Goal: Ask a question: Seek information or help from site administrators or community

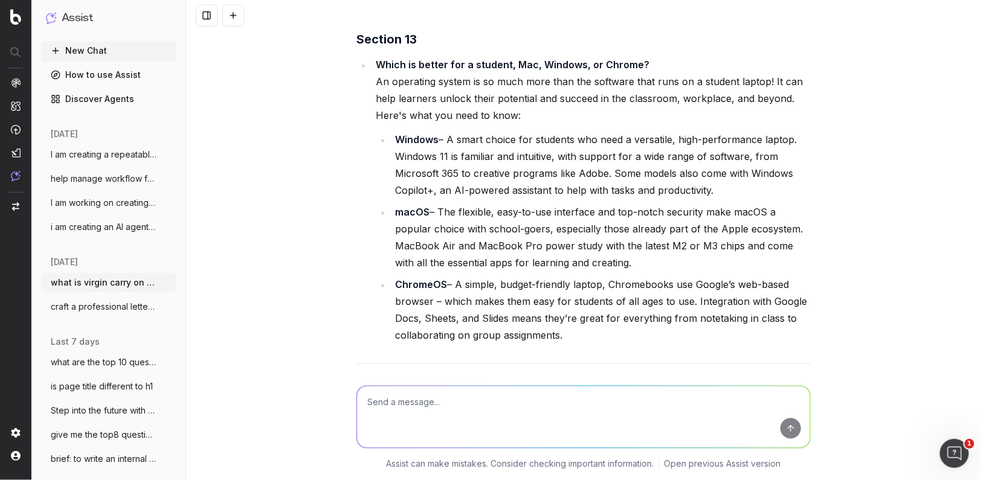
scroll to position [23149, 0]
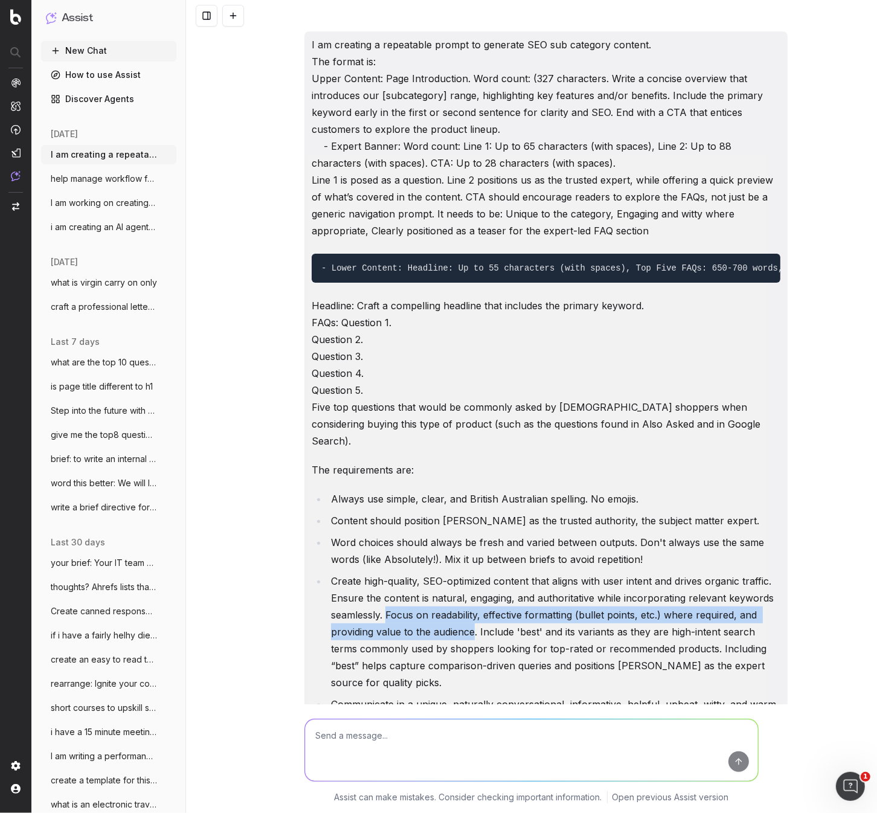
scroll to position [582, 0]
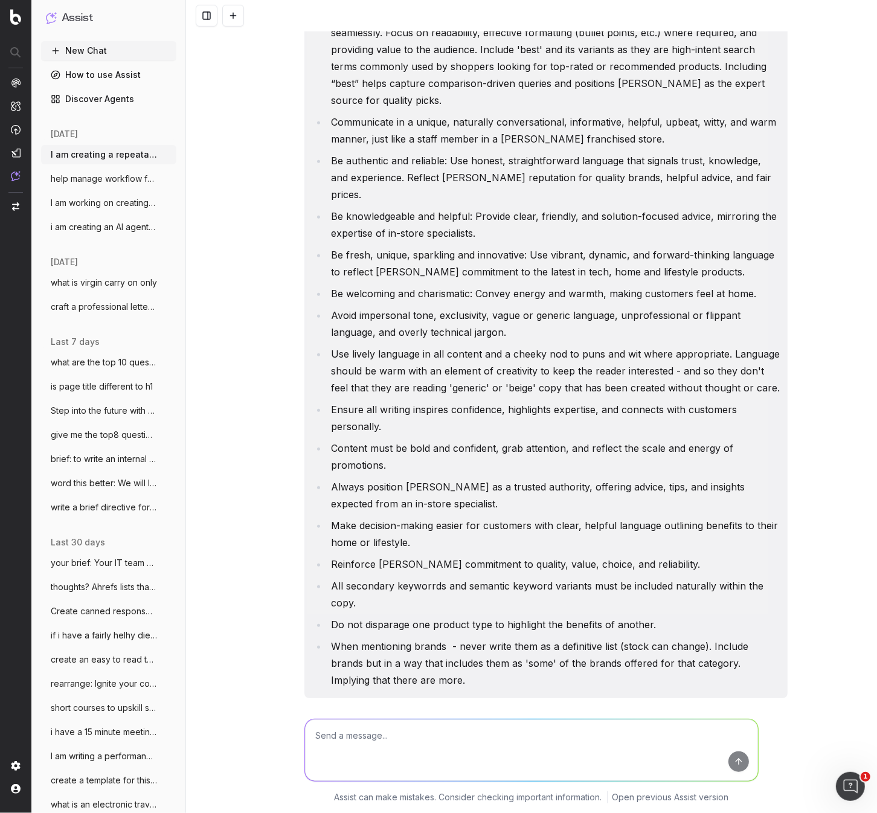
click at [358, 746] on textarea at bounding box center [531, 751] width 453 height 62
click at [444, 738] on textarea "should official letter head be on a chargeback dispute letter" at bounding box center [531, 751] width 453 height 62
type textarea "should official letter head be on every page of a a chargeback dispute letter"
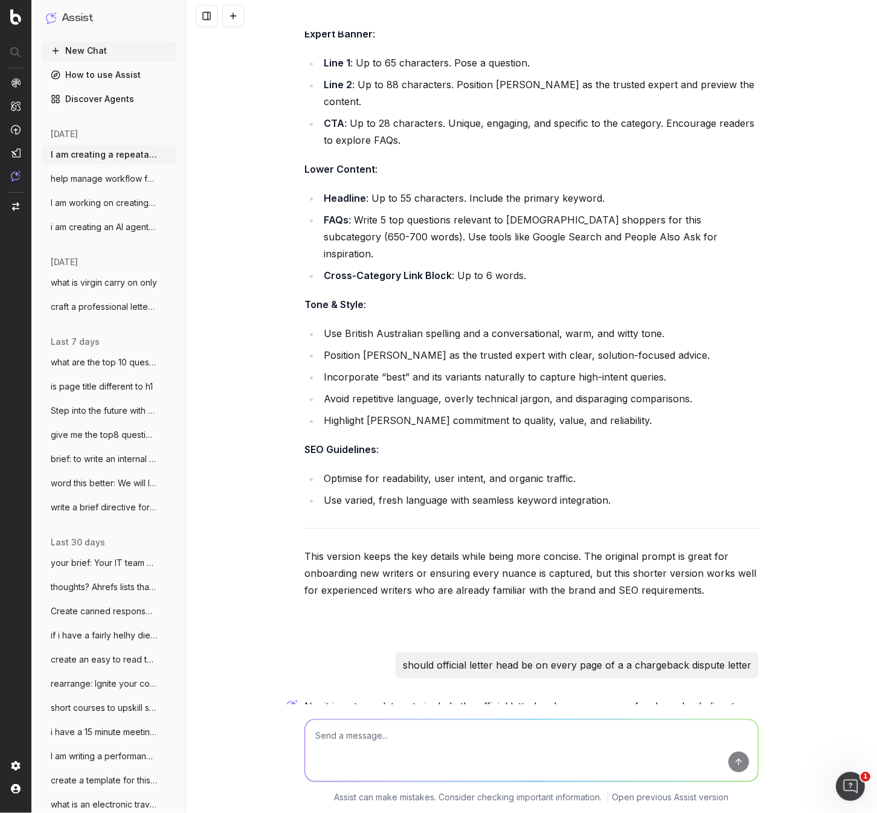
scroll to position [2326, 0]
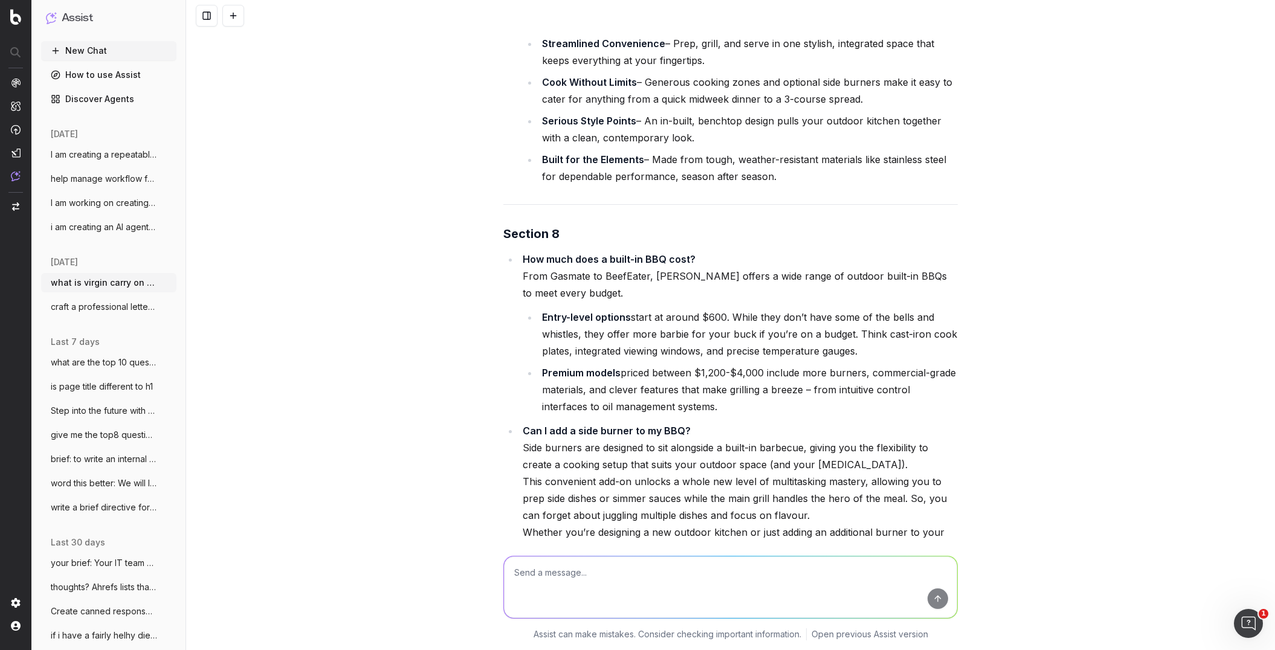
scroll to position [19117, 0]
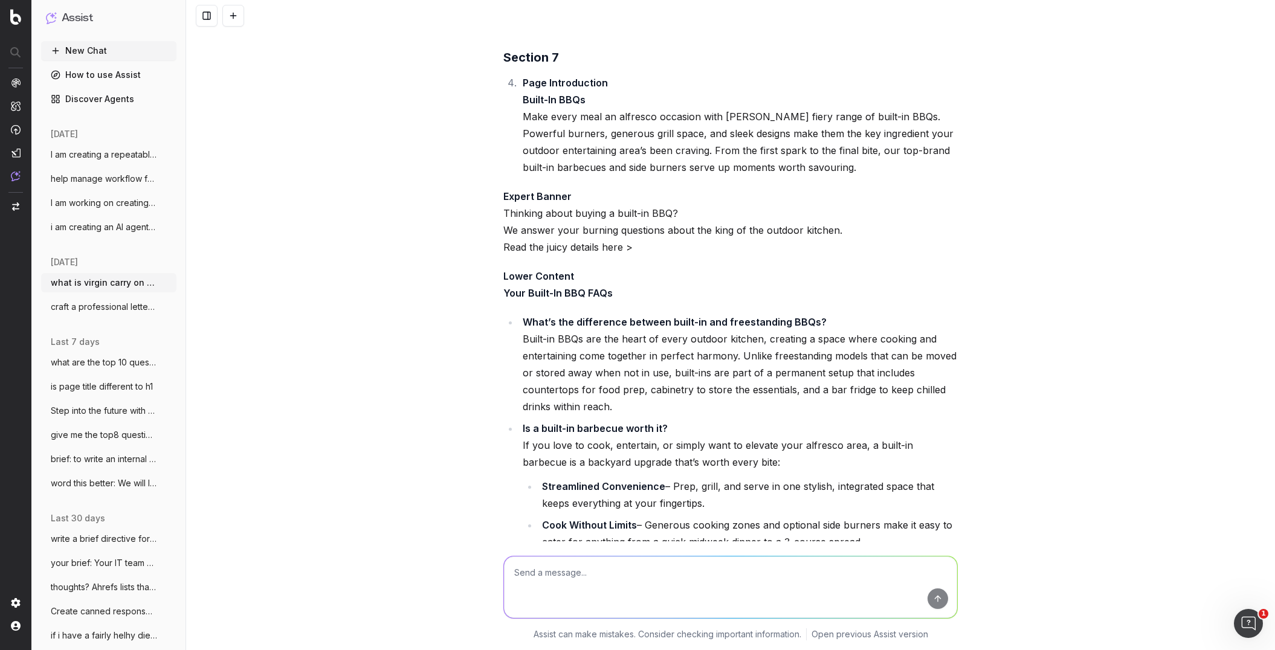
click at [129, 152] on span "I am creating a repeatable prompt to gen" at bounding box center [104, 155] width 106 height 12
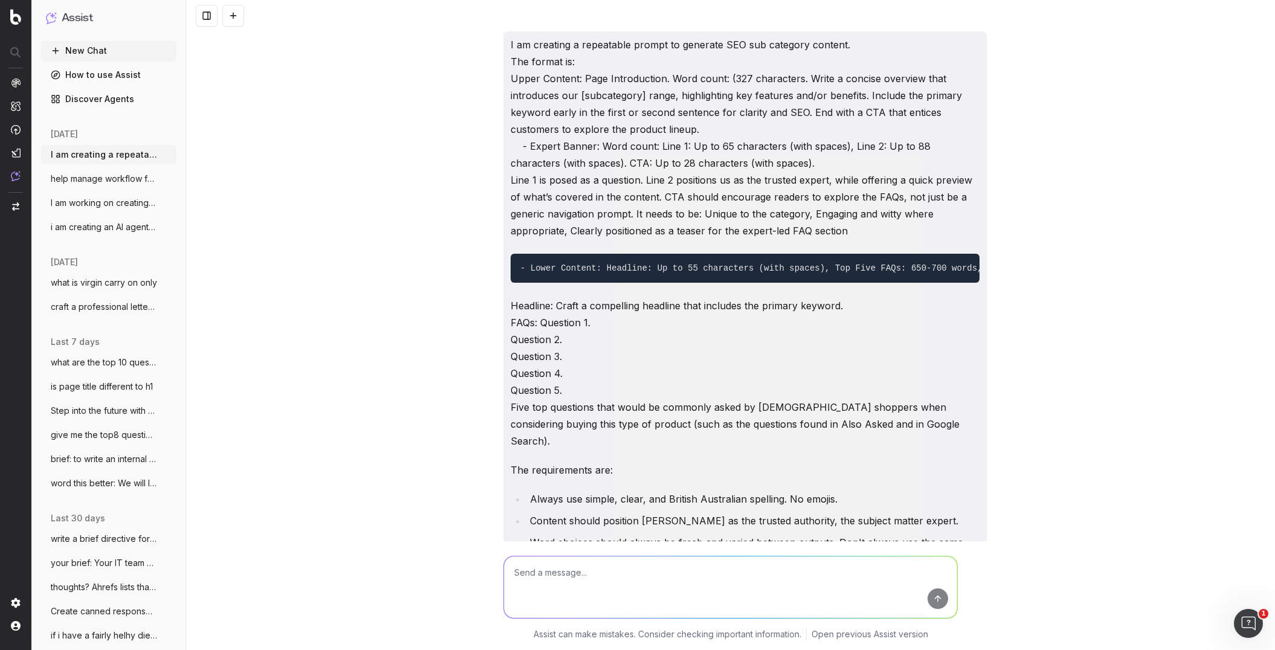
click at [137, 178] on span "help manage workflow for this - includin" at bounding box center [104, 179] width 106 height 12
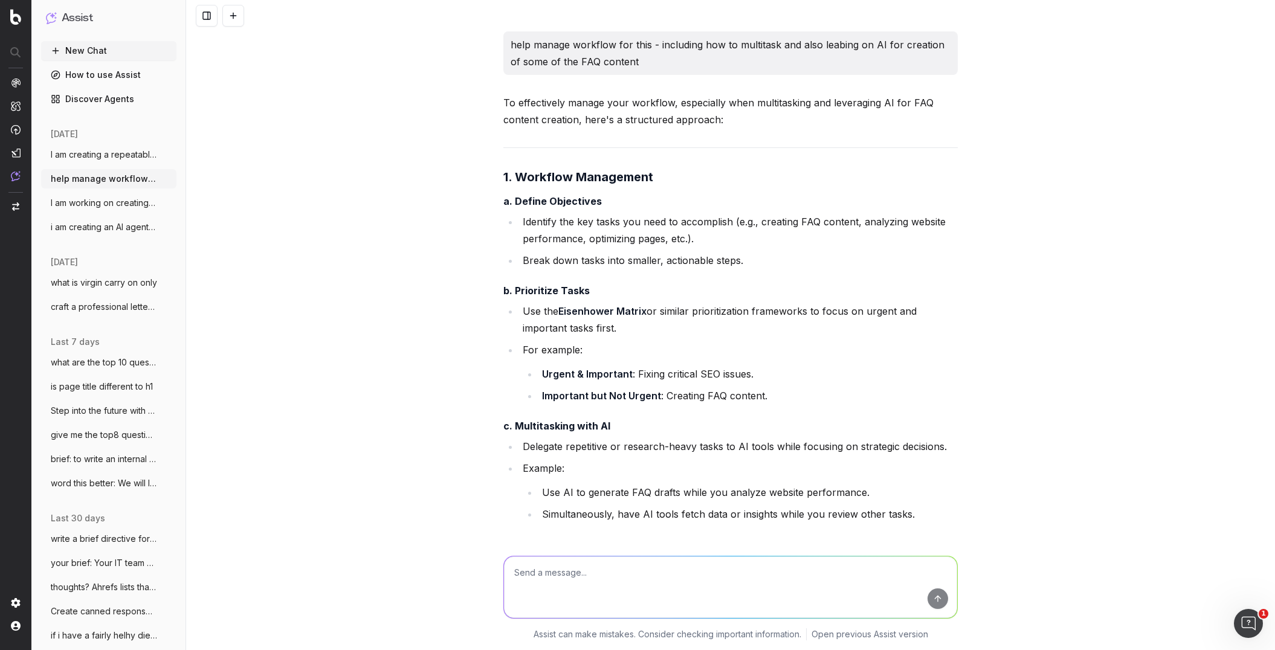
click at [96, 205] on span "I am working on creating sub category co" at bounding box center [104, 203] width 106 height 12
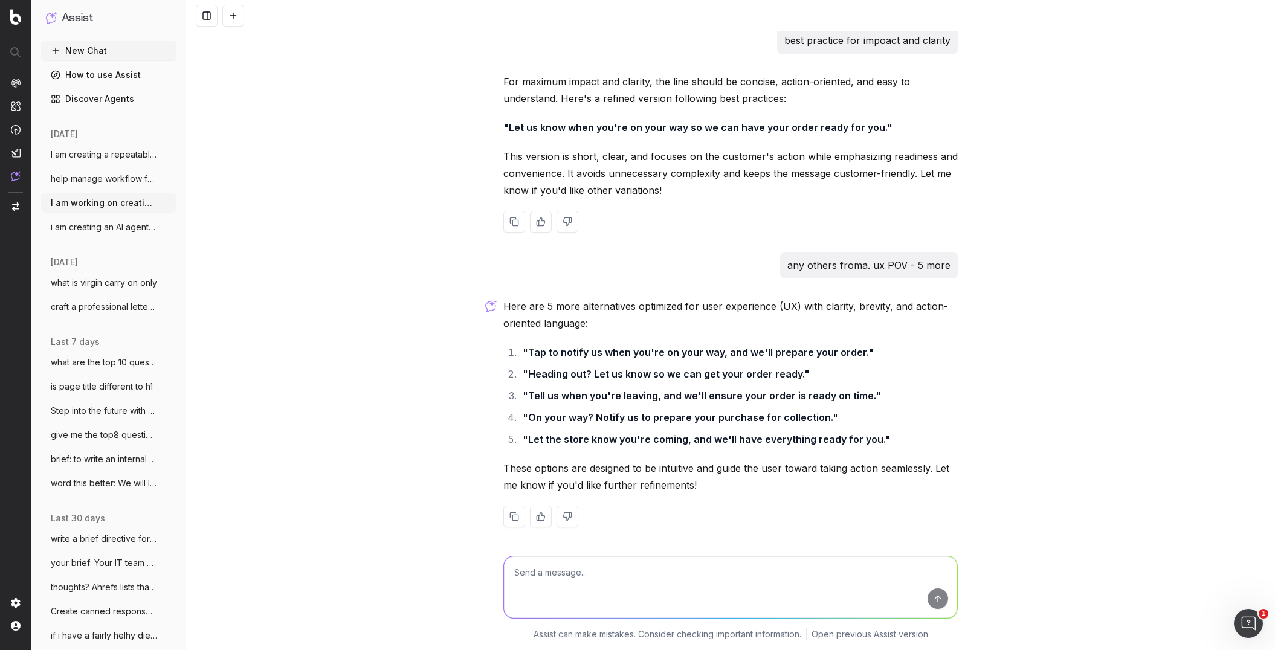
scroll to position [5366, 0]
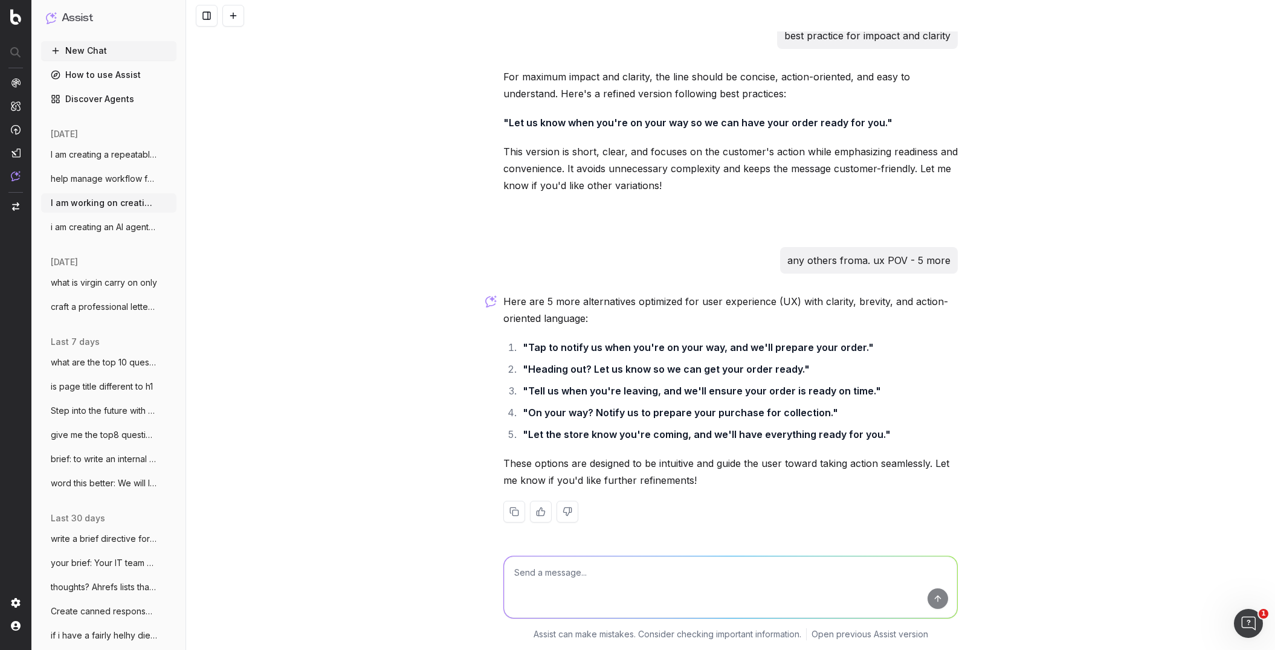
click at [112, 229] on span "i am creating an AI agent for seo conten" at bounding box center [104, 227] width 106 height 12
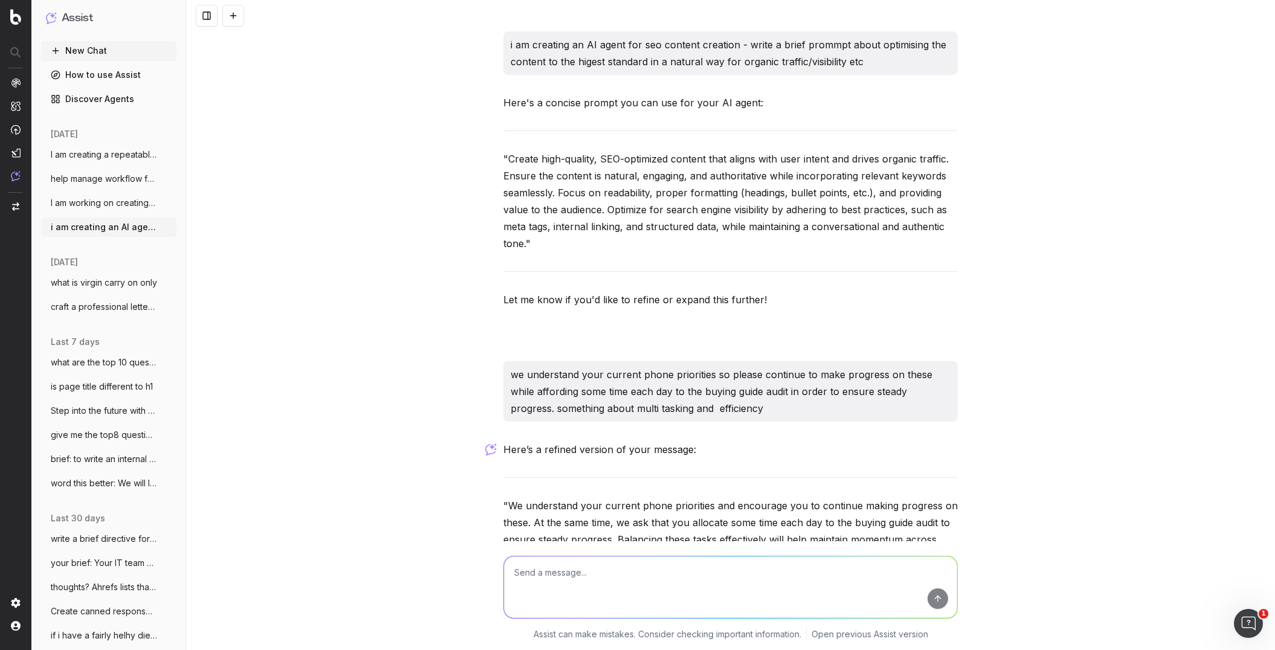
scroll to position [133, 0]
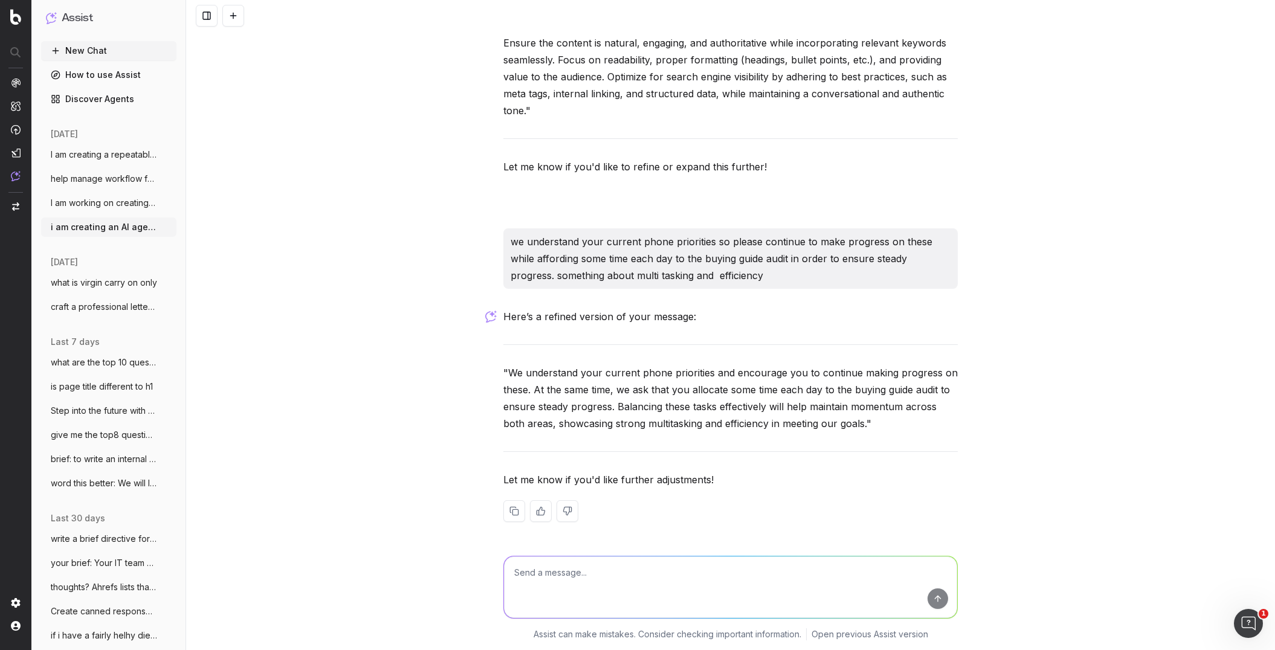
click at [137, 153] on span "I am creating a repeatable prompt to gen" at bounding box center [104, 155] width 106 height 12
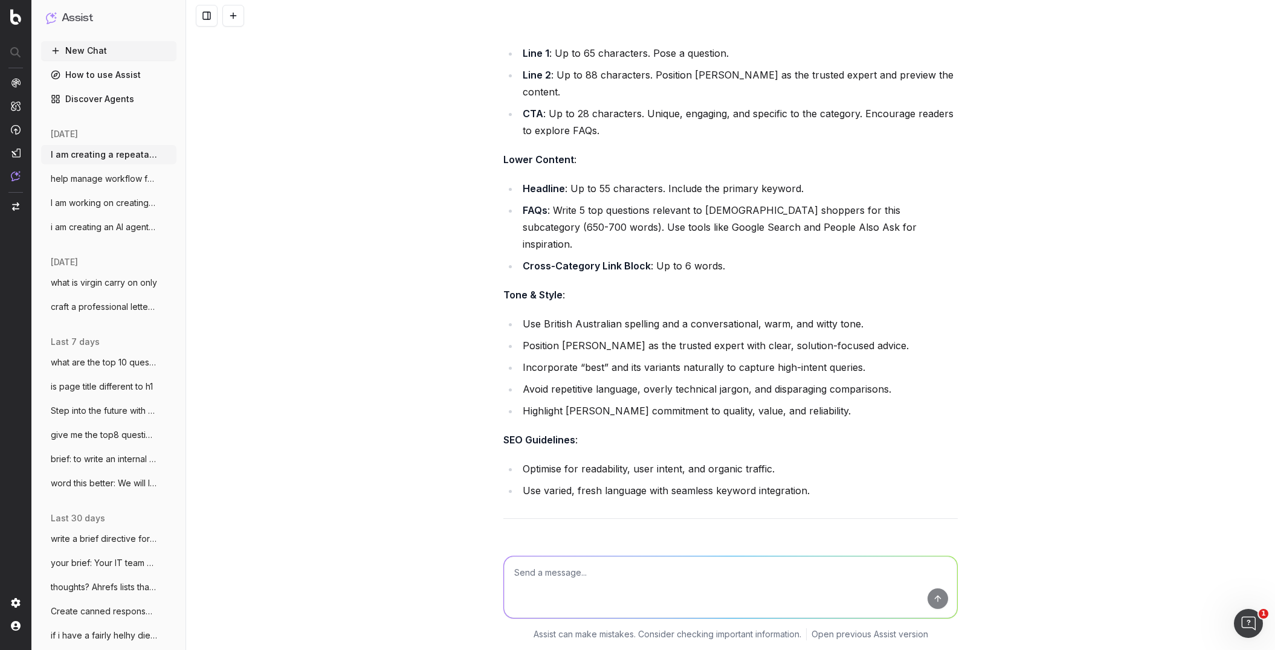
scroll to position [2651, 0]
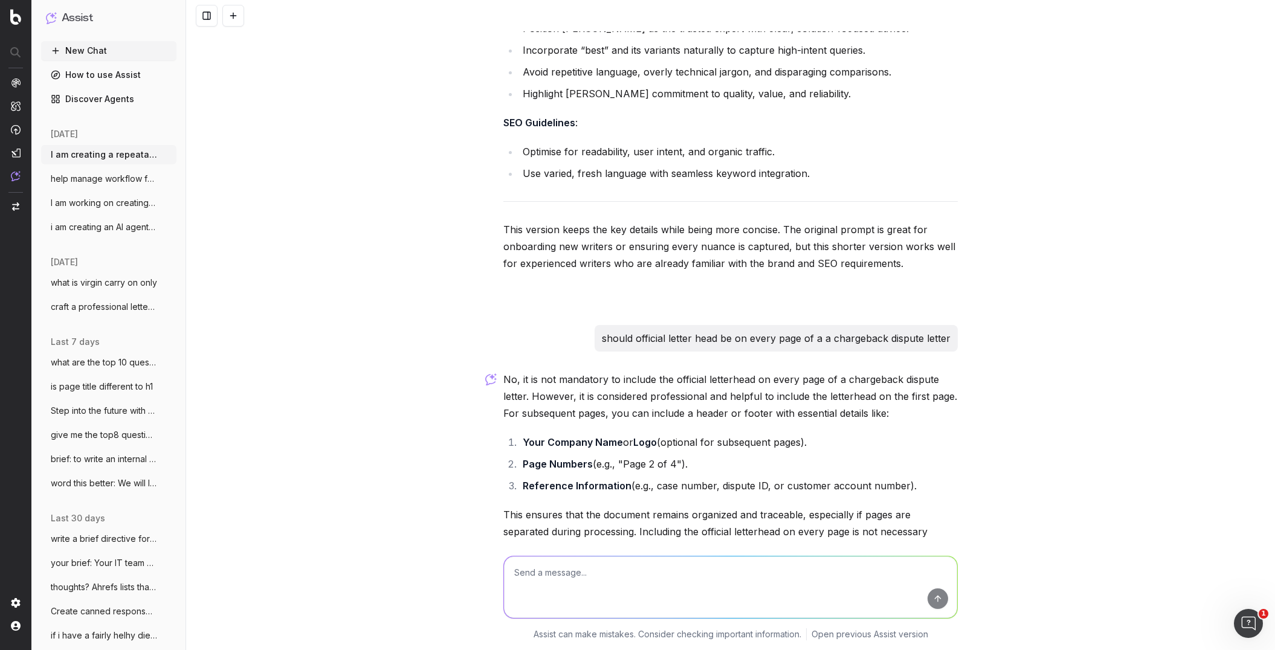
click at [234, 15] on button at bounding box center [233, 16] width 22 height 22
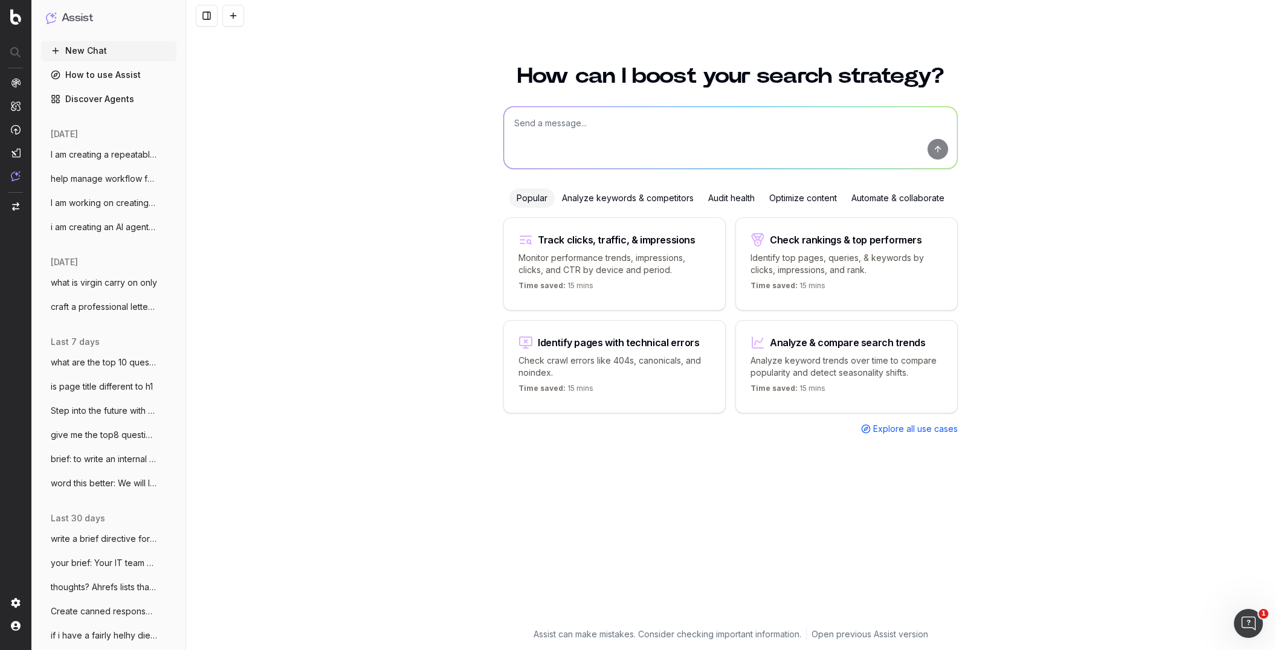
click at [529, 126] on textarea at bounding box center [730, 138] width 453 height 62
click at [585, 132] on textarea "i am writing a ready for pick up email with UX best practice and simple, friend…" at bounding box center [730, 138] width 453 height 62
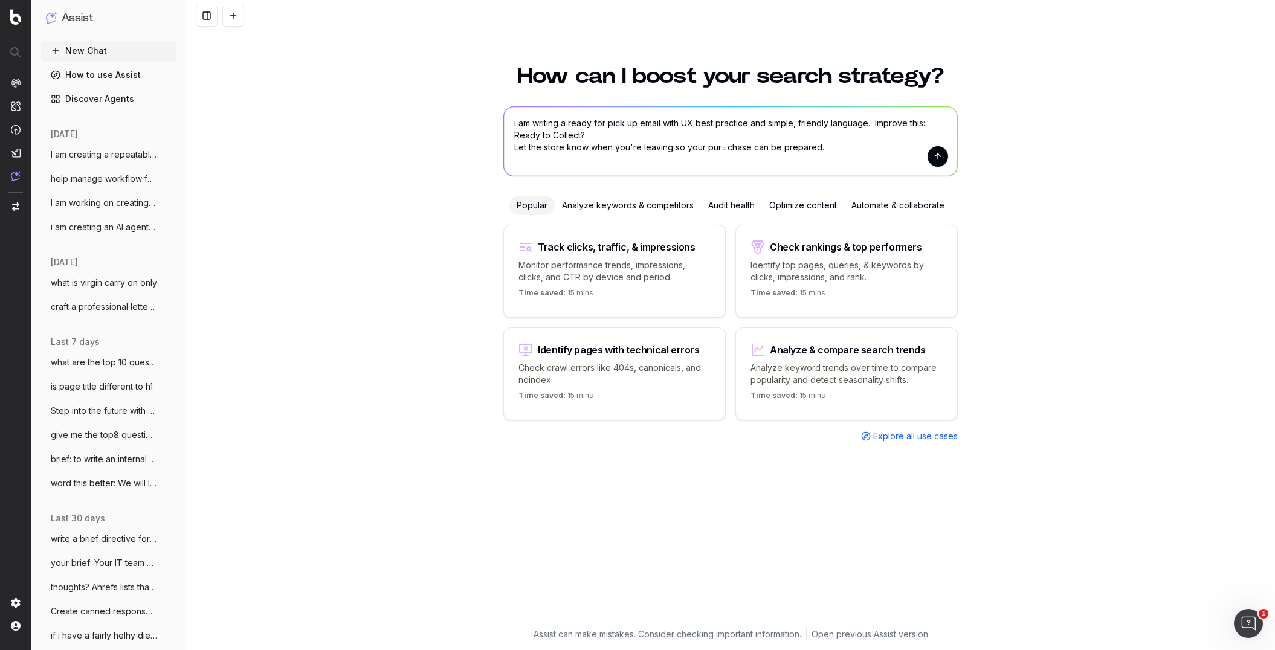
click at [723, 146] on textarea "i am writing a ready for pick up email with UX best practice and simple, friend…" at bounding box center [730, 141] width 453 height 69
click at [828, 147] on textarea "i am writing a ready for pick up email with UX best practice and simple, friend…" at bounding box center [730, 141] width 453 height 69
type textarea "i am writing a ready for pick up email with UX best practice and simple, friend…"
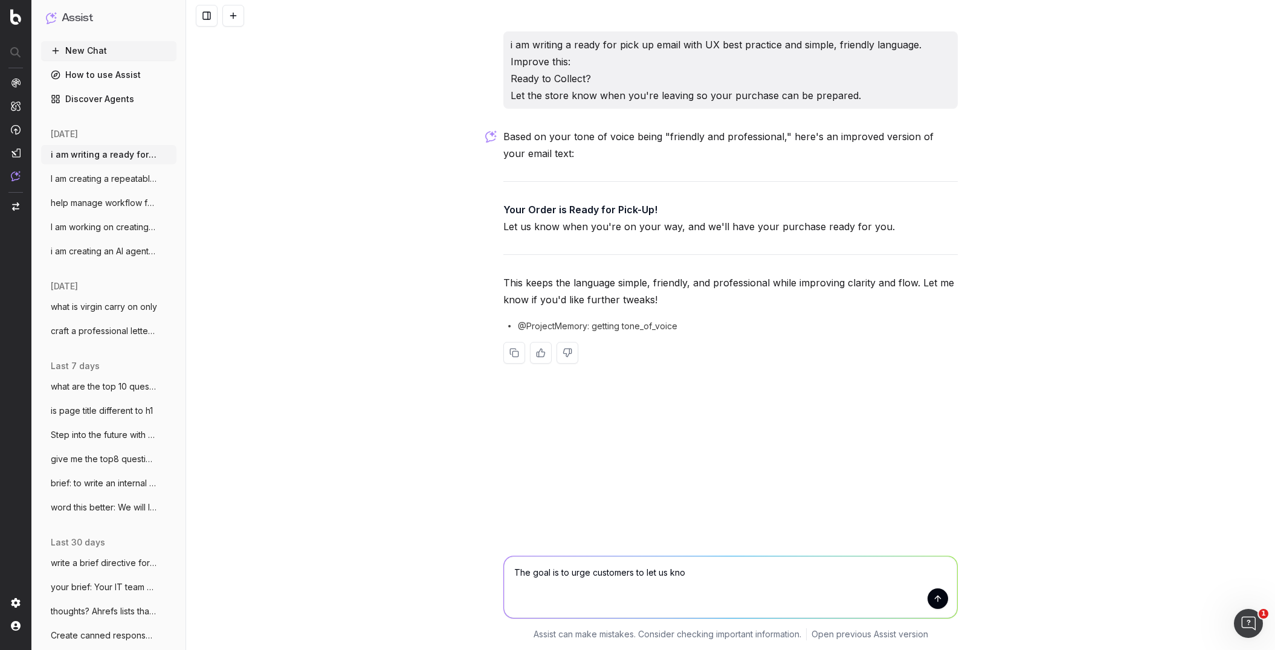
click at [529, 480] on textarea "The goal is to urge customers to let us kno" at bounding box center [730, 587] width 453 height 62
drag, startPoint x: 898, startPoint y: 576, endPoint x: 839, endPoint y: 572, distance: 59.9
click at [839, 480] on textarea "They already know it is ready for pick up - this is going goal is to urge custo…" at bounding box center [730, 587] width 453 height 62
type textarea "They already know it is ready for pick up - this is going goal is to urge custo…"
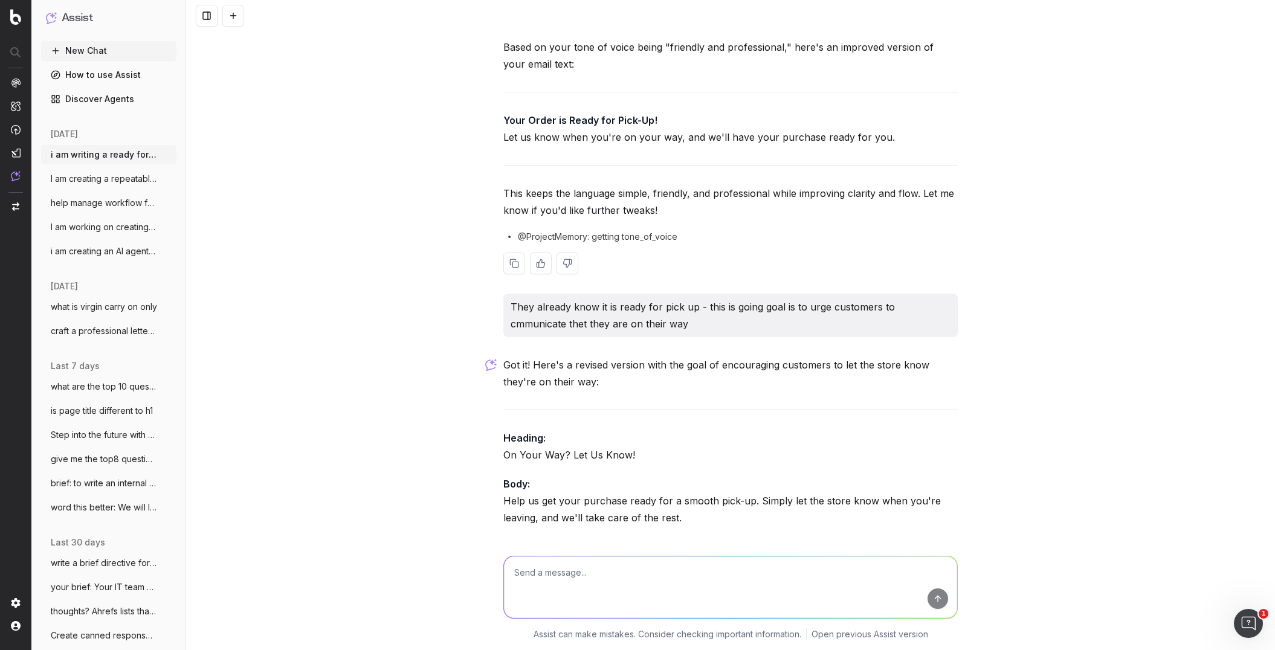
scroll to position [200, 0]
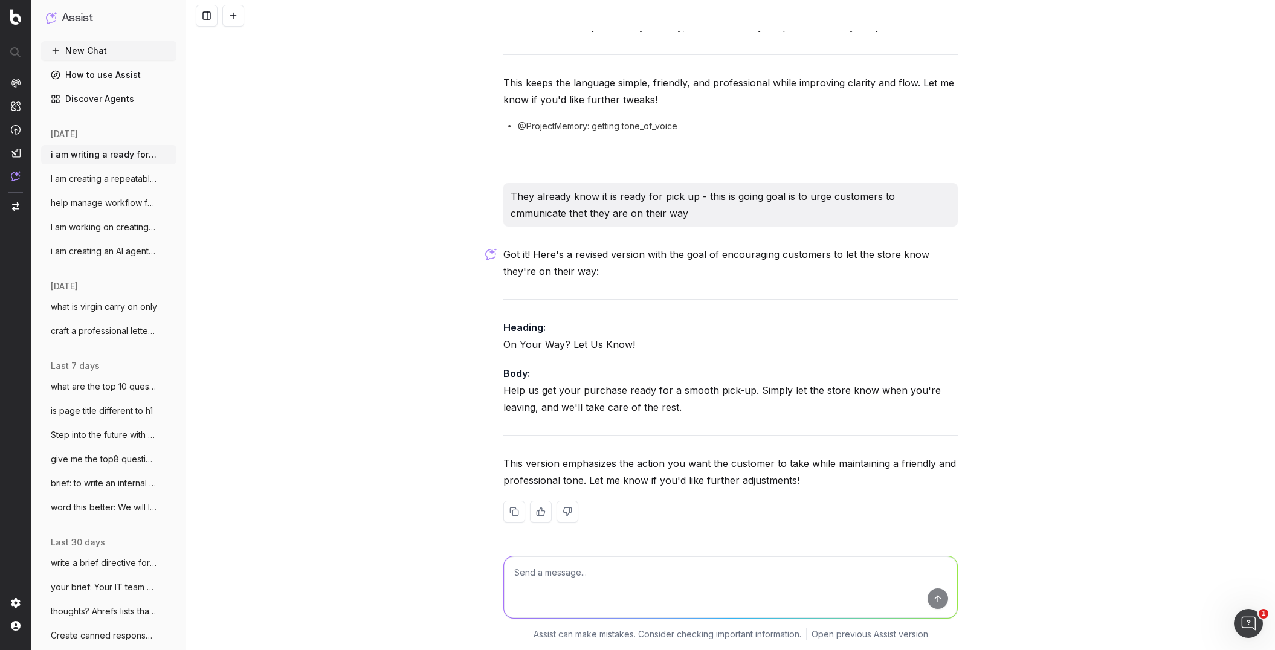
click at [693, 404] on p "Body: Help us get your purchase ready for a smooth pick-up. Simply let the stor…" at bounding box center [730, 390] width 454 height 51
click at [676, 406] on p "Body: Help us get your purchase ready for a smooth pick-up. Simply let the stor…" at bounding box center [730, 390] width 454 height 51
drag, startPoint x: 645, startPoint y: 413, endPoint x: 657, endPoint y: 404, distance: 15.2
click at [645, 413] on p "Body: Help us get your purchase ready for a smooth pick-up. Simply let the stor…" at bounding box center [730, 390] width 454 height 51
drag, startPoint x: 555, startPoint y: 563, endPoint x: 543, endPoint y: 571, distance: 14.4
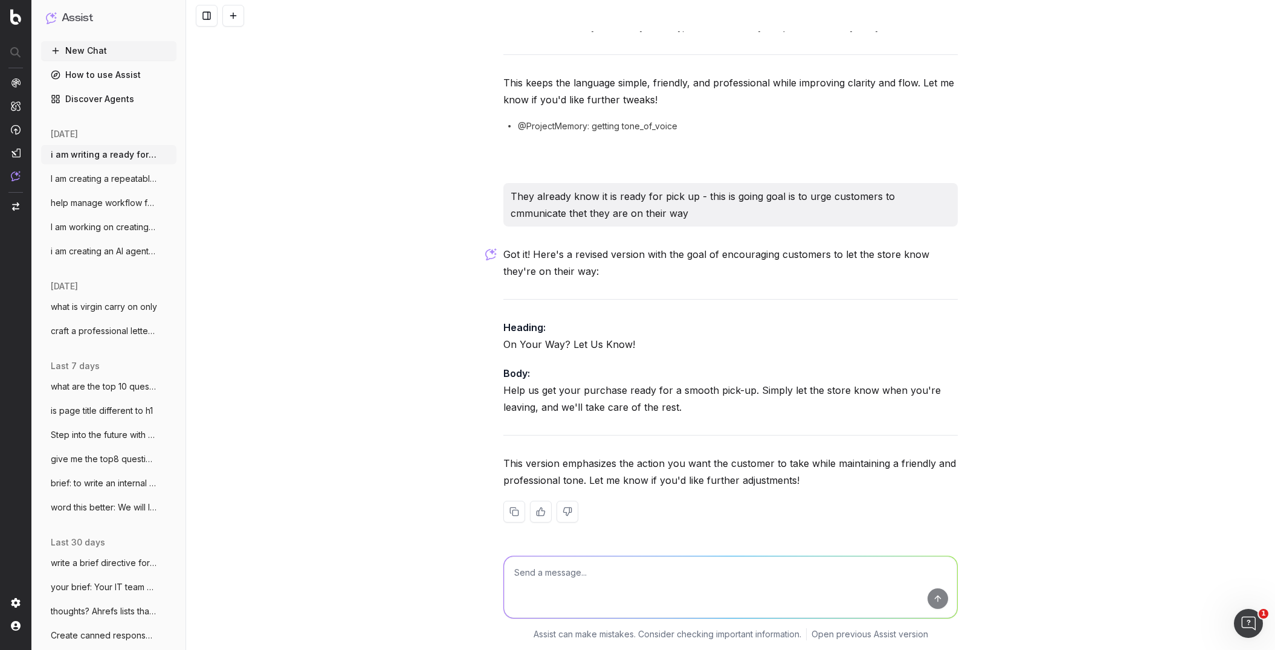
click at [546, 480] on textarea at bounding box center [730, 587] width 453 height 62
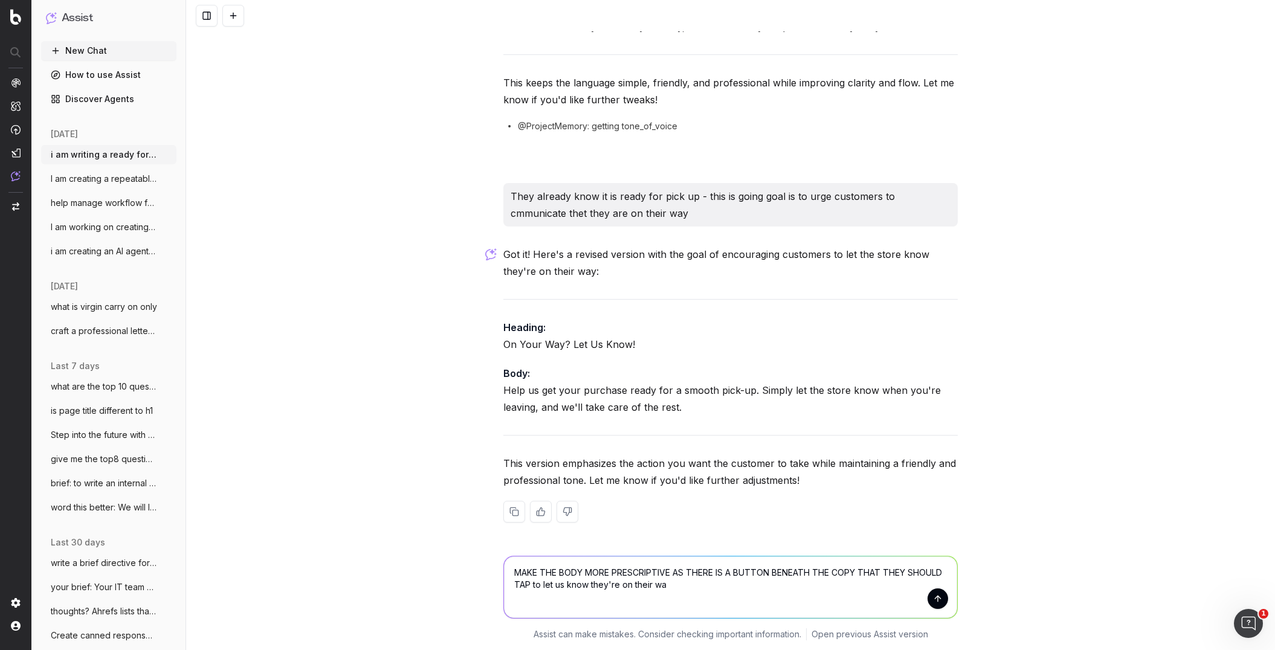
type textarea "MAKE THE BODY MORE PRESCRIPTIVE AS THERE IS A BUTTON BENEATH THE COPY THAT THEY…"
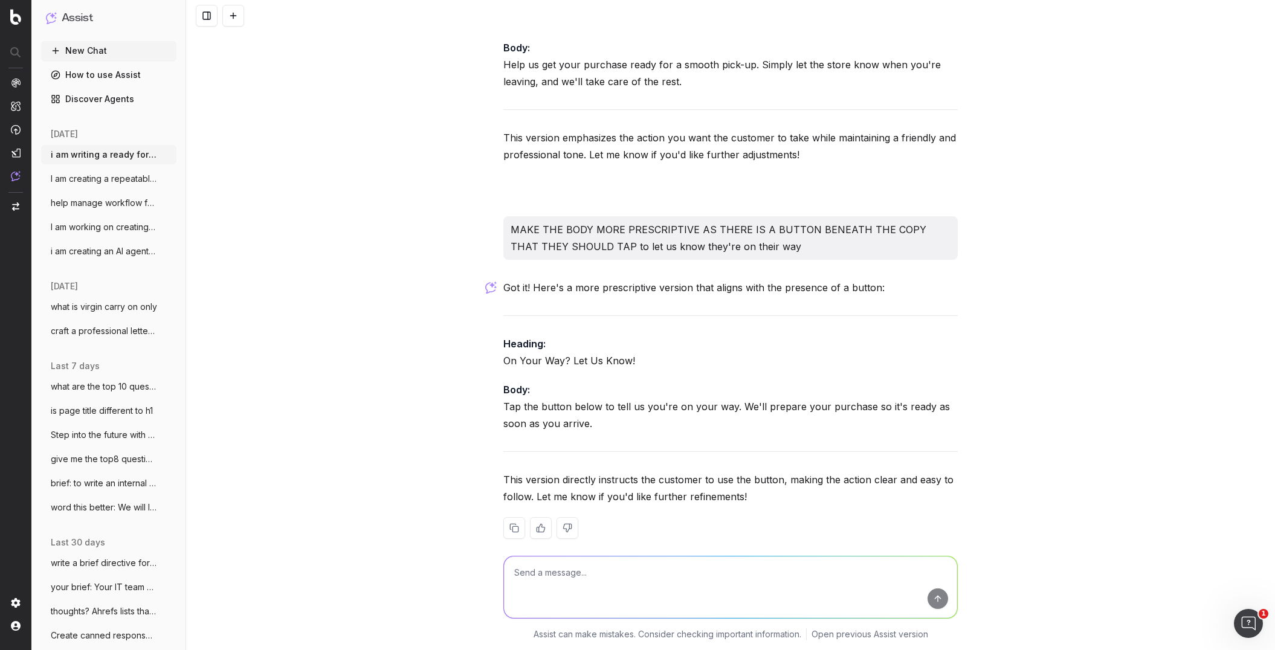
scroll to position [529, 0]
type textarea "hmm that's alittle too blunt - somthing a tad more elgant and inspiring"
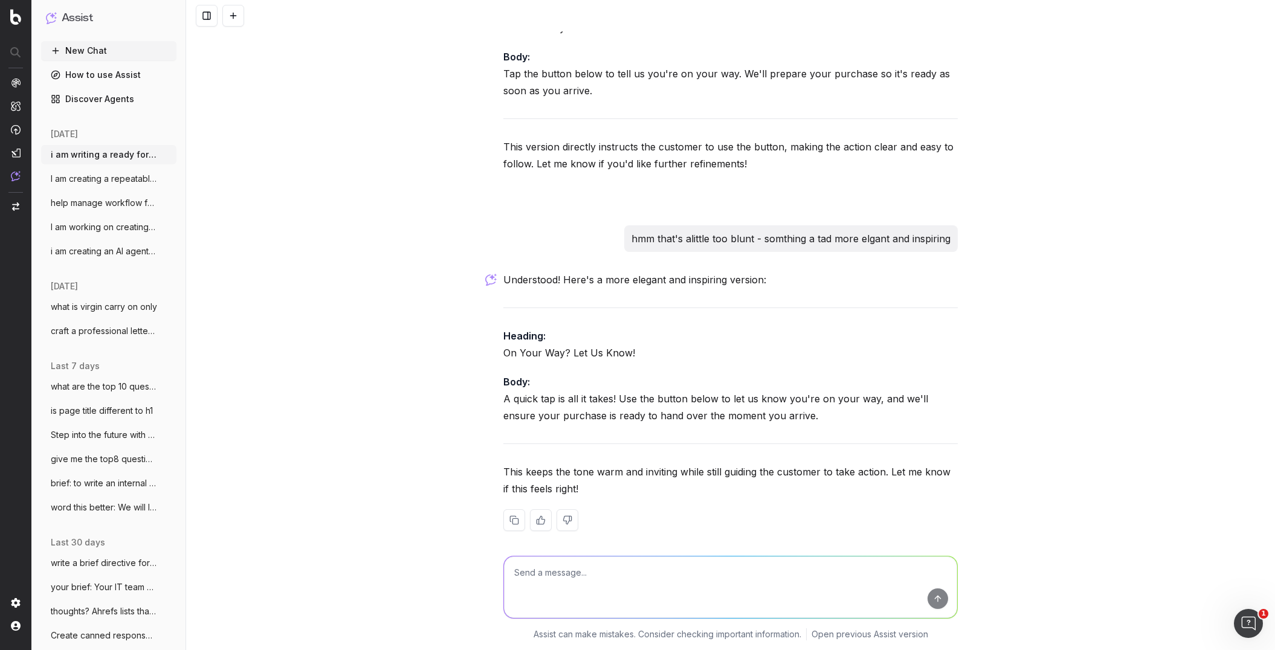
scroll to position [867, 0]
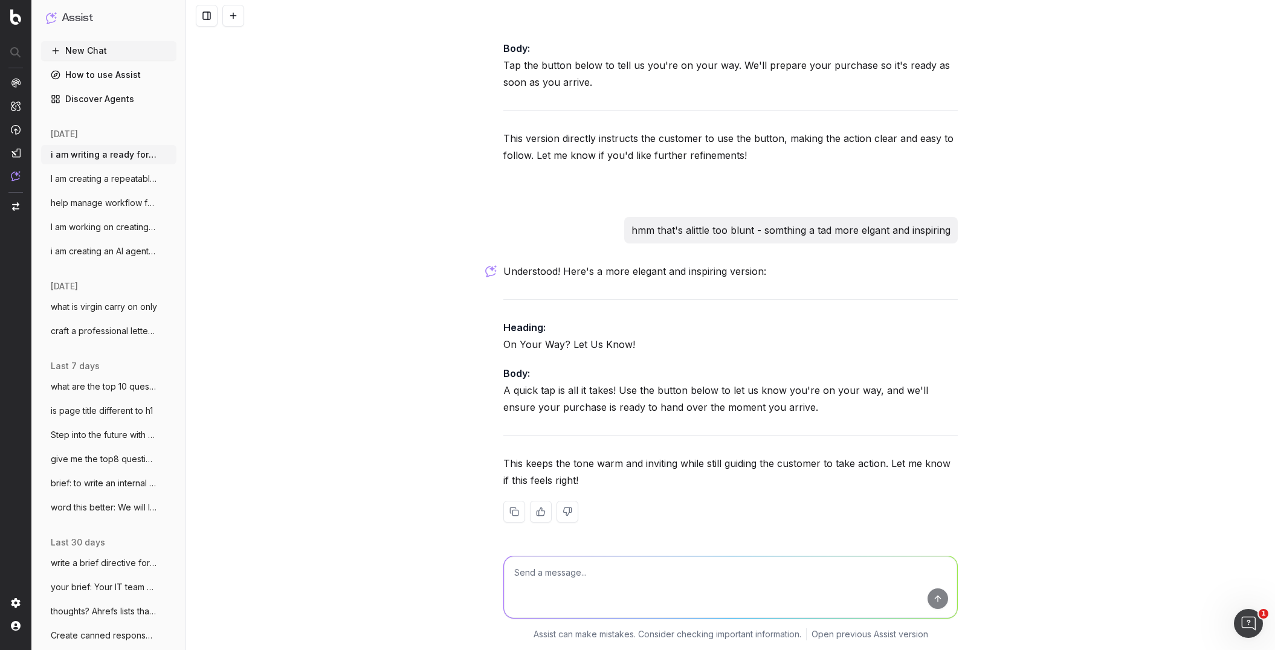
type textarea "s"
type textarea "too blunt"
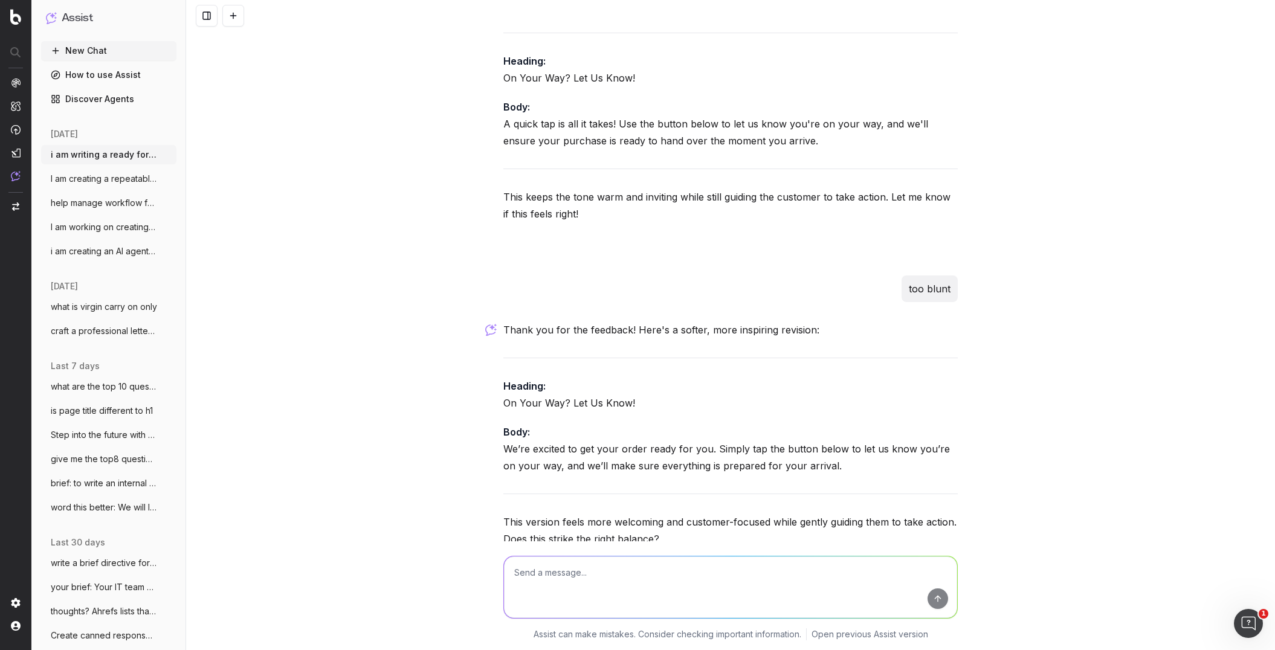
scroll to position [1193, 0]
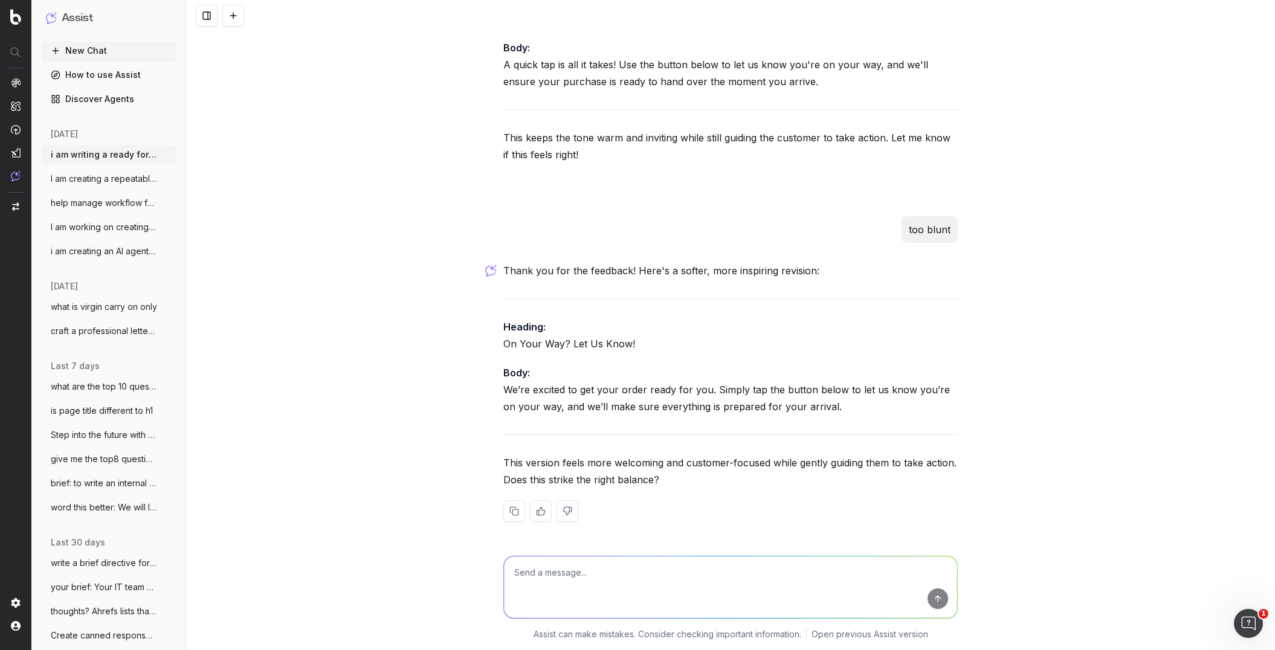
click at [782, 416] on div "Thank you for the feedback! Here's a softer, more inspiring revision: Heading: …" at bounding box center [730, 401] width 454 height 279
click at [779, 411] on p "Body: We’re excited to get your order ready for you. Simply tap the button belo…" at bounding box center [730, 389] width 454 height 51
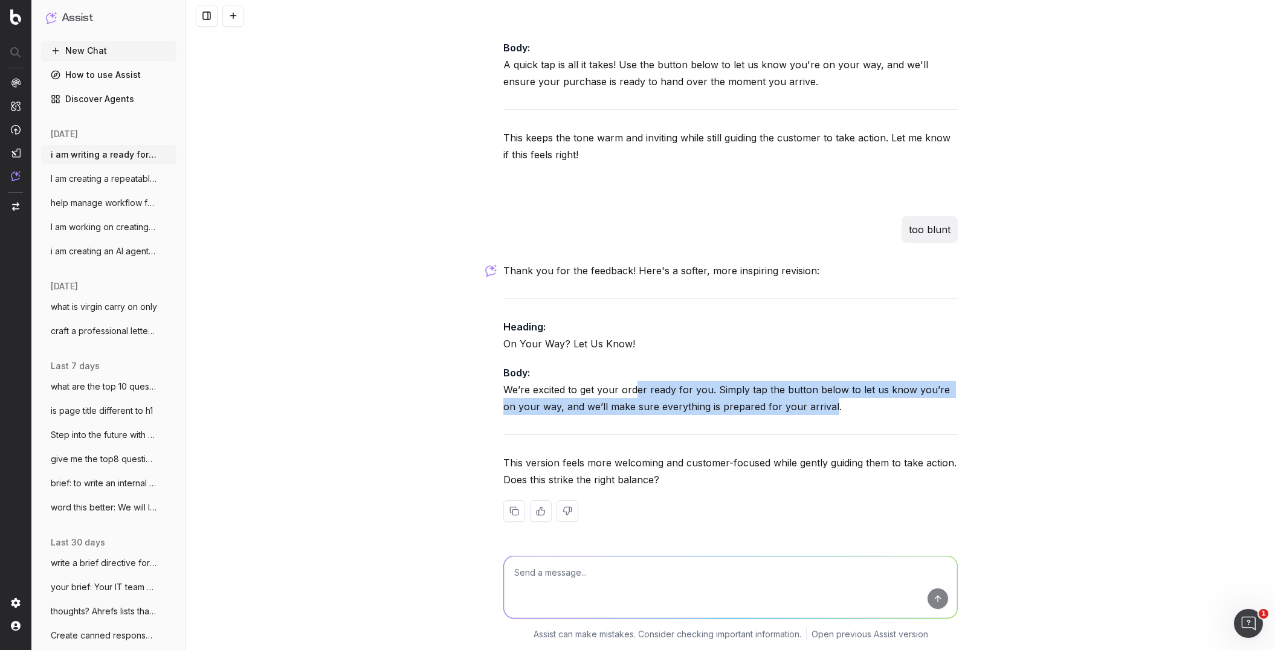
drag, startPoint x: 796, startPoint y: 411, endPoint x: 636, endPoint y: 395, distance: 161.5
click at [635, 396] on p "Body: We’re excited to get your order ready for you. Simply tap the button belo…" at bounding box center [730, 389] width 454 height 51
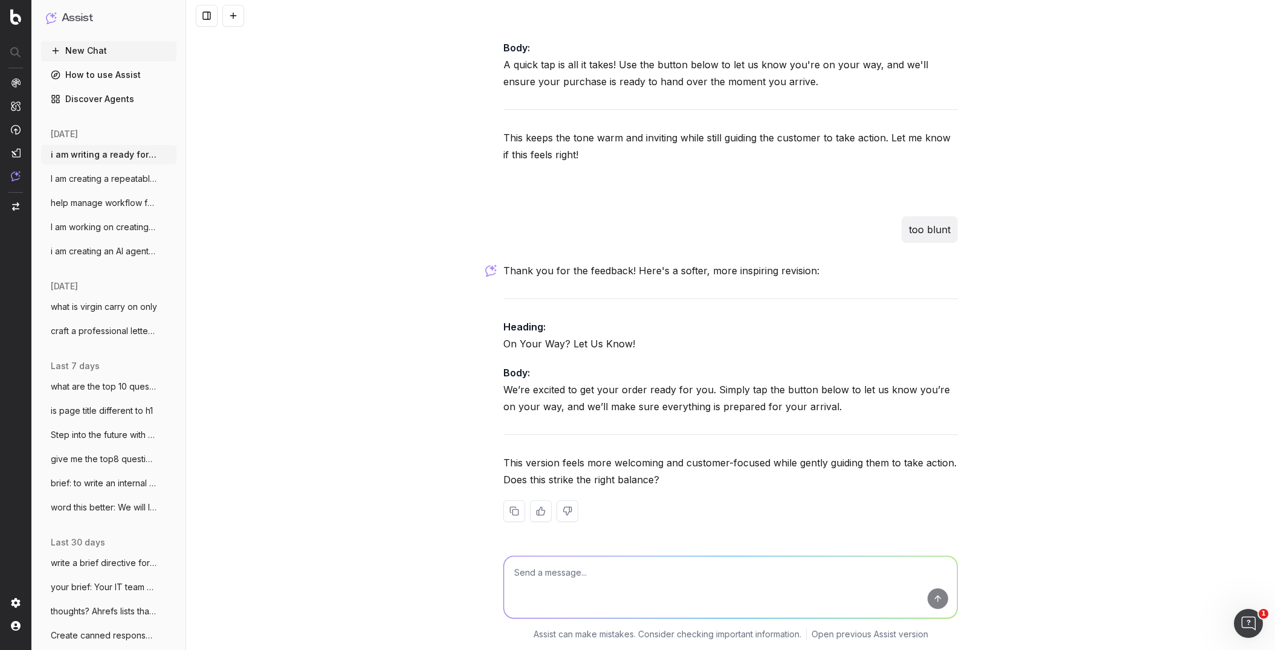
click at [817, 426] on div "Thank you for the feedback! Here's a softer, more inspiring revision: Heading: …" at bounding box center [730, 401] width 454 height 279
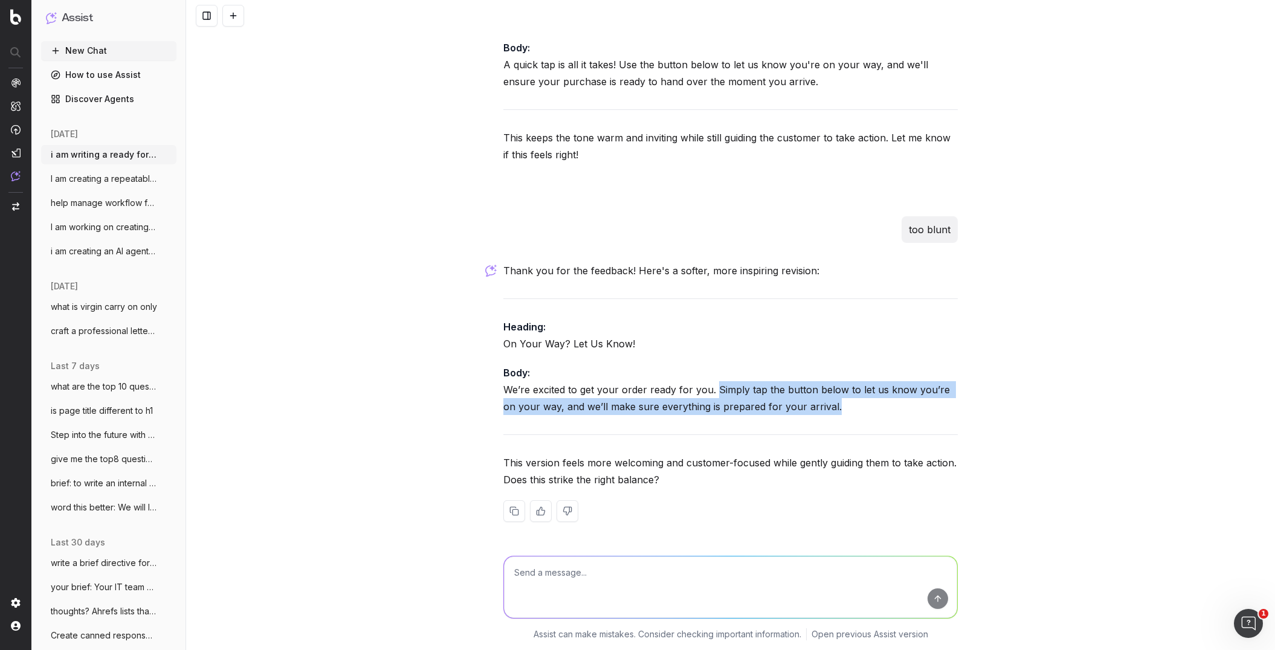
drag, startPoint x: 804, startPoint y: 408, endPoint x: 716, endPoint y: 392, distance: 89.6
click at [716, 392] on p "Body: We’re excited to get your order ready for you. Simply tap the button belo…" at bounding box center [730, 389] width 454 height 51
copy p "Simply tap the button below to let us know you’re on your way, and we’ll make s…"
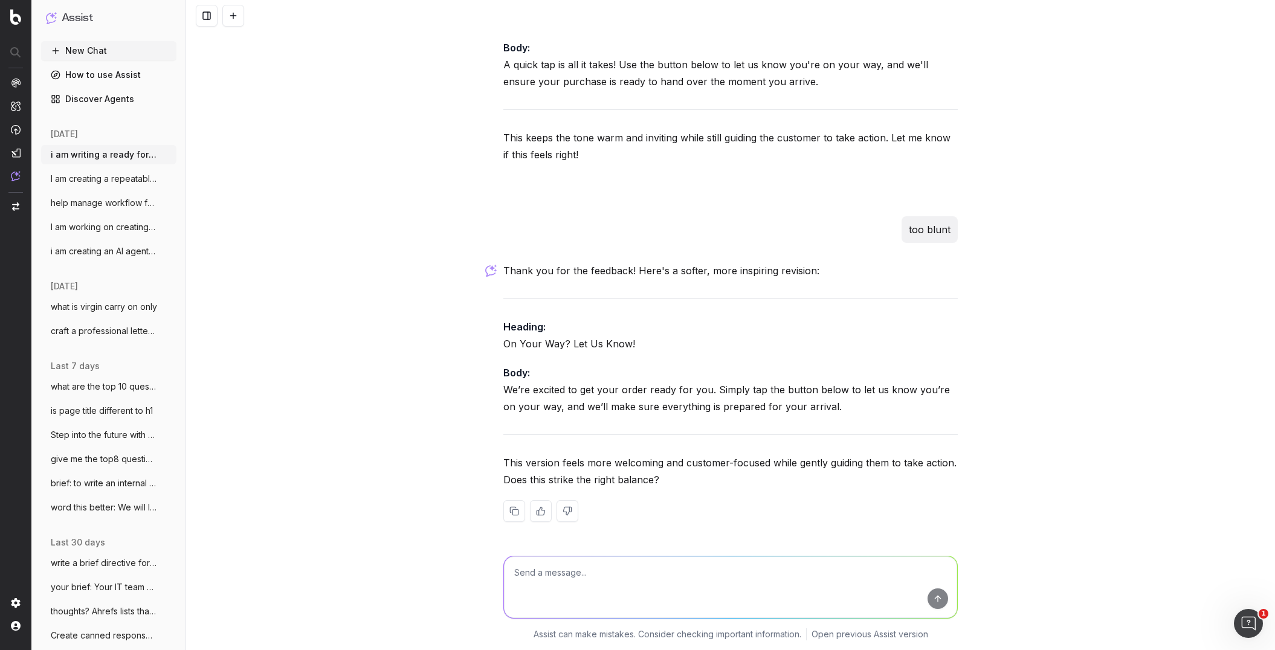
click at [524, 480] on textarea at bounding box center [730, 587] width 453 height 62
paste textarea "Simply tap the button below to let us know you’re on your way, and we’ll make s…"
drag, startPoint x: 602, startPoint y: 572, endPoint x: 558, endPoint y: 569, distance: 43.6
click at [558, 480] on textarea "Simply tap the button below to let us know you’re on your way, and we’ll make s…" at bounding box center [730, 587] width 453 height 62
click at [701, 480] on textarea "Simply tap below to let us know you’re on your way, and we’ll make sure everyth…" at bounding box center [730, 587] width 453 height 62
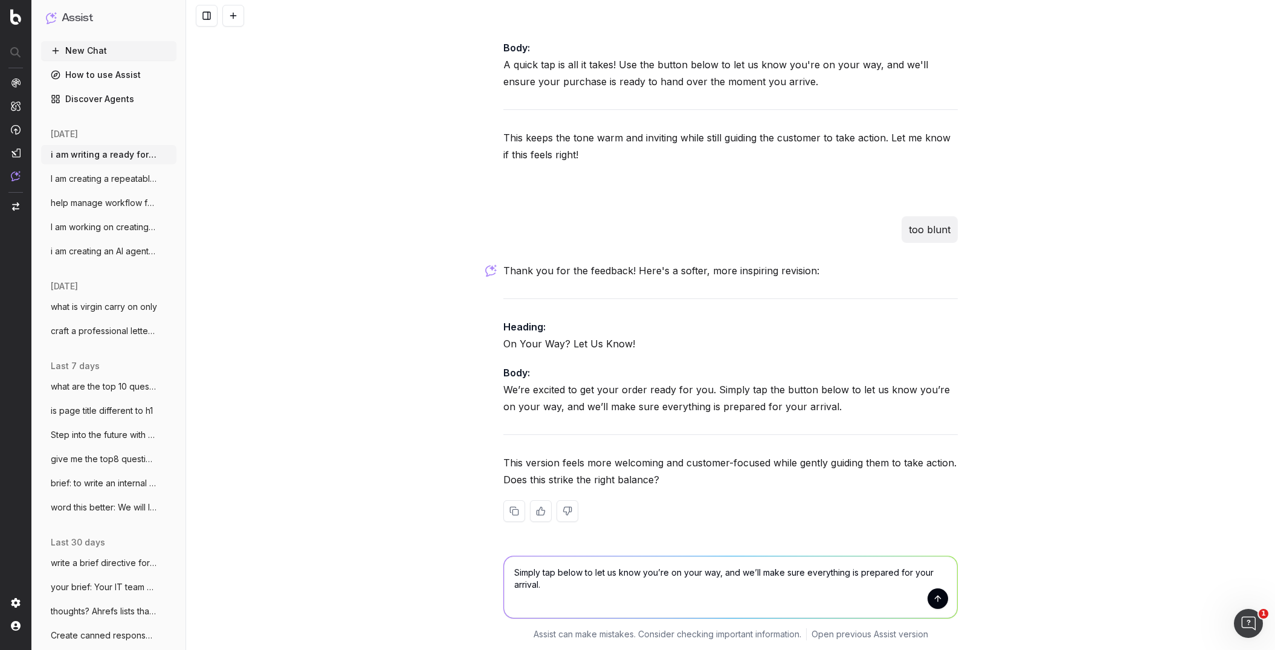
click at [517, 480] on textarea "Simply tap below to let us know you’re on your way, and we’ll make sure everyth…" at bounding box center [730, 587] width 453 height 62
click at [514, 480] on textarea "Simply tap below to let us know you’re on your way, and we’ll make sure everyth…" at bounding box center [730, 587] width 453 height 62
type textarea "A little shorter: Simply tap below to let us know you’re on your way, and we’ll…"
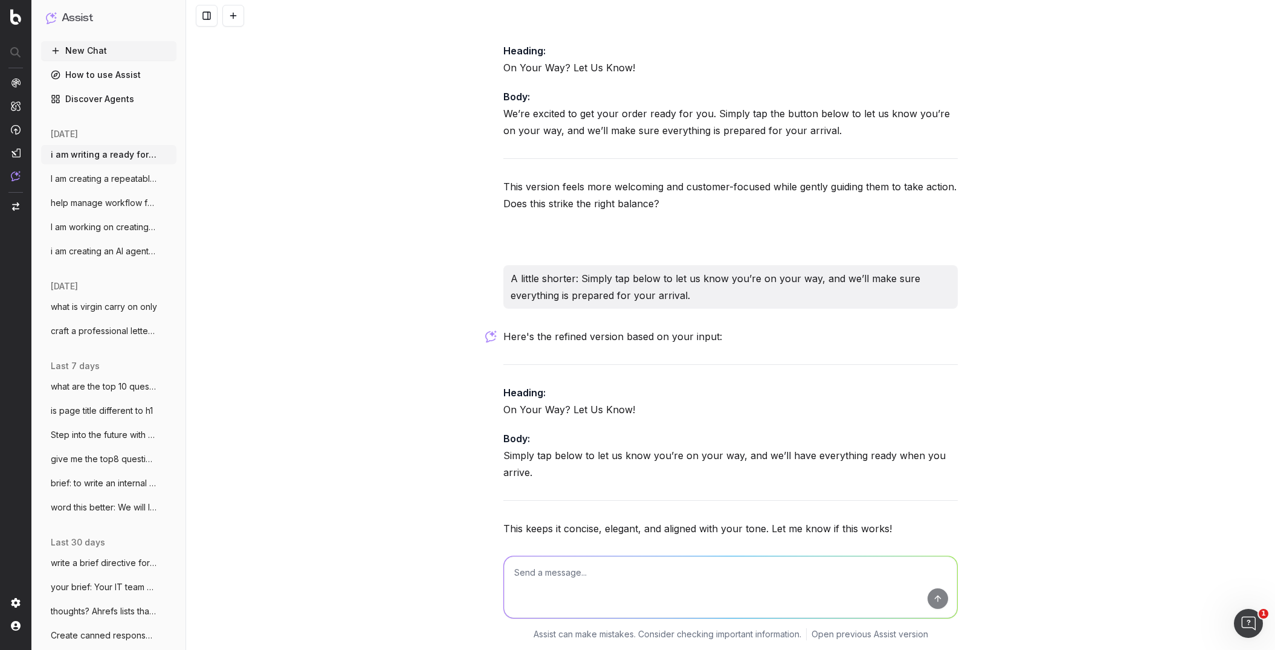
scroll to position [1471, 0]
type textarea "other options instead of on your way as we have already said that"
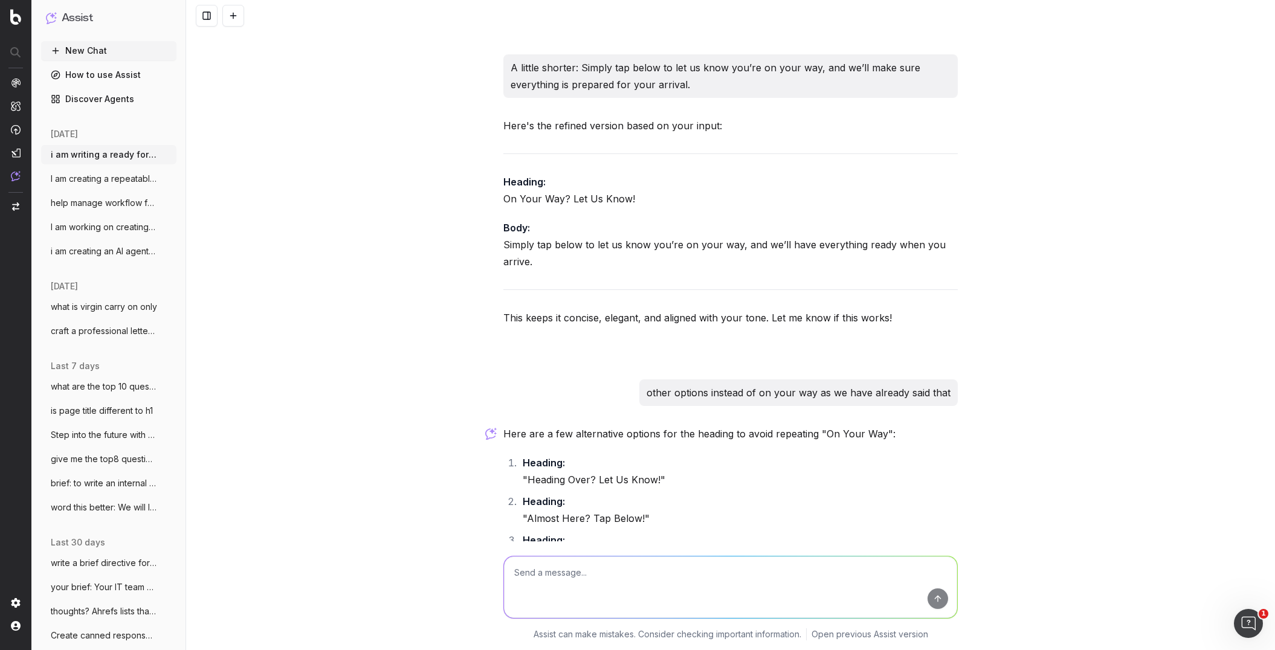
scroll to position [1677, 0]
click at [618, 262] on p "Body: Simply tap below to let us know you’re on your way, and we’ll have everyt…" at bounding box center [730, 247] width 454 height 51
drag, startPoint x: 520, startPoint y: 269, endPoint x: 540, endPoint y: 268, distance: 20.6
click at [521, 269] on p "Body: Simply tap below to let us know you’re on your way, and we’ll have everyt…" at bounding box center [730, 247] width 454 height 51
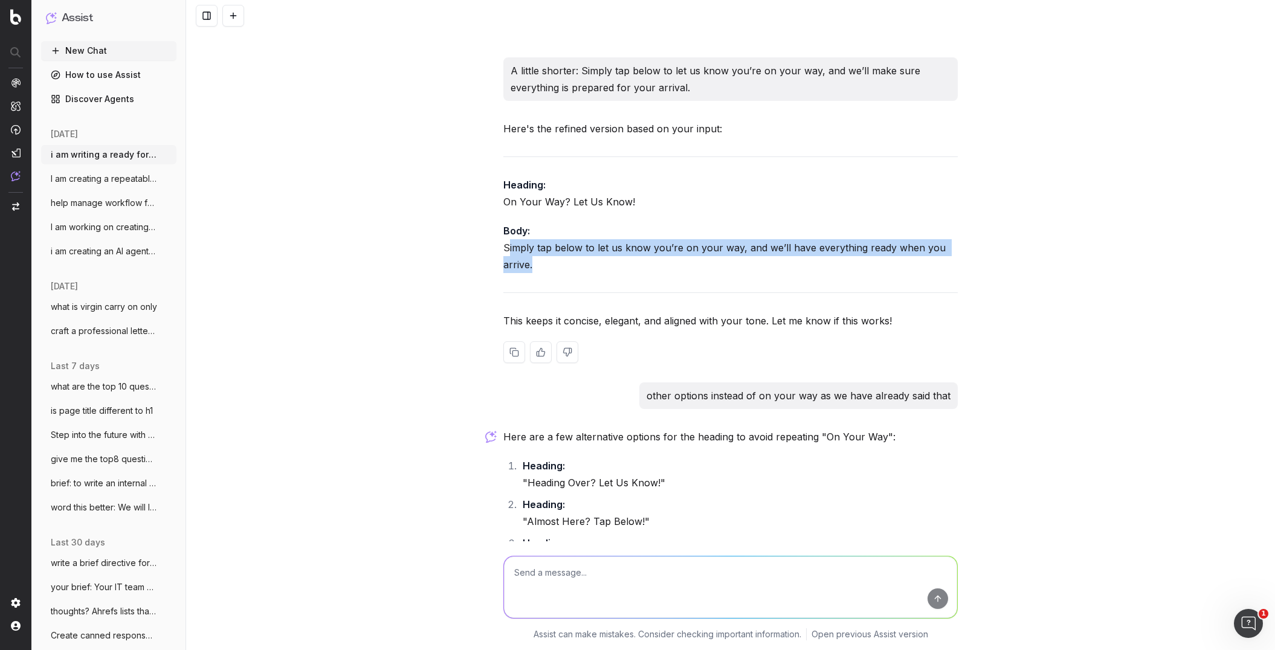
drag, startPoint x: 533, startPoint y: 267, endPoint x: 514, endPoint y: 257, distance: 22.2
click at [507, 256] on p "Body: Simply tap below to let us know you’re on your way, and we’ll have everyt…" at bounding box center [730, 247] width 454 height 51
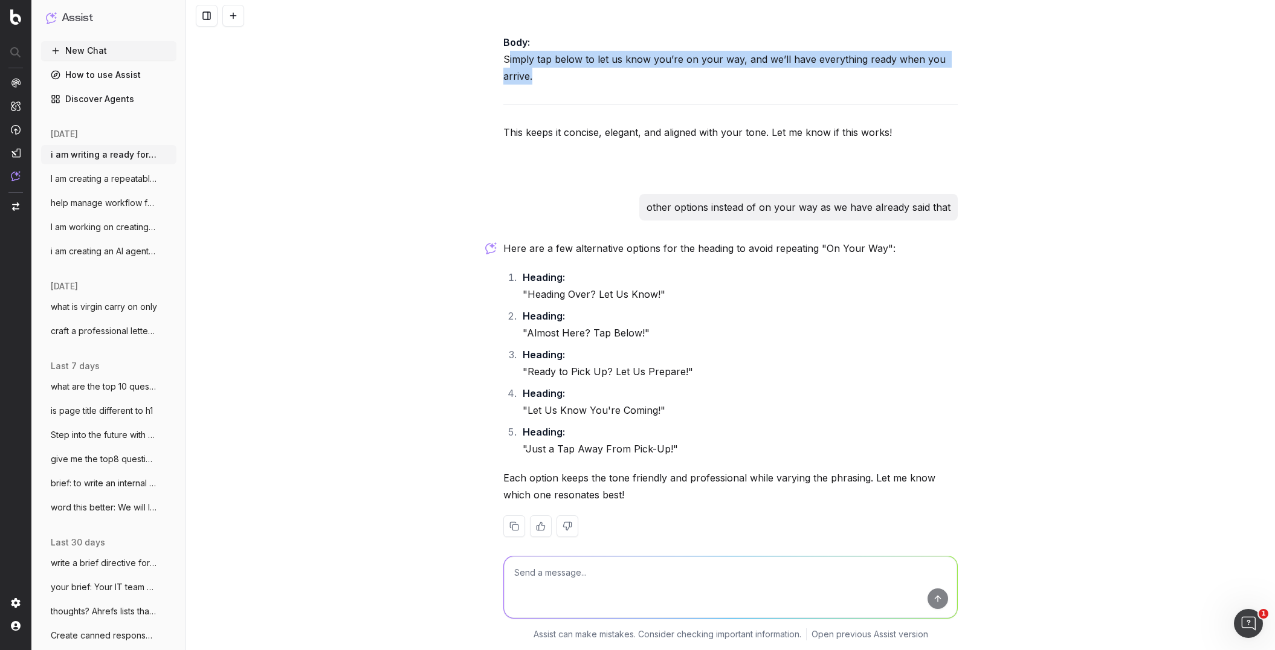
scroll to position [1875, 0]
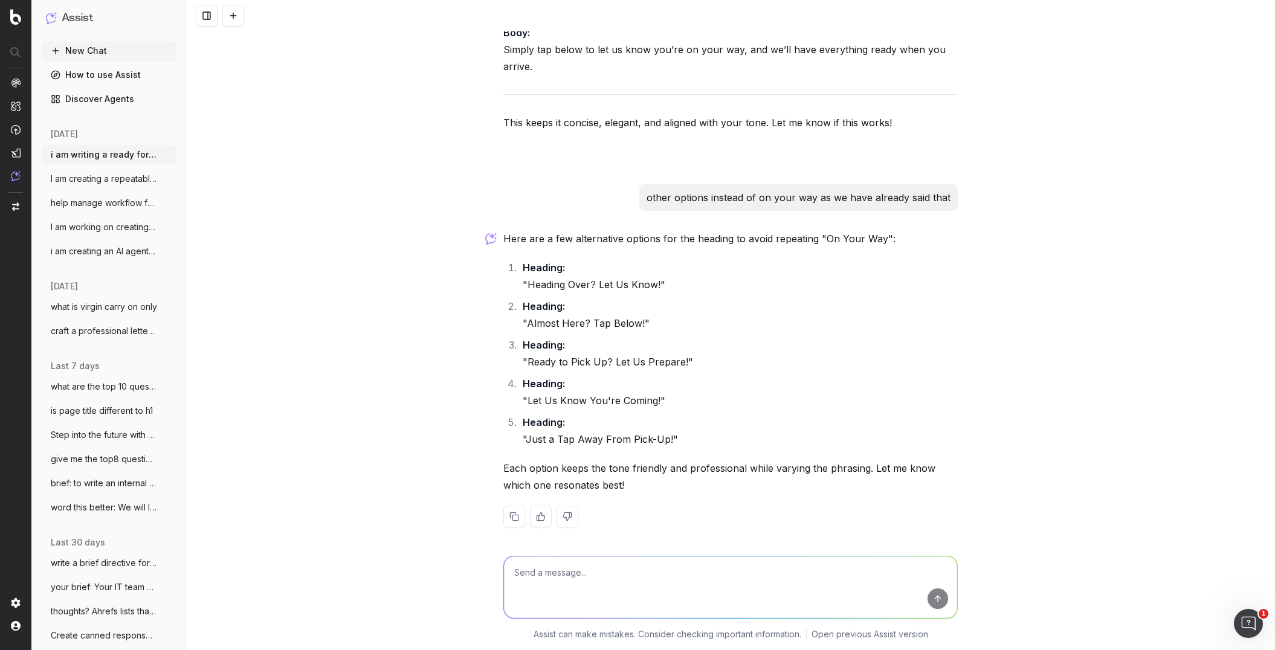
click at [561, 480] on textarea at bounding box center [730, 587] width 453 height 62
paste textarea "Your local store team are ready to make your pick‑up simple. We’ll guide you st…"
type textarea "great, make this more UX aigned: Your local store team are ready to make your p…"
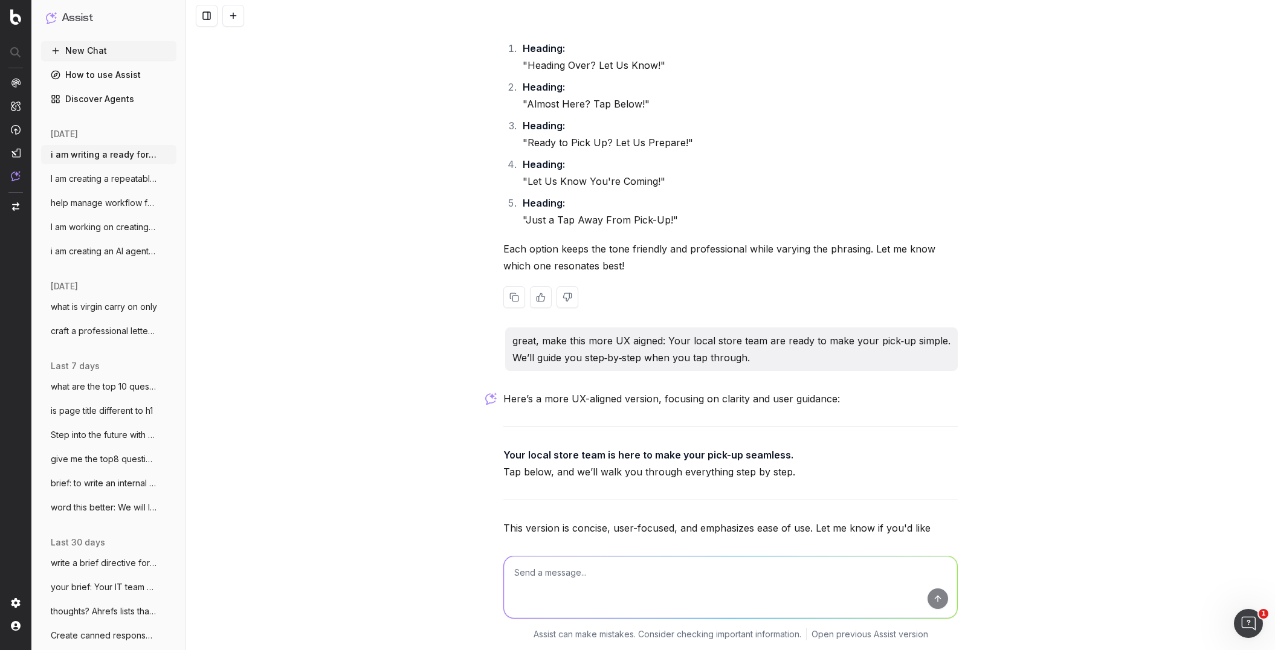
scroll to position [2159, 0]
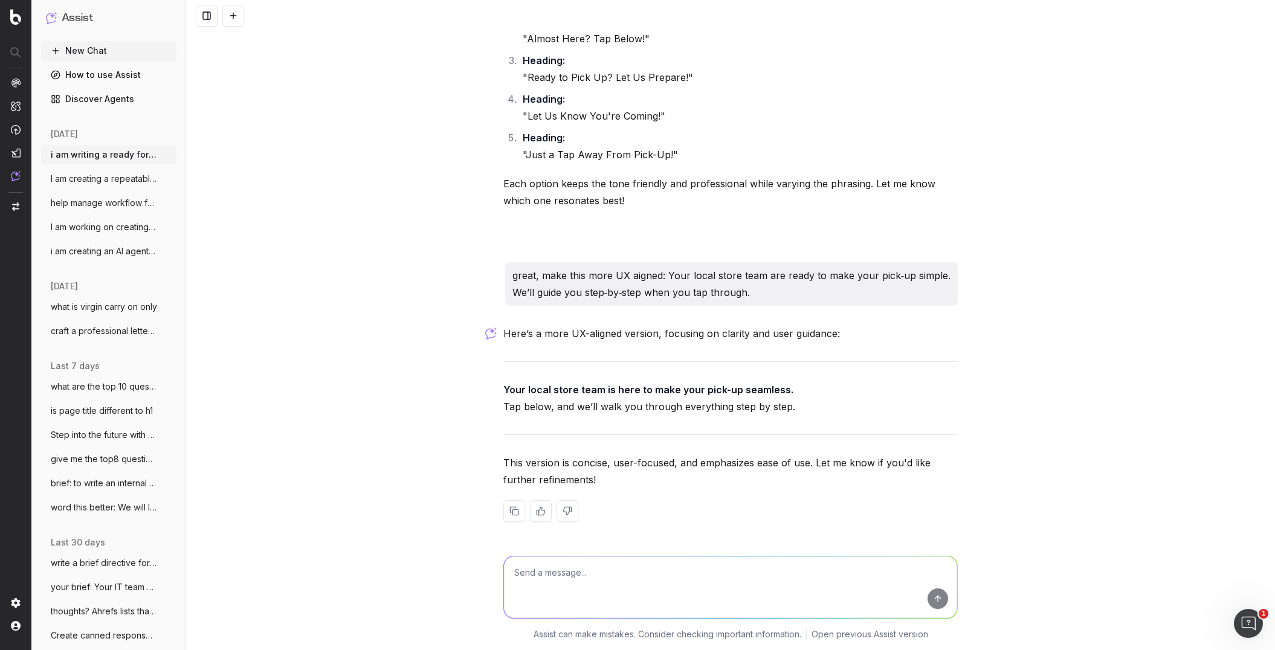
click at [689, 415] on p "Your local store team is here to make your pick-up seamless. Tap below, and we’…" at bounding box center [730, 398] width 454 height 34
click at [541, 480] on textarea at bounding box center [730, 587] width 453 height 62
type textarea "is it a good idea to have two CTA buttons for the same thing in one email - or …"
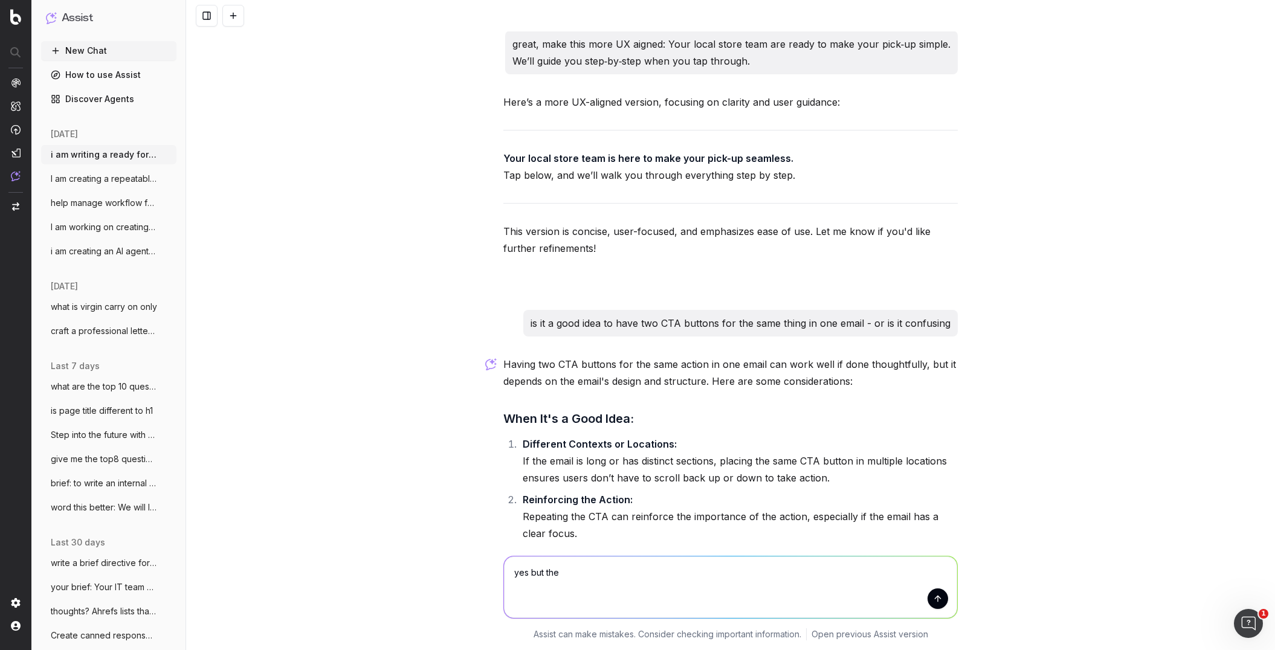
scroll to position [2381, 0]
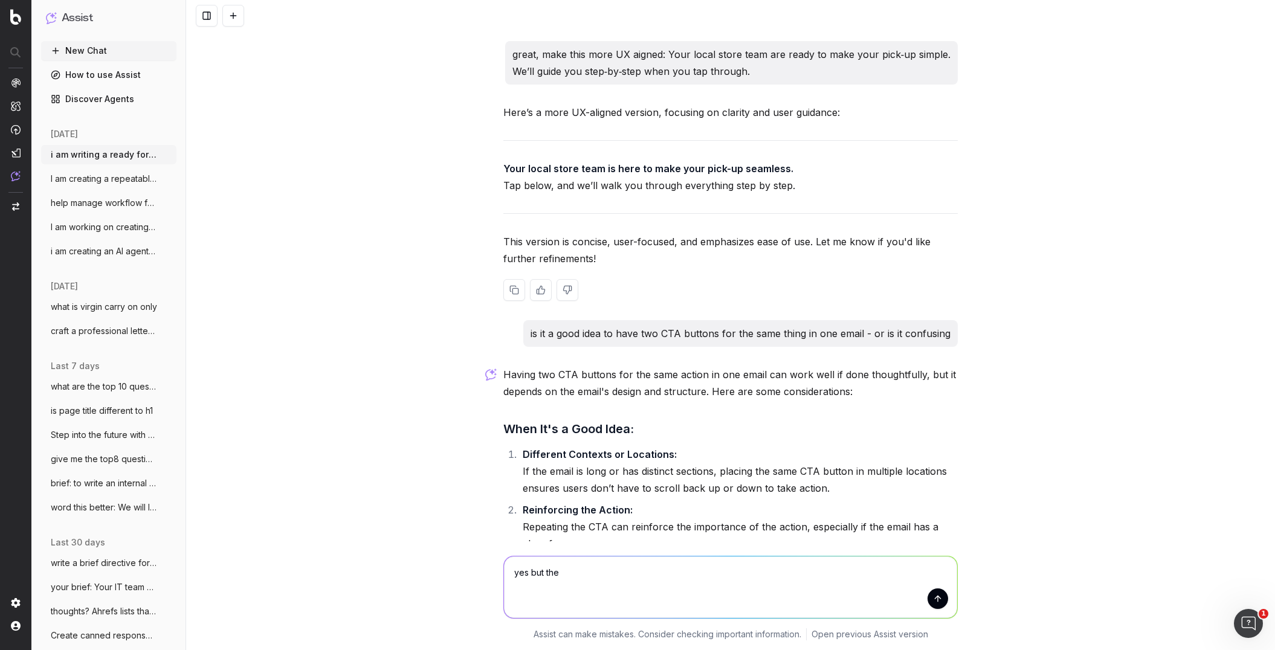
drag, startPoint x: 738, startPoint y: 198, endPoint x: 767, endPoint y: 193, distance: 29.9
click at [738, 198] on div "Here’s a more UX-aligned version, focusing on clarity and user guidance: Your l…" at bounding box center [730, 212] width 454 height 216
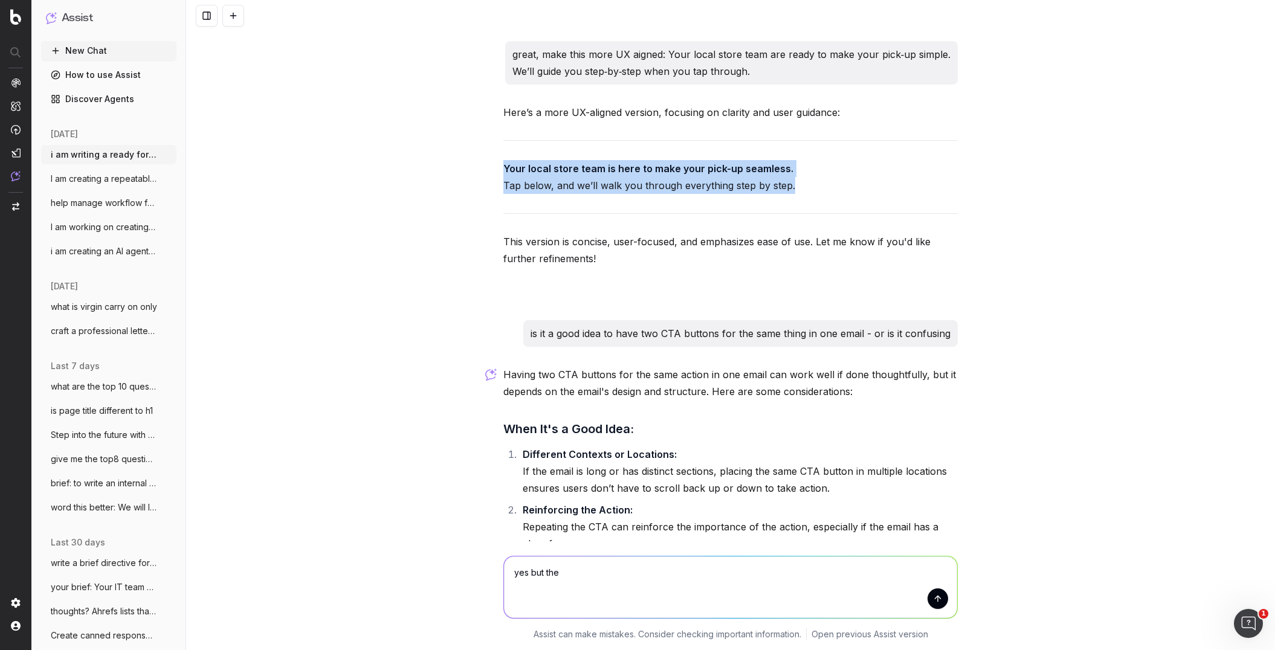
drag, startPoint x: 650, startPoint y: 189, endPoint x: 498, endPoint y: 182, distance: 151.2
click at [482, 170] on div "i am writing a ready for pick up email with UX best practice and simple, friend…" at bounding box center [730, 325] width 1089 height 650
copy p "Your local store team is here to make your pick-up seamless. Tap below, and we’…"
drag, startPoint x: 562, startPoint y: 577, endPoint x: 569, endPoint y: 576, distance: 6.8
click at [562, 480] on textarea "yes but the" at bounding box center [730, 587] width 453 height 62
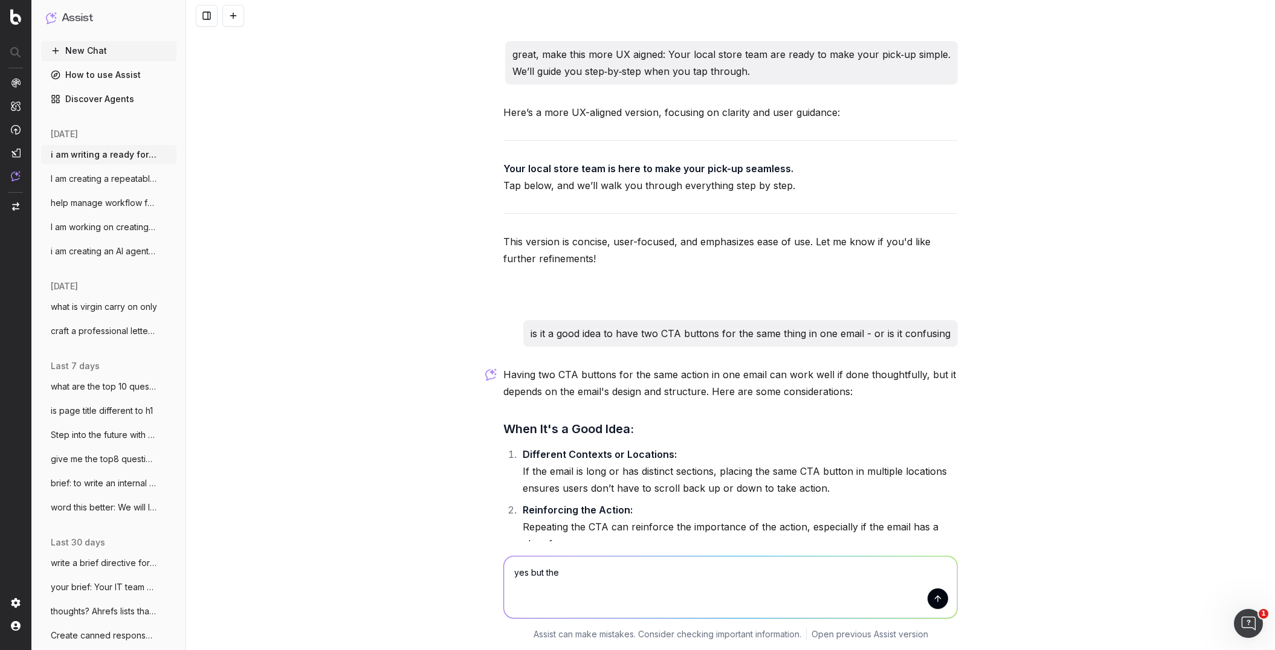
drag, startPoint x: 542, startPoint y: 567, endPoint x: 479, endPoint y: 564, distance: 62.9
click at [479, 480] on div "yes but the yes but the Assist can make mistakes. Consider checking important i…" at bounding box center [730, 595] width 1089 height 109
paste textarea "Your local store team is here to make your pick-up seamless. Tap below, and we’…"
type textarea "12 UX enhanced, best practice, customer facing options for: Your local store te…"
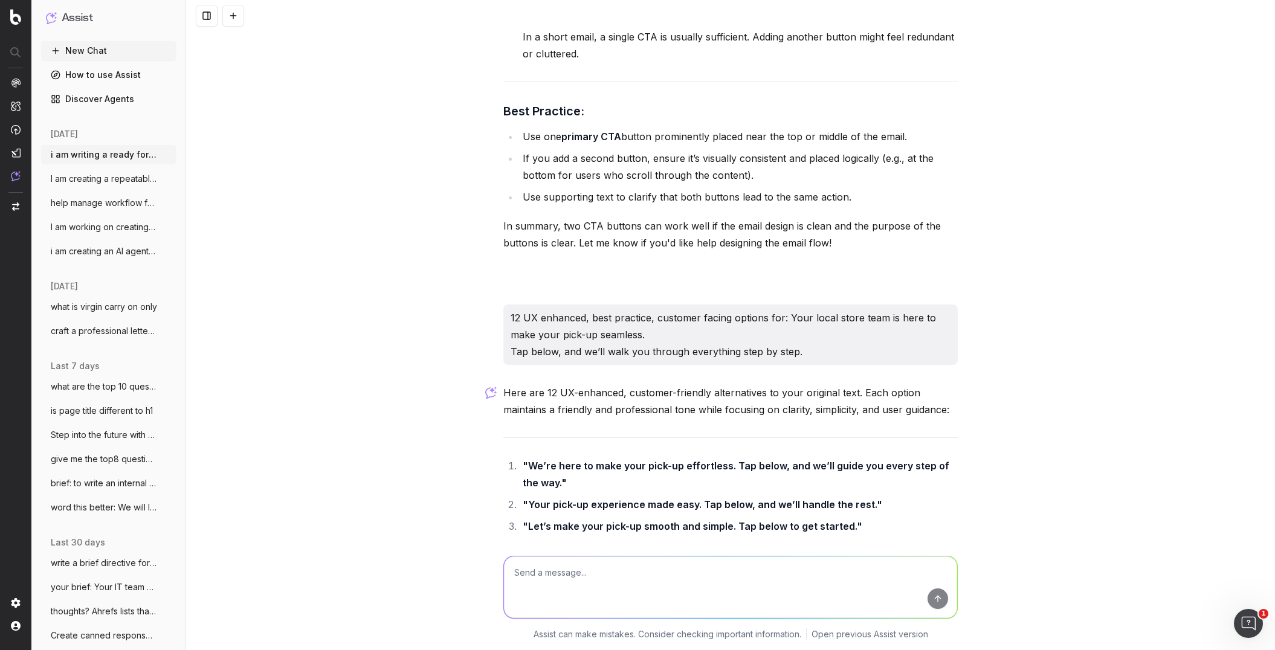
scroll to position [3183, 0]
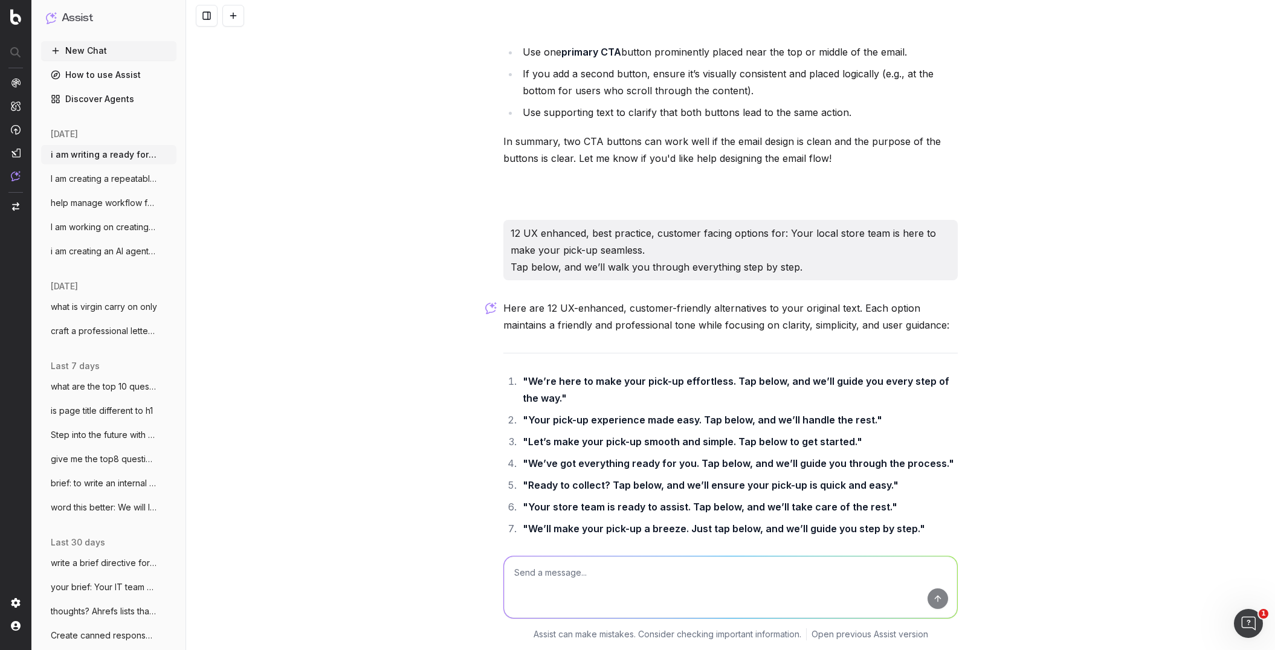
click at [555, 480] on textarea at bounding box center [730, 587] width 453 height 62
type textarea "the tap below is not correct. the button is before this copy"
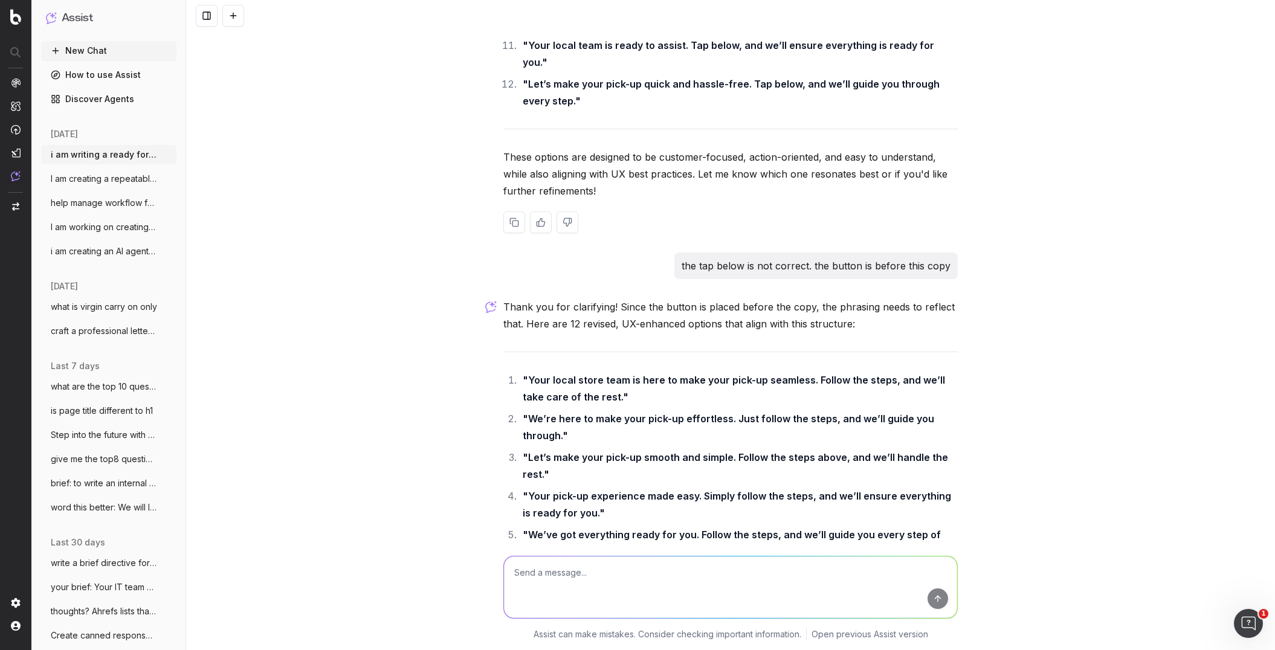
scroll to position [3814, 0]
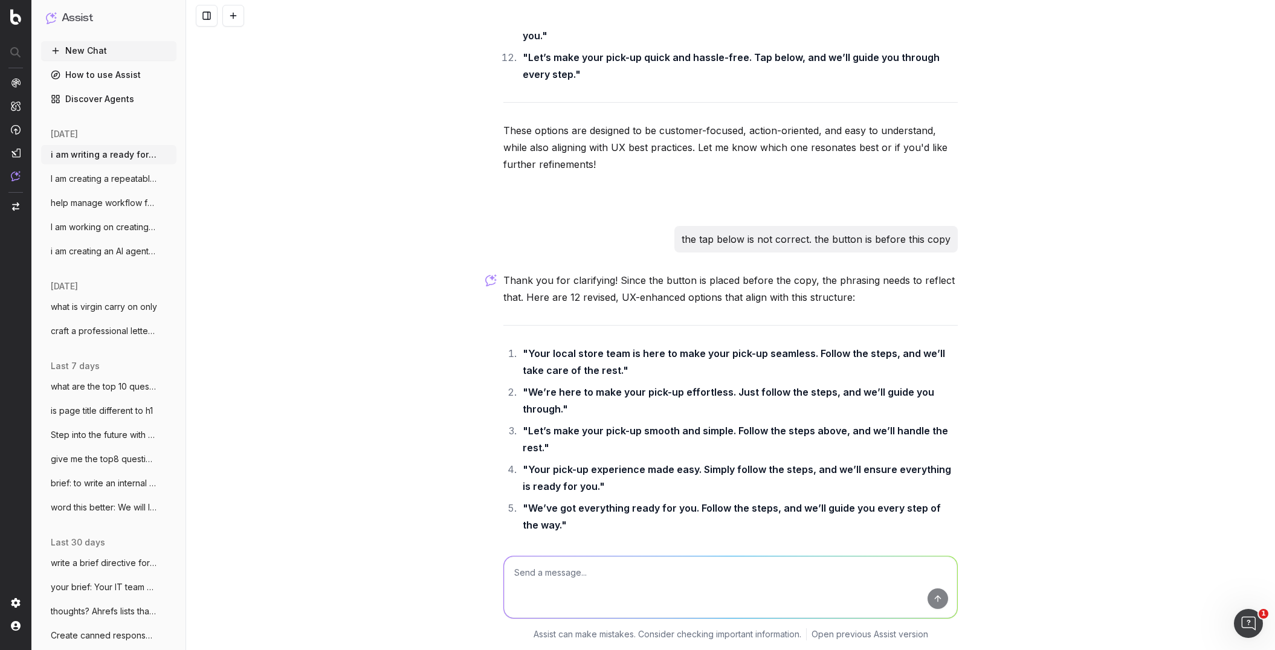
click at [538, 480] on textarea at bounding box center [730, 587] width 453 height 62
type textarea "No - basically the flow is that oncethe customer taps through, they will be gid…"
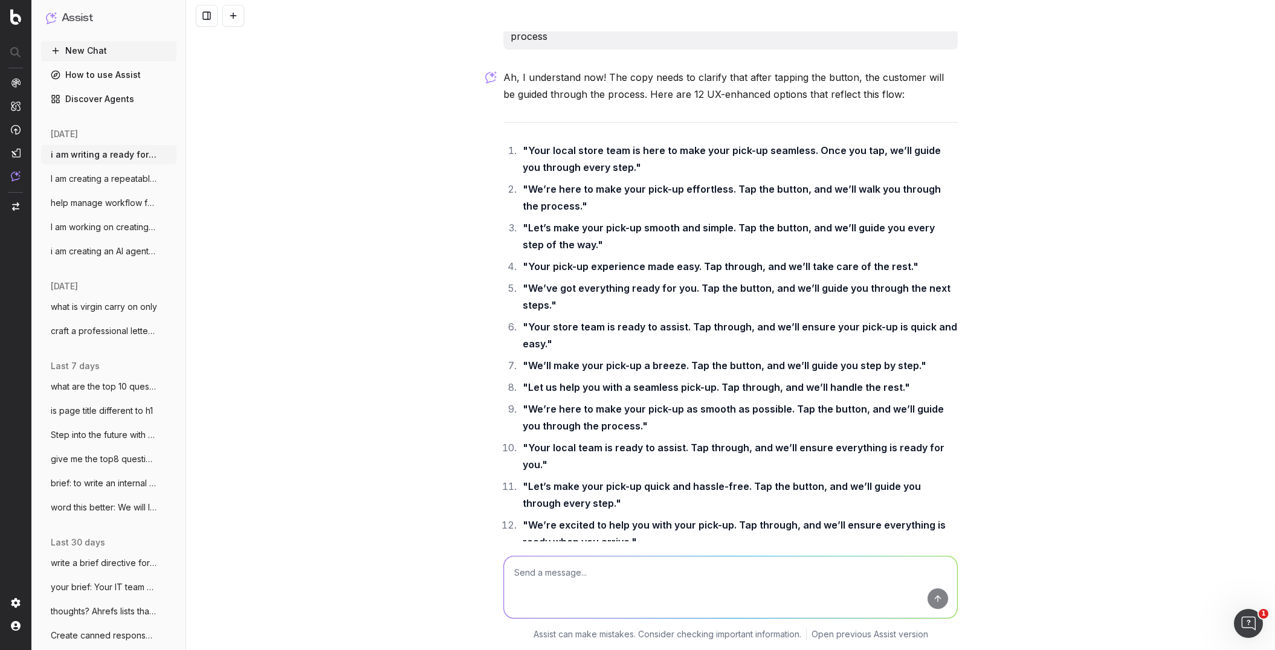
scroll to position [4704, 0]
type textarea "yes but I have urged them to tap through on the previous line. This comes AFTER…"
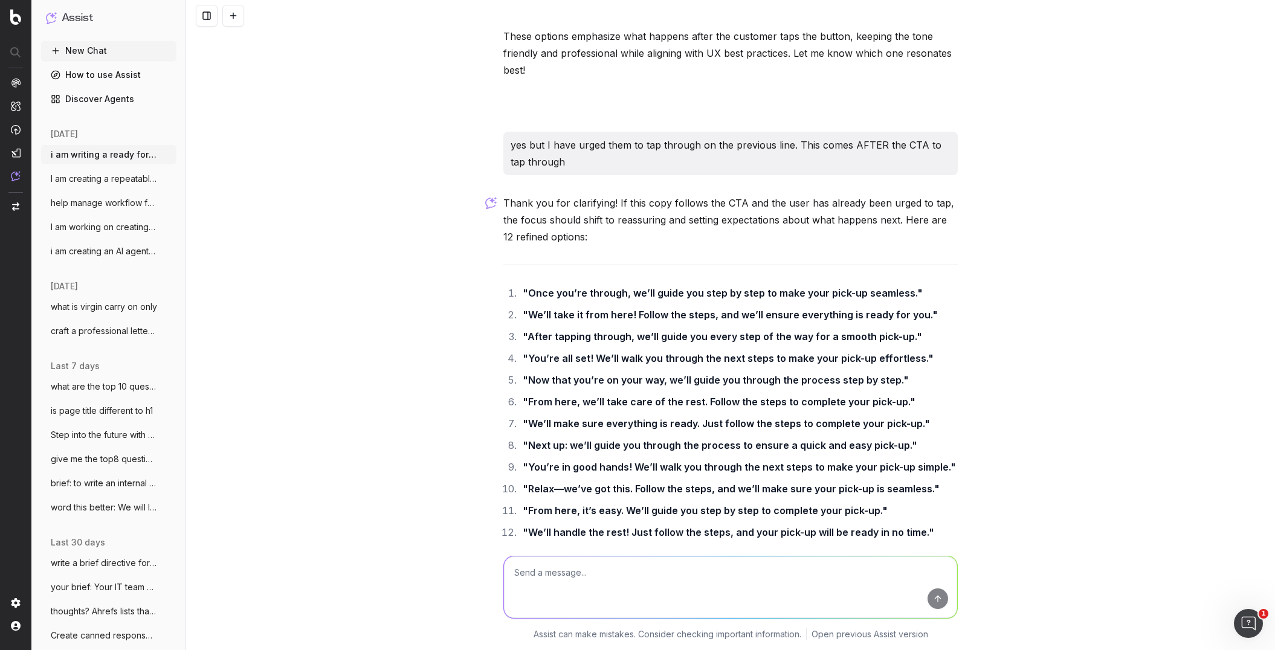
scroll to position [5358, 0]
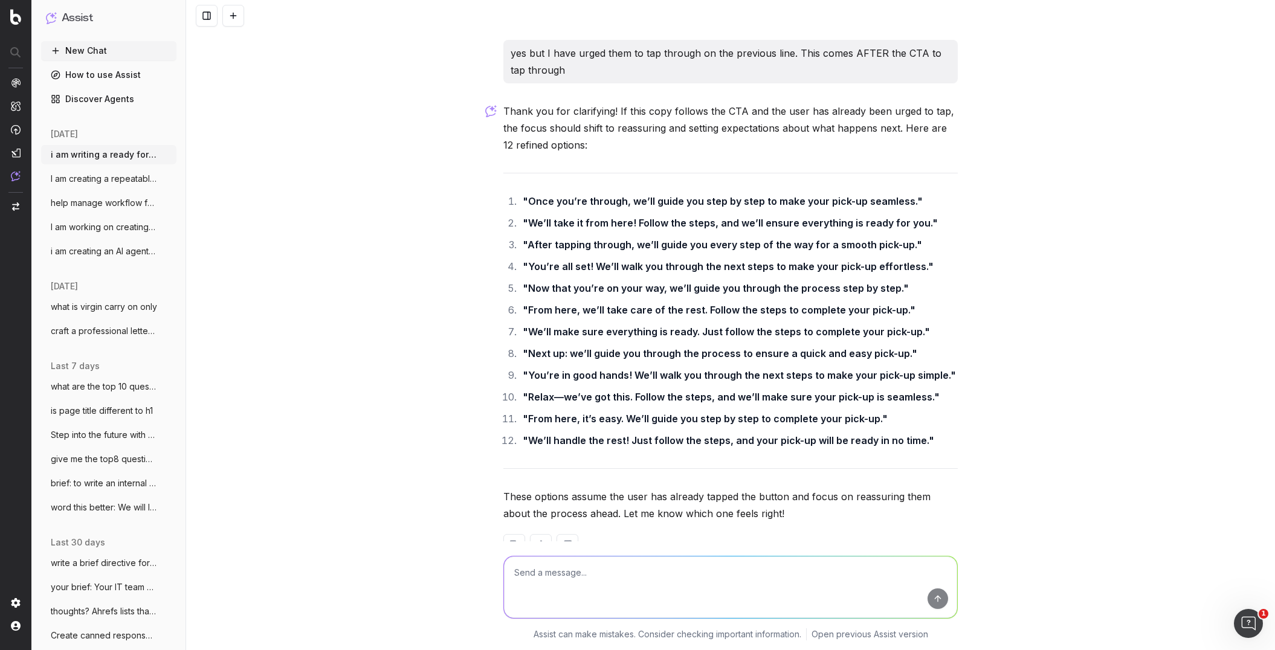
click at [543, 480] on textarea at bounding box center [730, 587] width 453 height 62
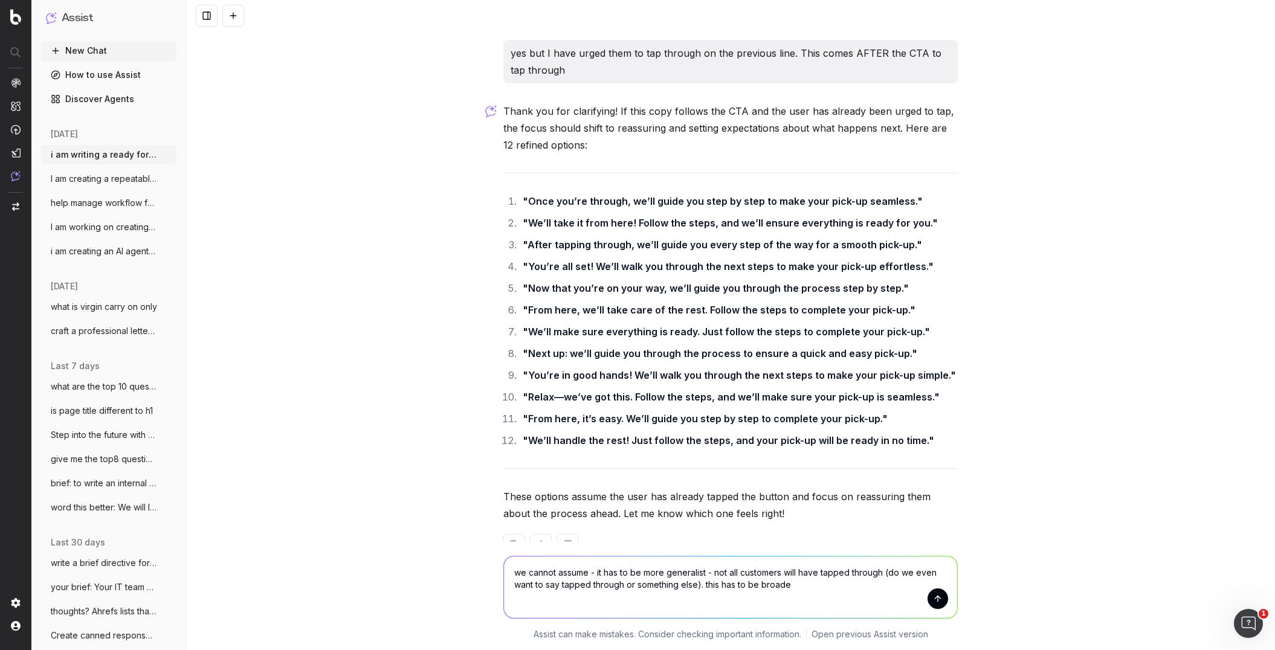
type textarea "we cannot assume - it has to be more generalist - not all customers will have t…"
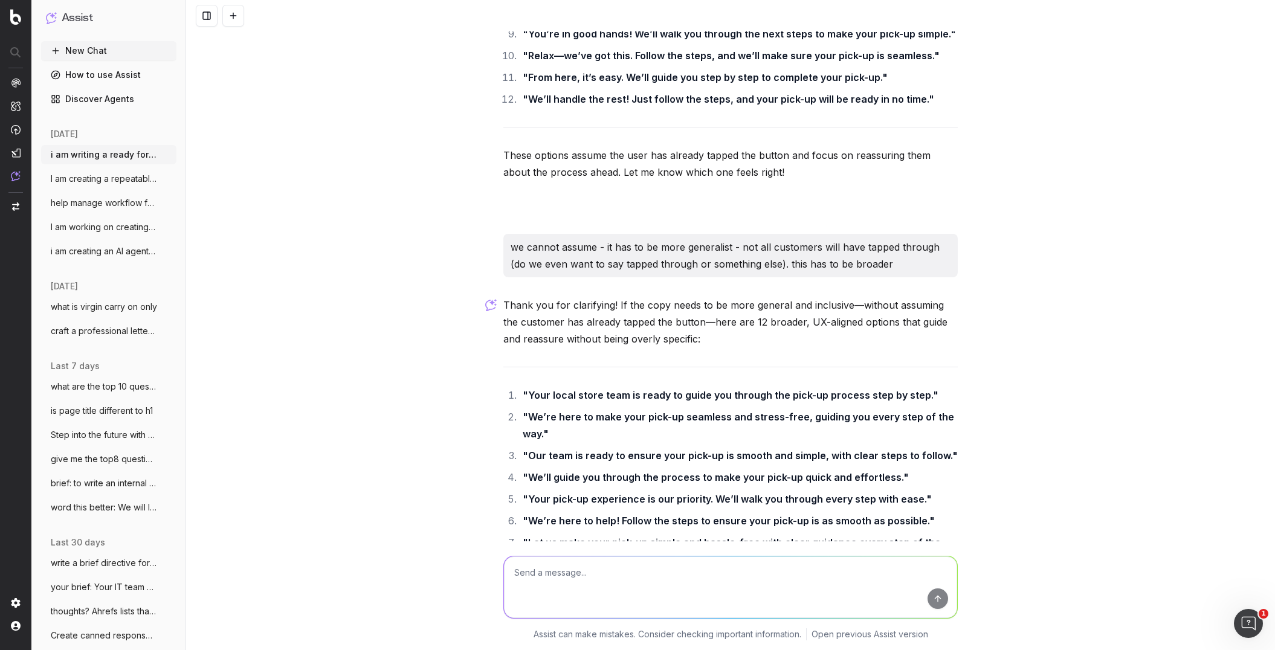
scroll to position [5702, 0]
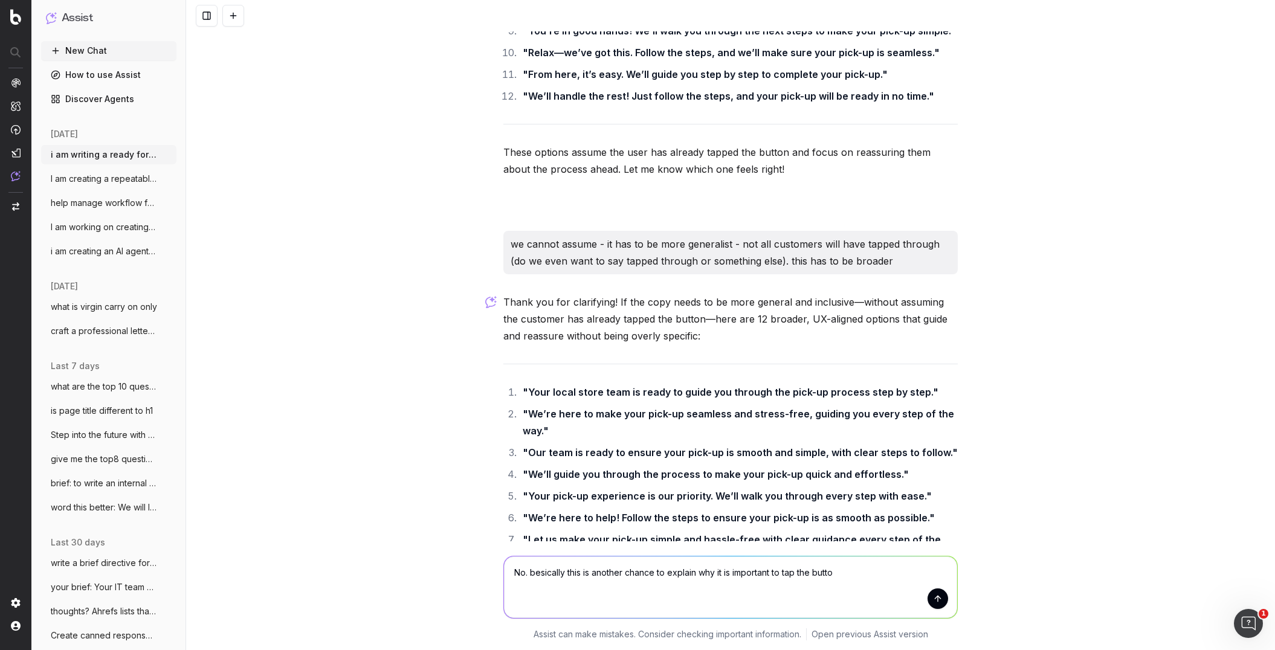
type textarea "No. besically this is another chance to explain why it is important to tap the …"
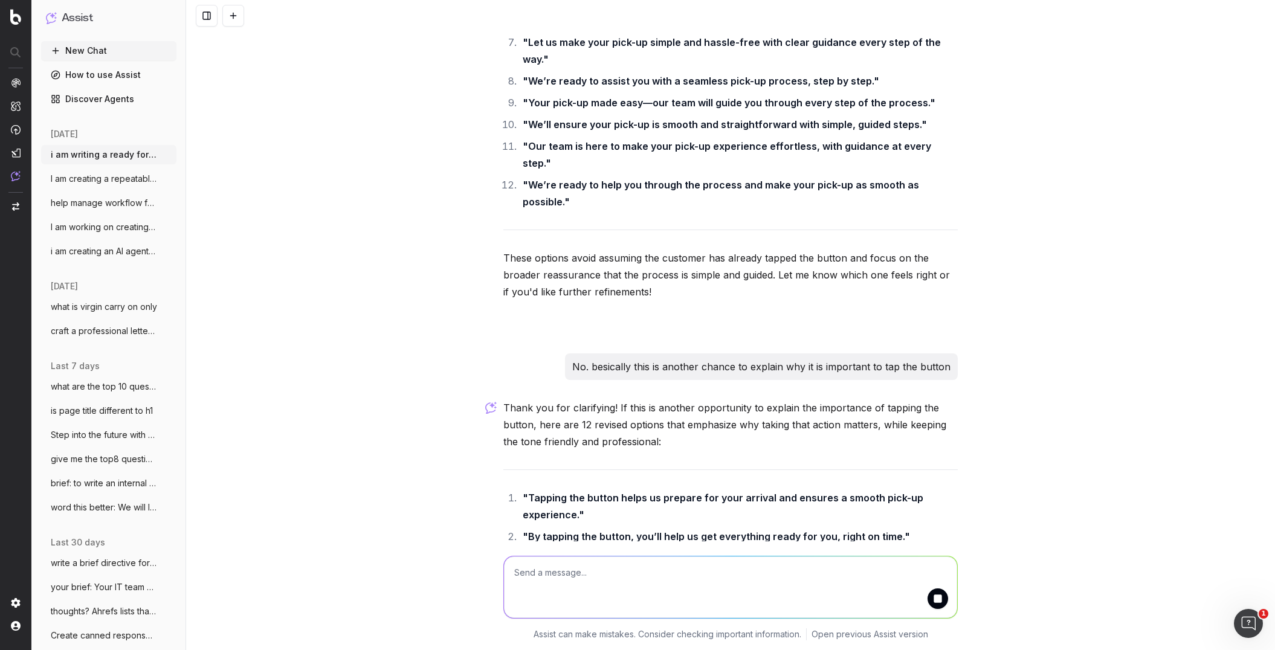
scroll to position [6274, 0]
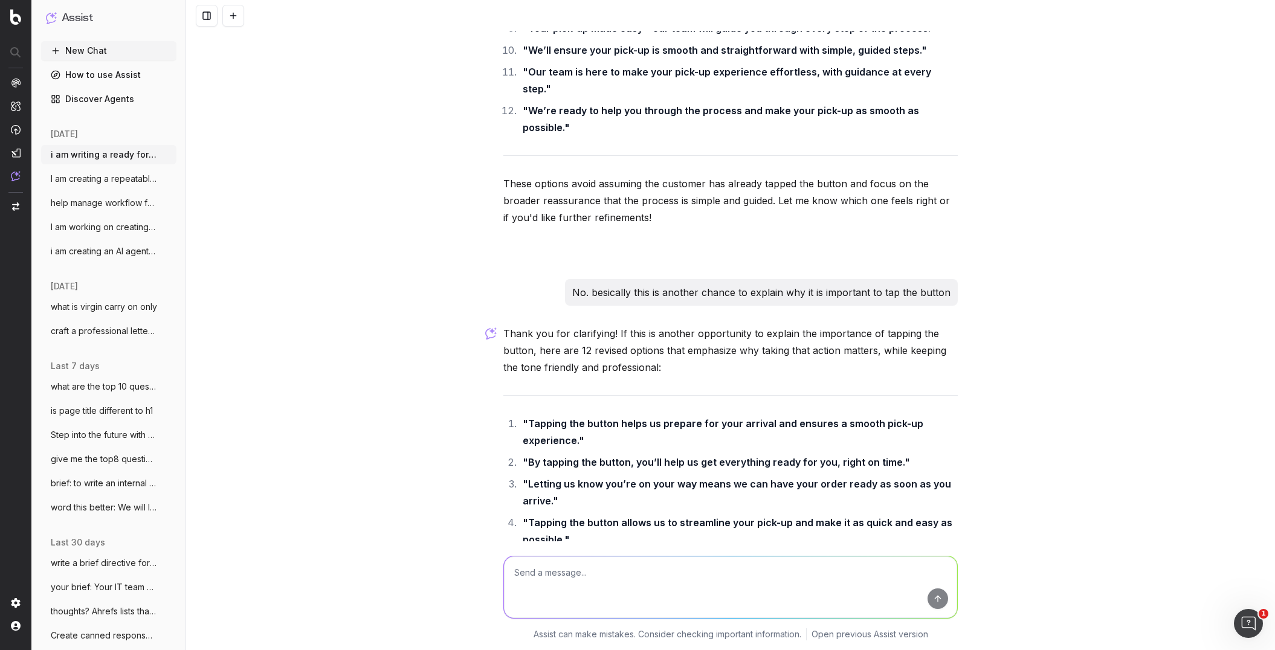
click at [574, 475] on li ""Letting us know you’re on your way means we can have your order ready as soon …" at bounding box center [738, 492] width 439 height 34
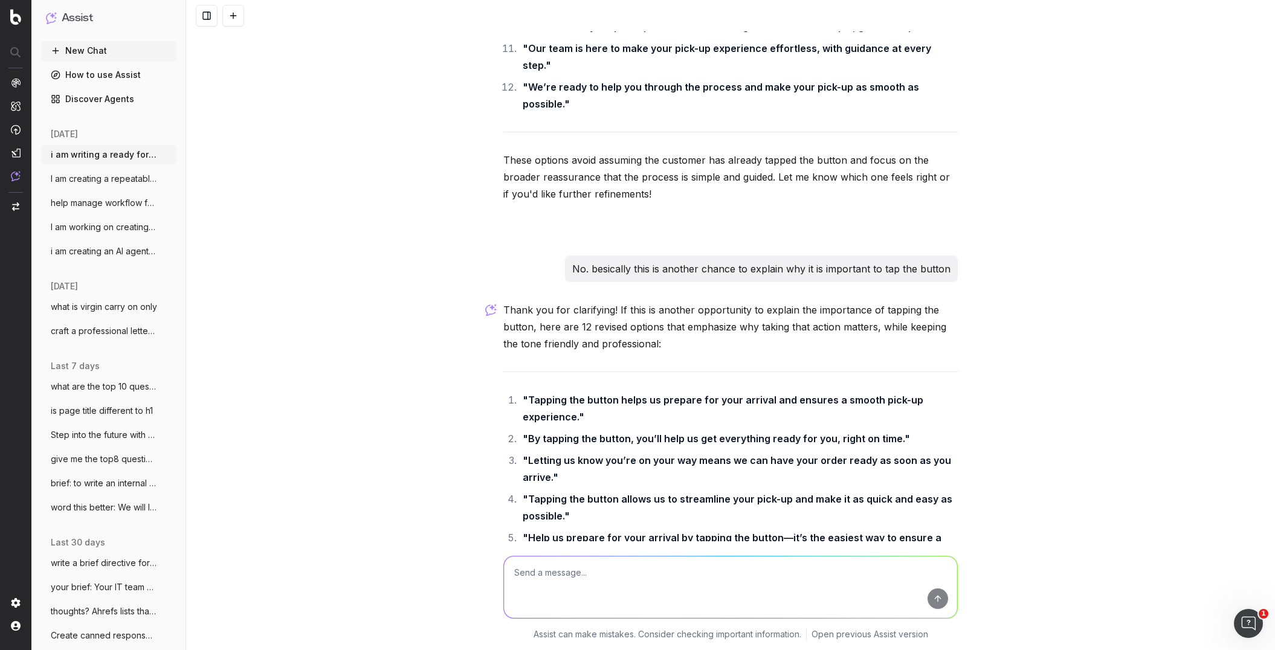
scroll to position [6296, 0]
click at [611, 480] on textarea at bounding box center [730, 587] width 453 height 62
drag, startPoint x: 743, startPoint y: 569, endPoint x: 691, endPoint y: 571, distance: 52.0
click at [691, 480] on textarea "once you've let us know you're on your way we can gide" at bounding box center [730, 587] width 453 height 62
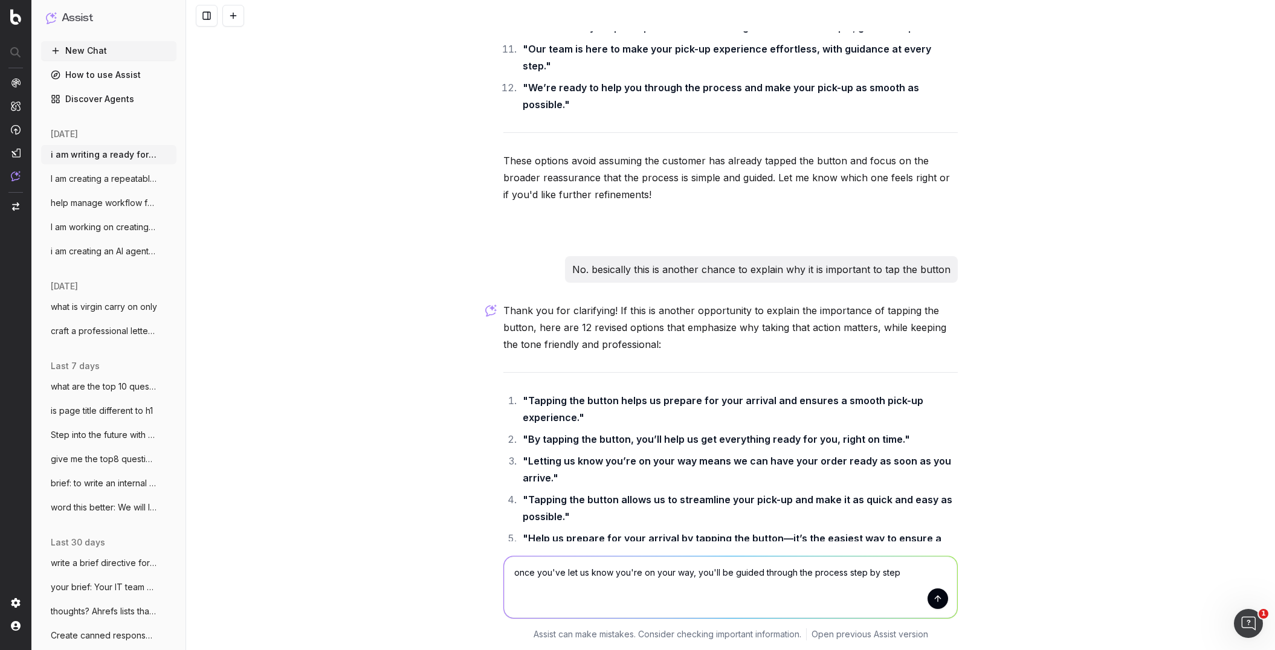
type textarea "once you've let us know you're on your way, you'll be guided through the proces…"
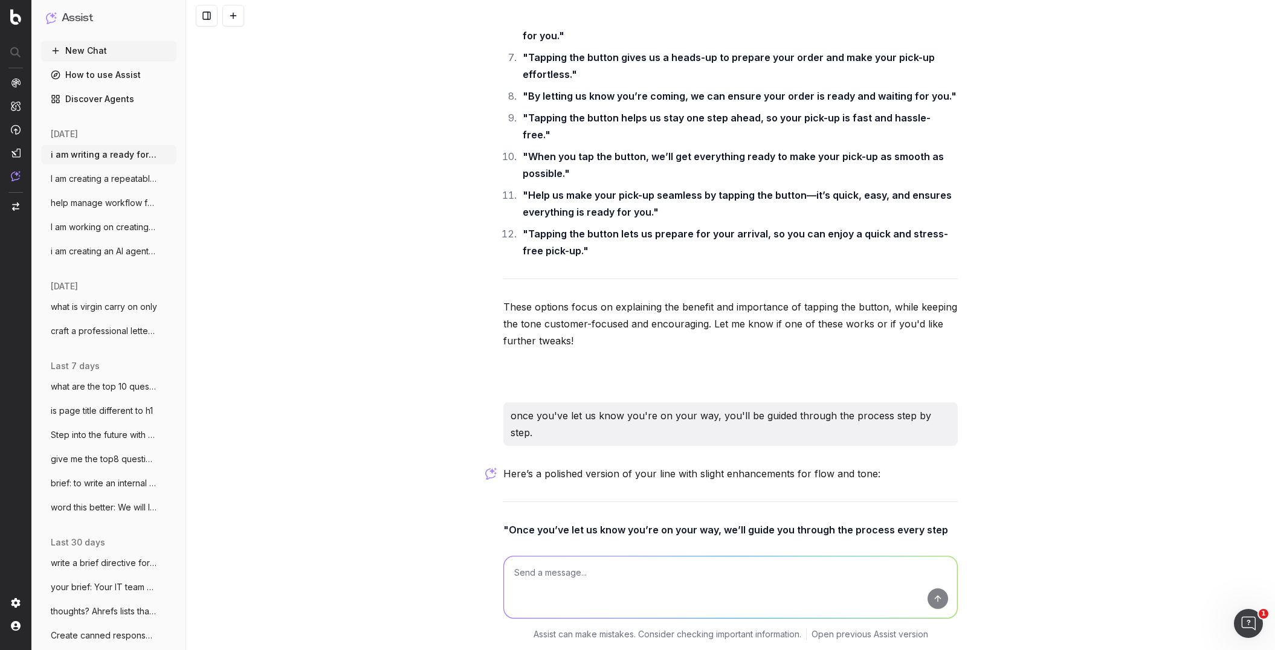
scroll to position [6893, 0]
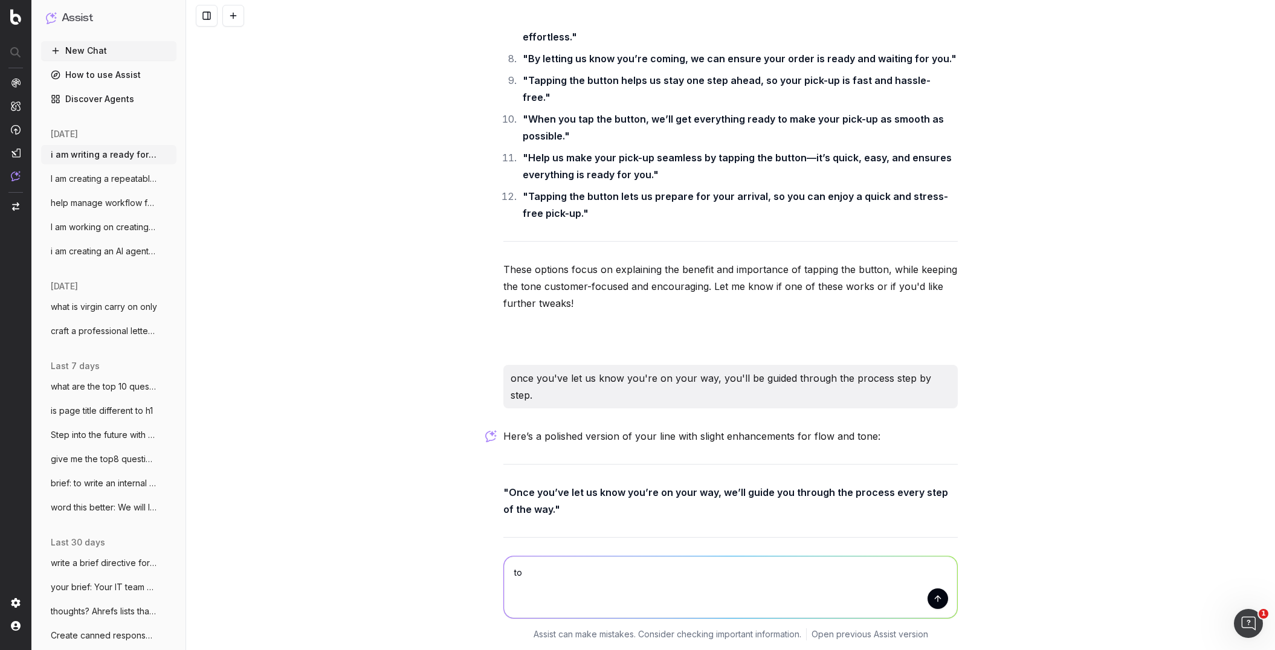
type textarea "t"
type textarea "no you have doubled up 'way'"
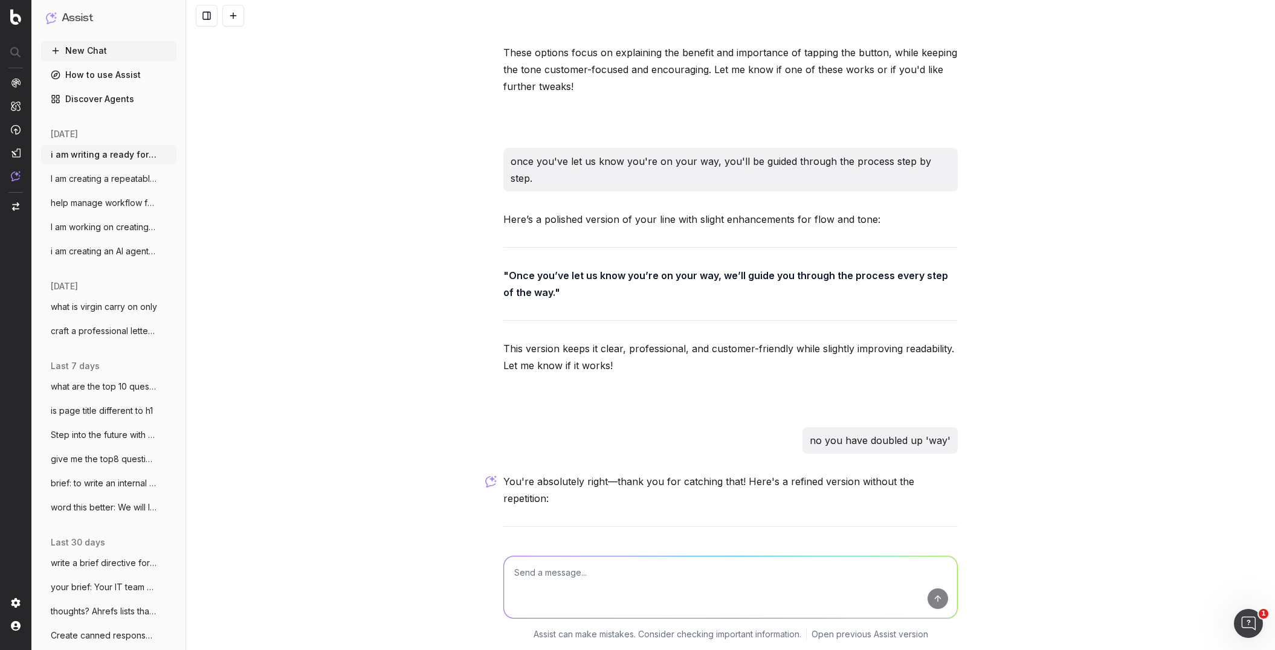
scroll to position [7140, 0]
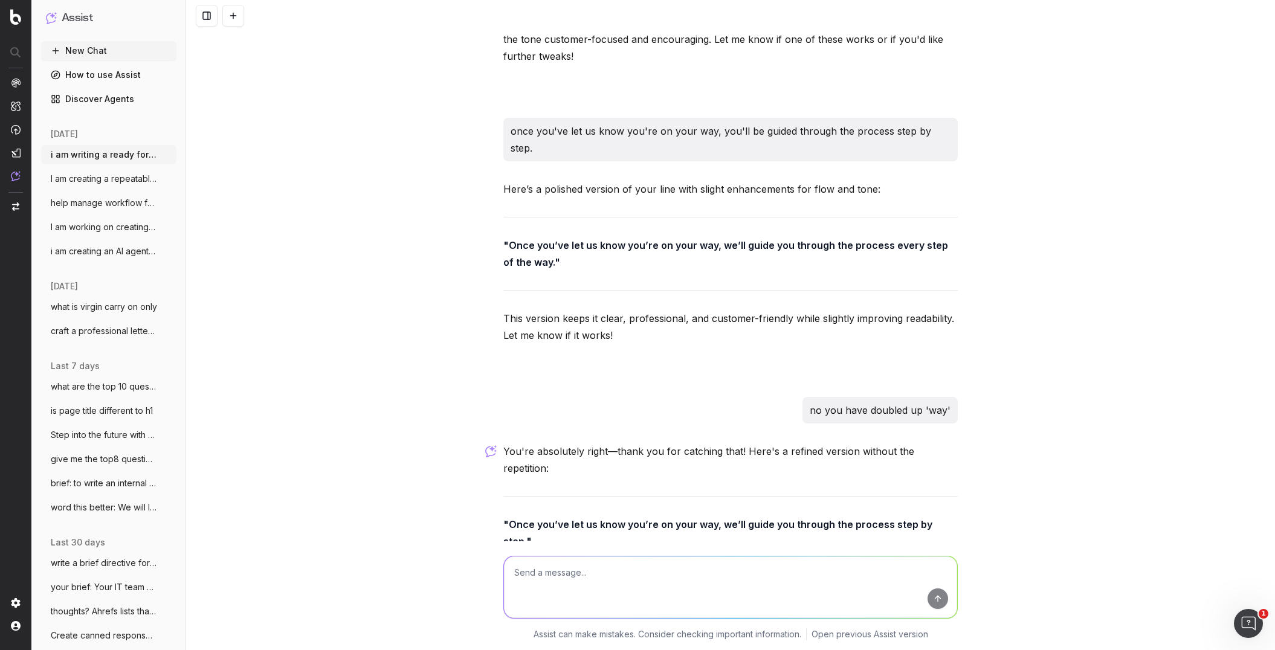
click at [864, 443] on div "You're absolutely right—thank you for catching that! Here's a refined version w…" at bounding box center [730, 559] width 454 height 233
drag, startPoint x: 788, startPoint y: 427, endPoint x: 799, endPoint y: 423, distance: 12.0
click at [788, 443] on div "You're absolutely right—thank you for catching that! Here's a refined version w…" at bounding box center [730, 559] width 454 height 233
click at [920, 480] on p ""Once you’ve let us know you’re on your way, we’ll guide you through the proces…" at bounding box center [730, 533] width 454 height 34
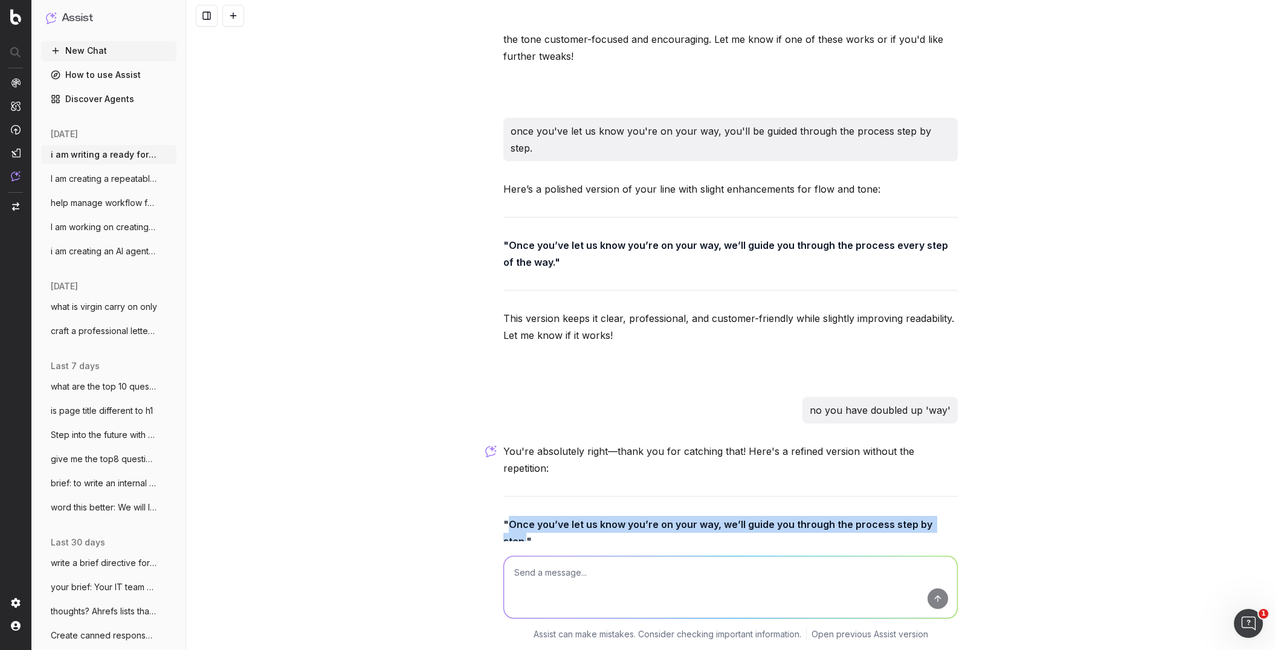
drag, startPoint x: 946, startPoint y: 408, endPoint x: 511, endPoint y: 410, distance: 435.6
click at [511, 480] on strong ""Once you’ve let us know you’re on your way, we’ll guide you through the proces…" at bounding box center [718, 532] width 431 height 29
copy strong "Once you’ve let us know you’re on your way, we’ll guide you through the process…"
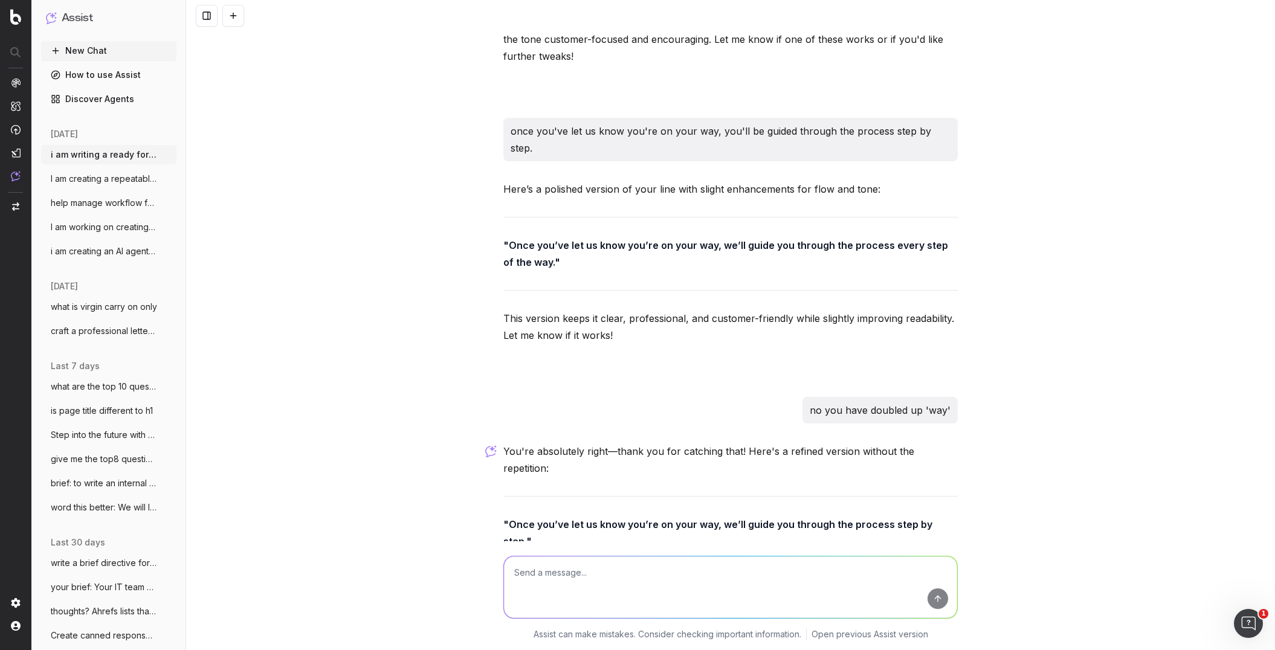
click at [680, 480] on textarea at bounding box center [730, 587] width 453 height 62
type textarea "other conversational and punchy options for you're on your way- 10"
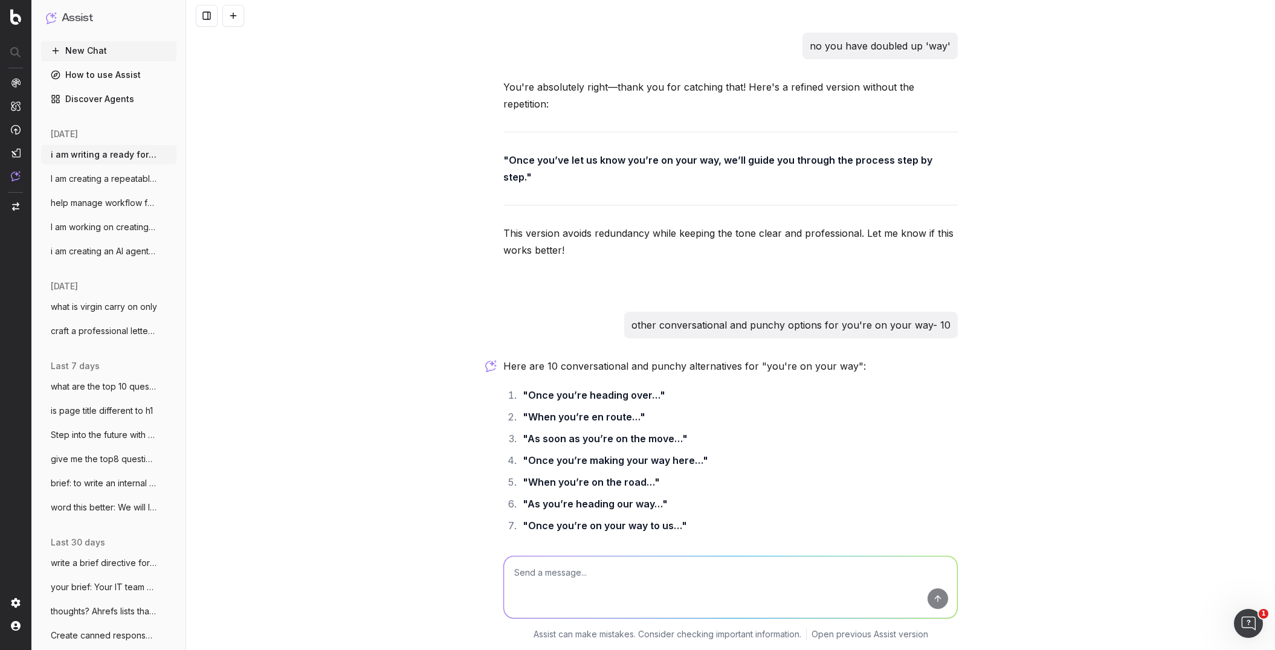
scroll to position [7505, 0]
paste textarea "Our team are ready to make your pick-up easy. Once you’ve let us know you’re co…"
type textarea "this is very close: Our team are ready to make your pick-up easy. Once you’ve l…"
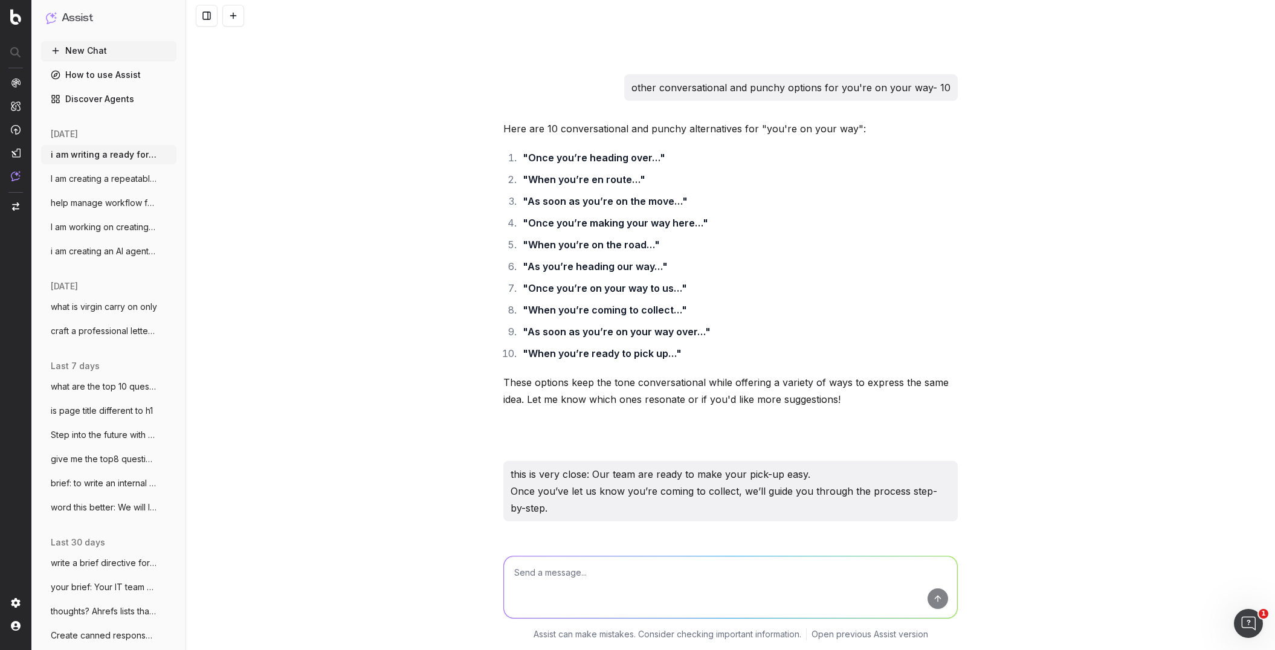
scroll to position [7757, 0]
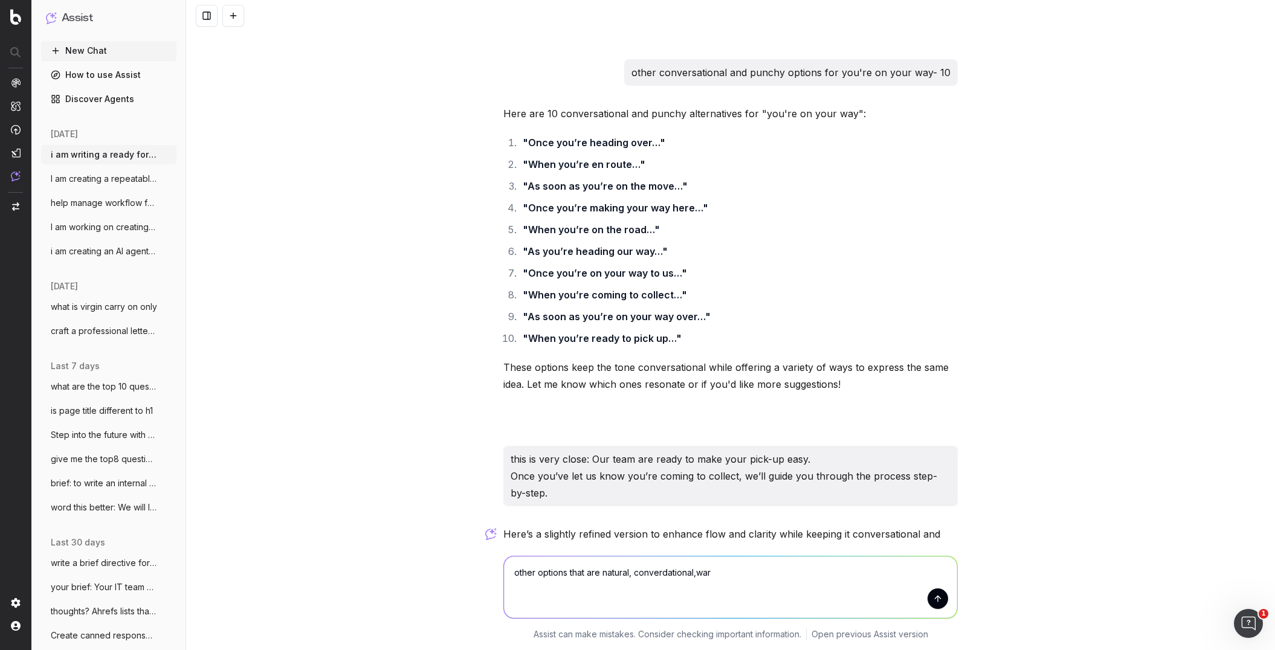
type textarea "other options that are natural, converdational,warm"
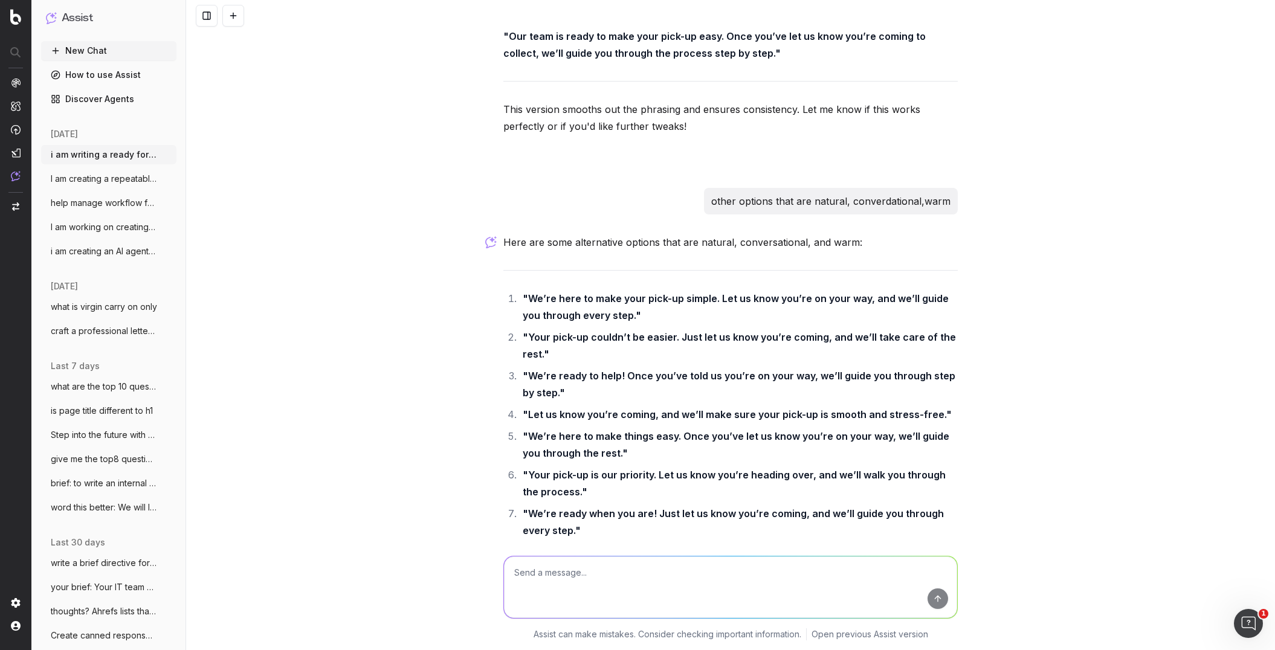
scroll to position [8315, 0]
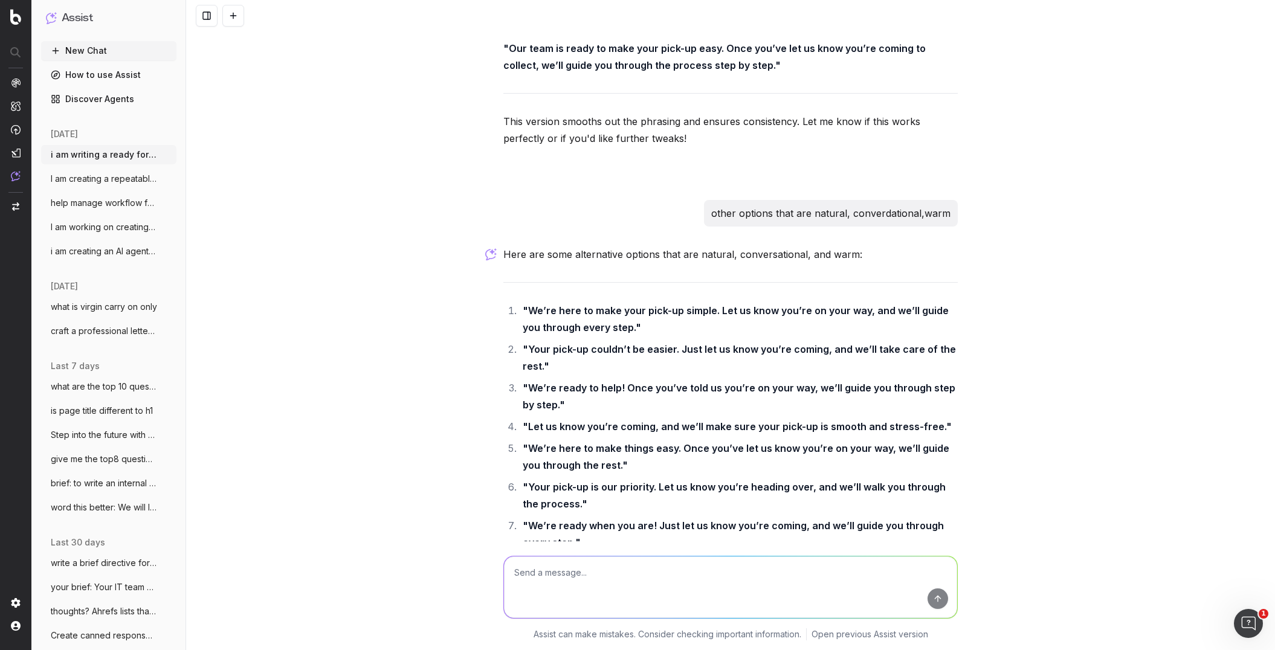
click at [642, 480] on textarea at bounding box center [730, 587] width 453 height 62
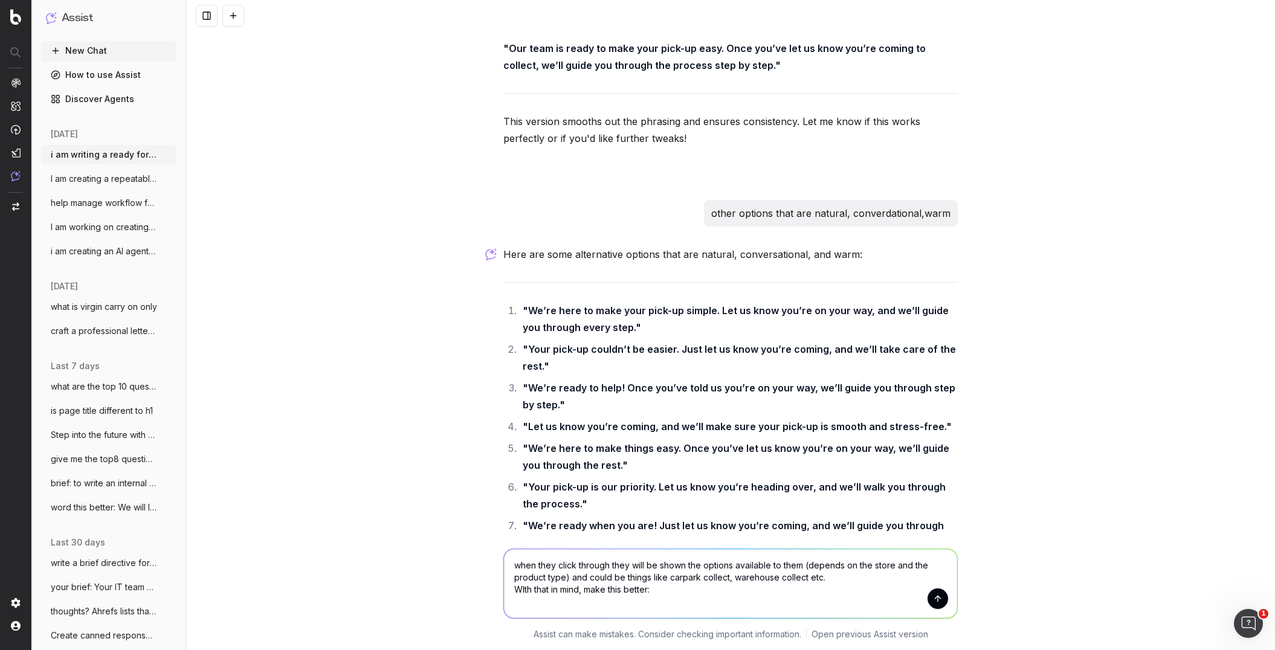
paste textarea "Availability varies by order and location — we’ll show you what’s ready for you."
type textarea "when they click through they will be shown the options available to them (depen…"
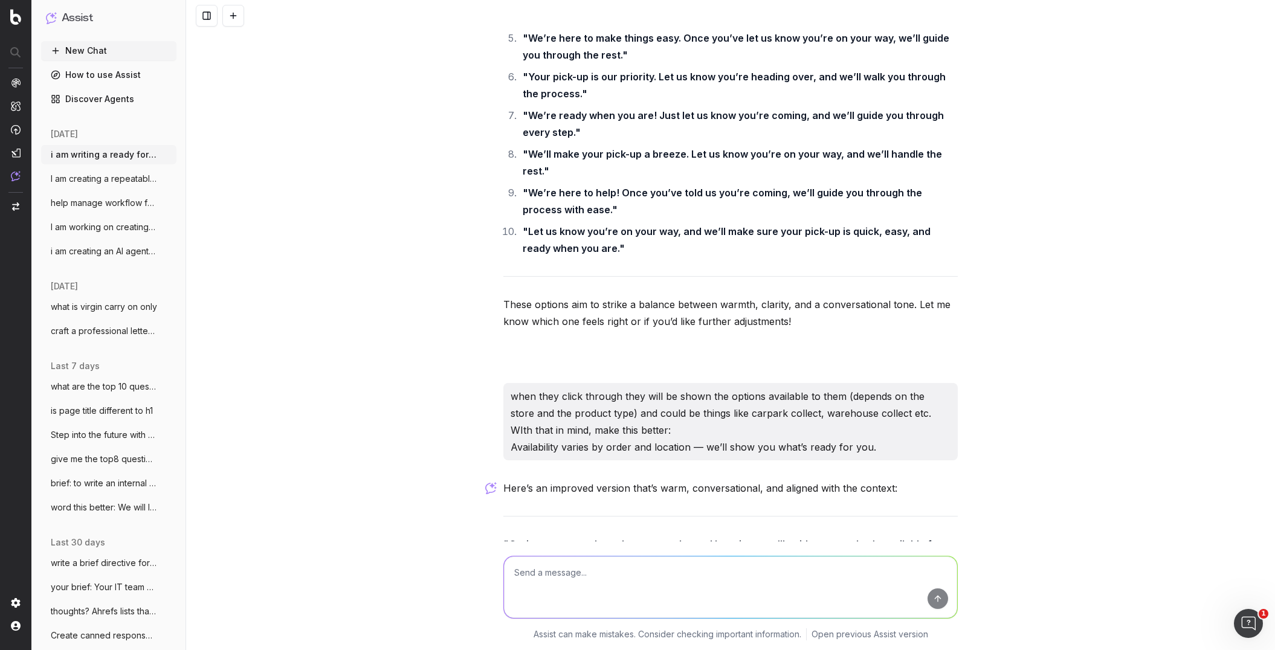
scroll to position [8831, 0]
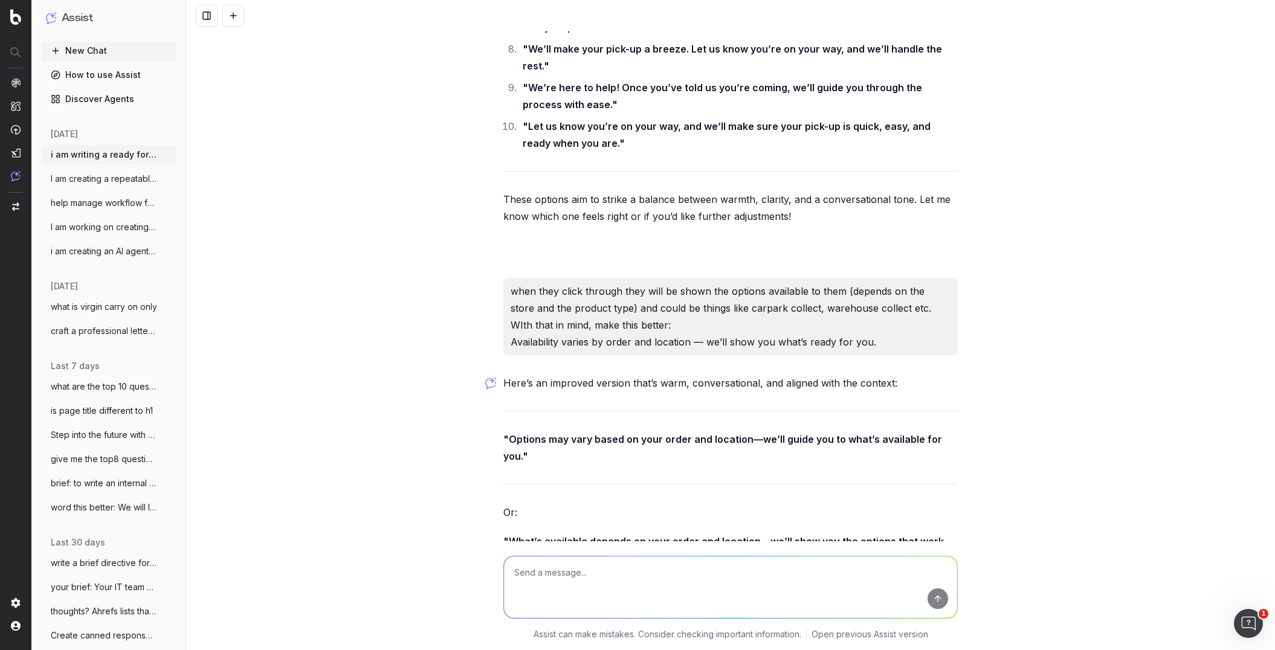
click at [547, 480] on textarea at bounding box center [730, 587] width 453 height 62
type textarea "Hmmm - directly above ar icons for In-store pick up, carpark pick-up and wareho…"
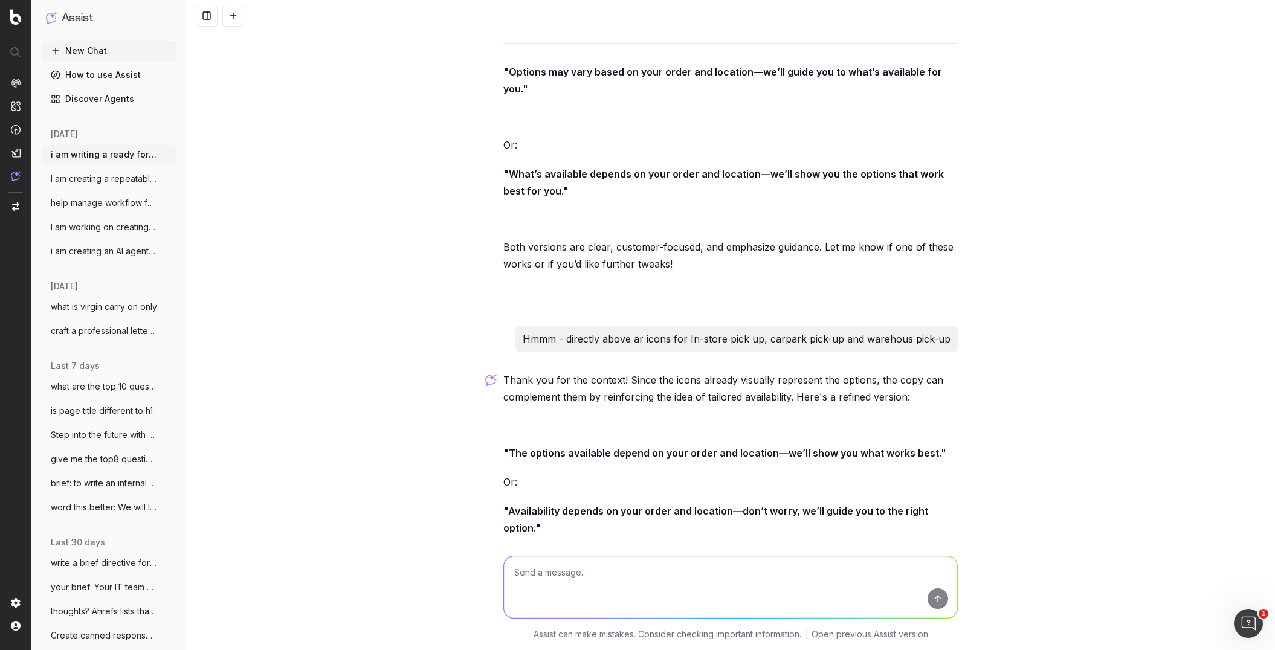
scroll to position [9208, 0]
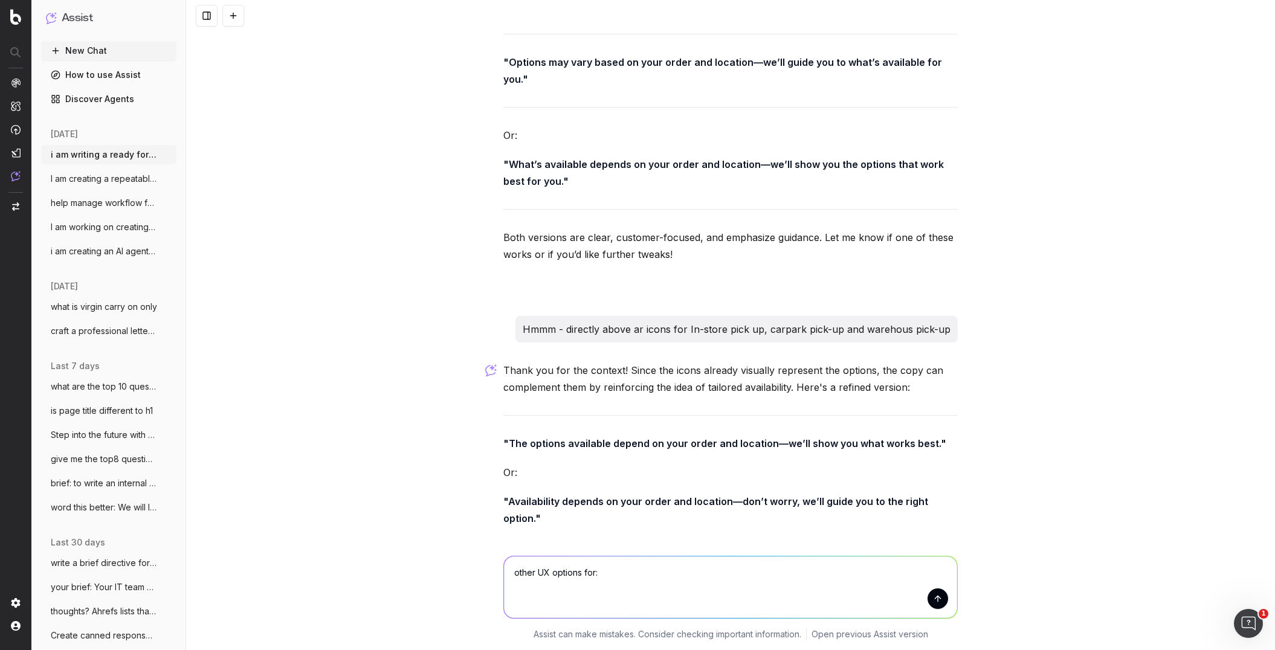
paste textarea "Start your pick‑up now"
type textarea "other UX options for: Start your pick‑up now"
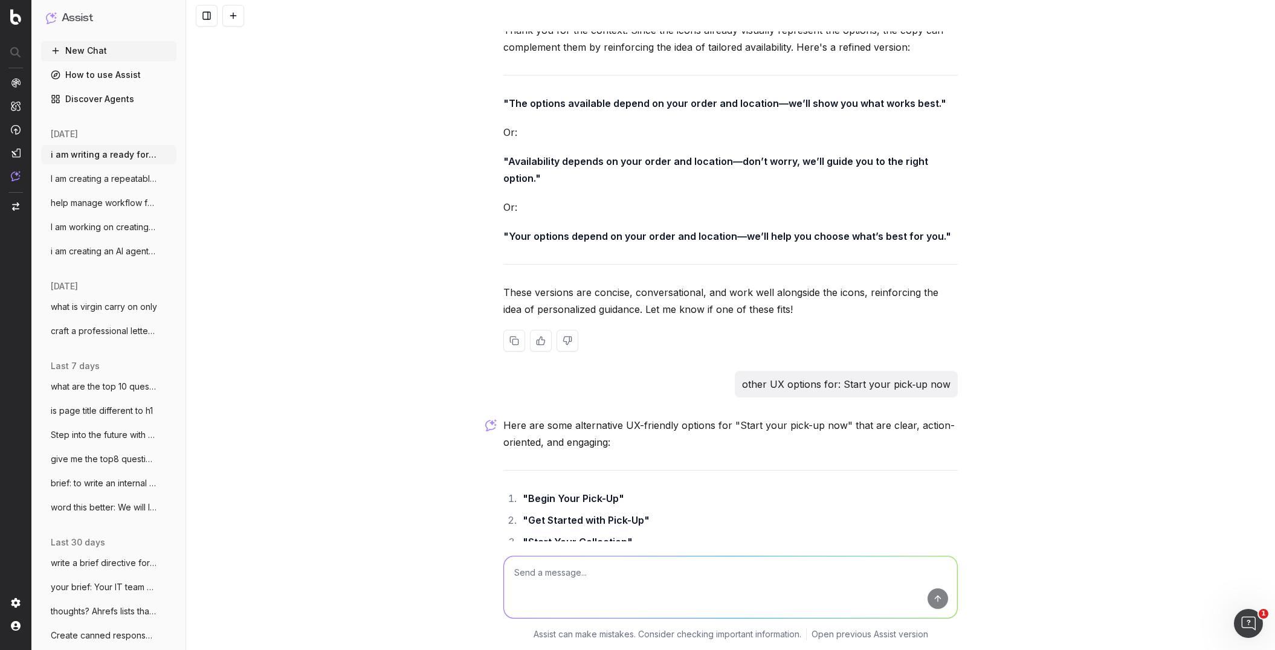
scroll to position [9572, 0]
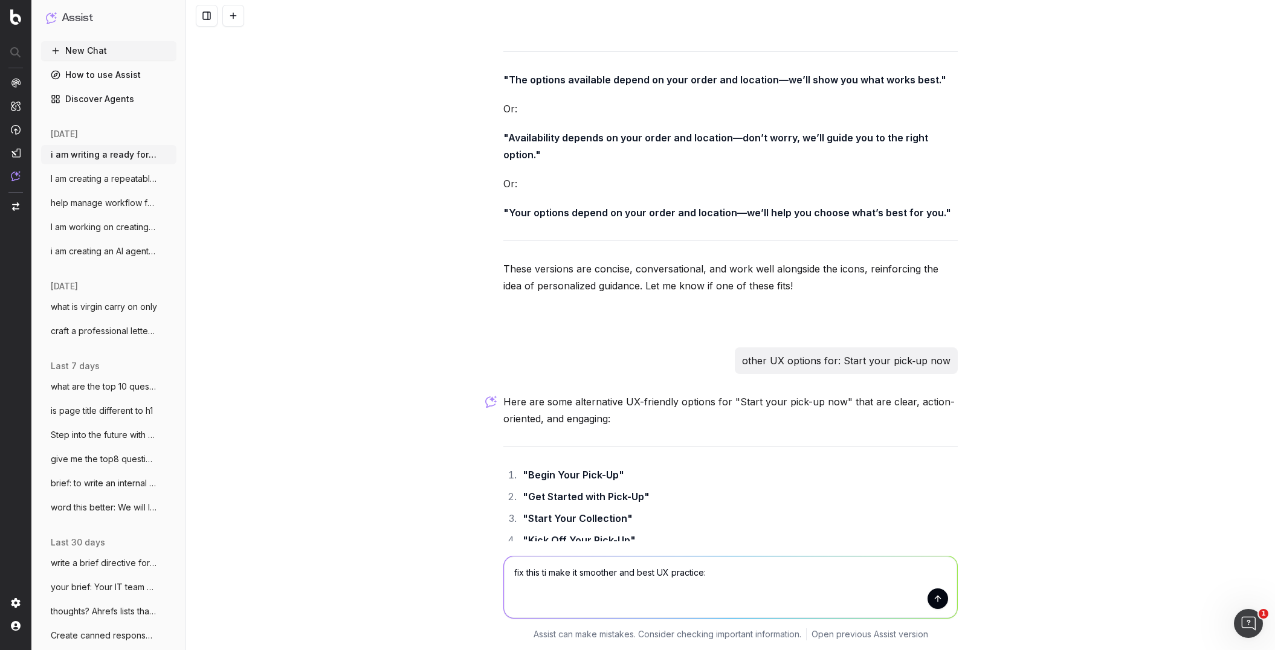
paste textarea "These options vary by order and location — we’ll show you what’s available for …"
type textarea "fix this ti make it smoother and best UX practice: These options vary by order …"
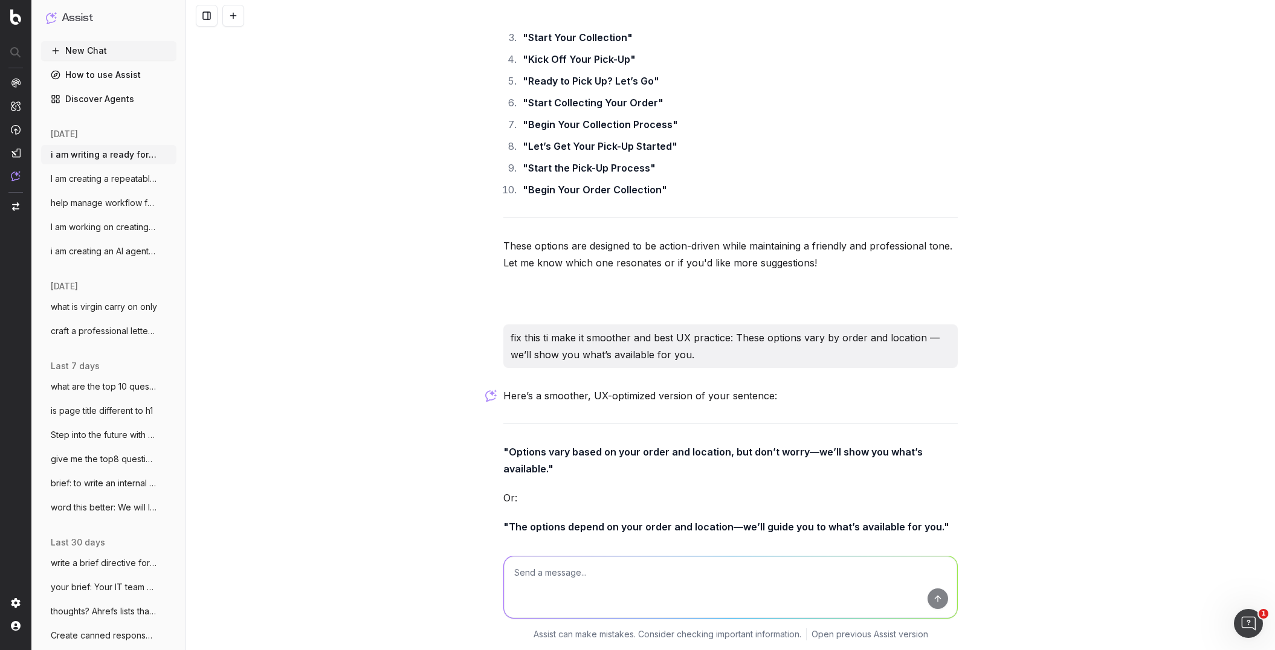
scroll to position [10080, 0]
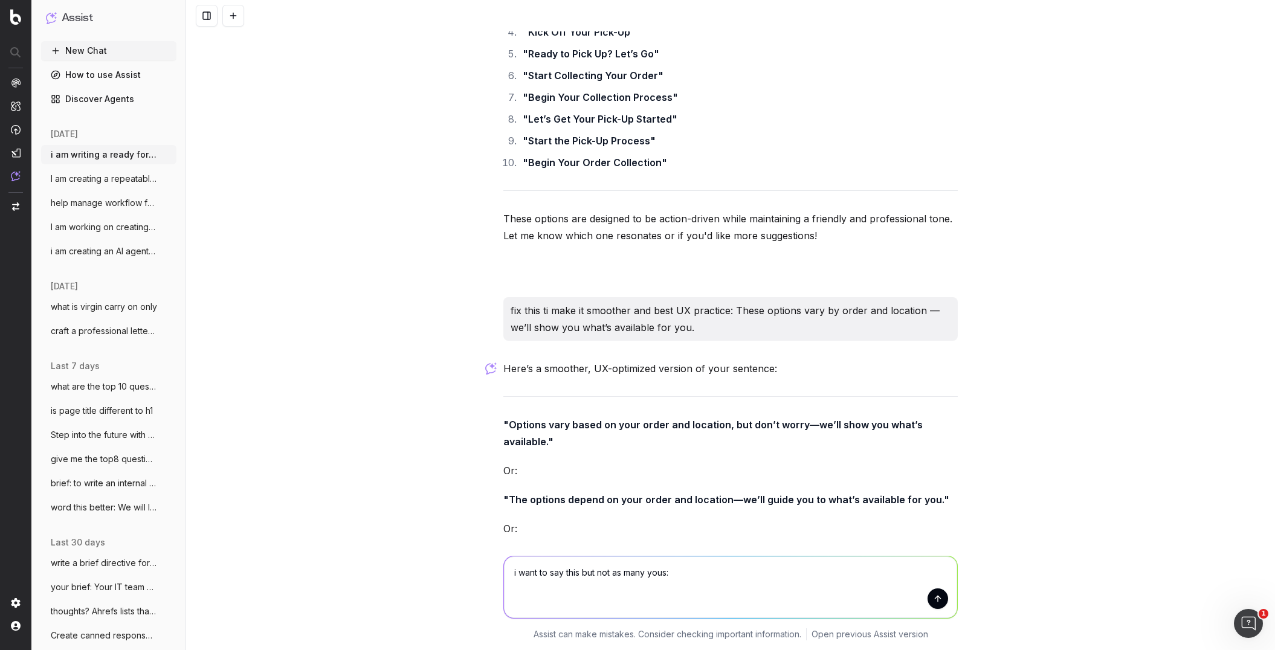
paste textarea "we’ll show you what’s available for you."
type textarea "i want to say this but not as many yous: we’ll show you what’s available for yo…"
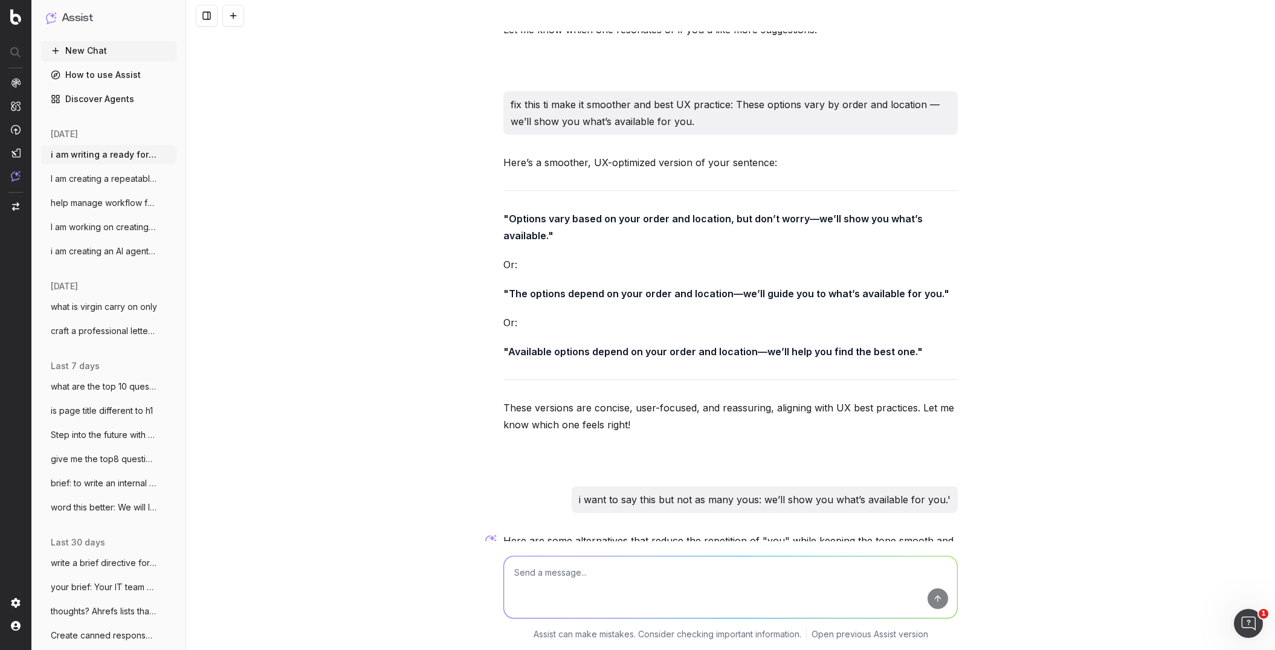
scroll to position [10358, 0]
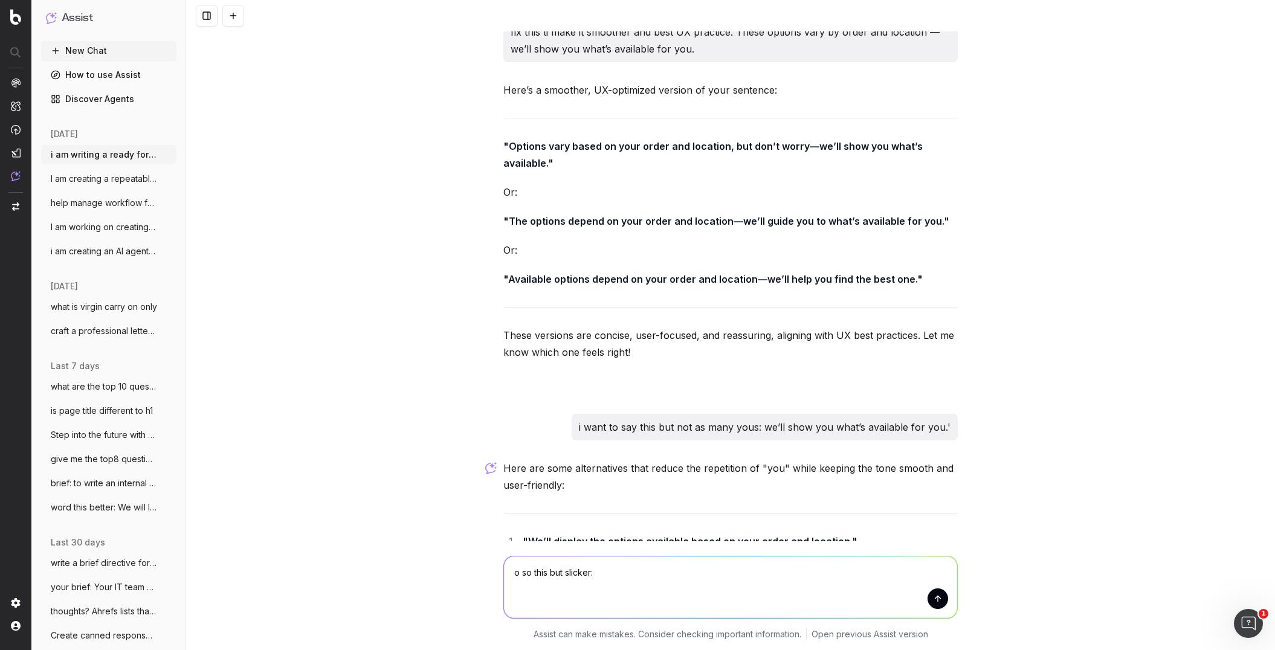
paste textarea "These options vary by order and location — we’ll show you what’s available for …"
type textarea "o so this but slicker: These options vary by order and location — we’ll show yo…"
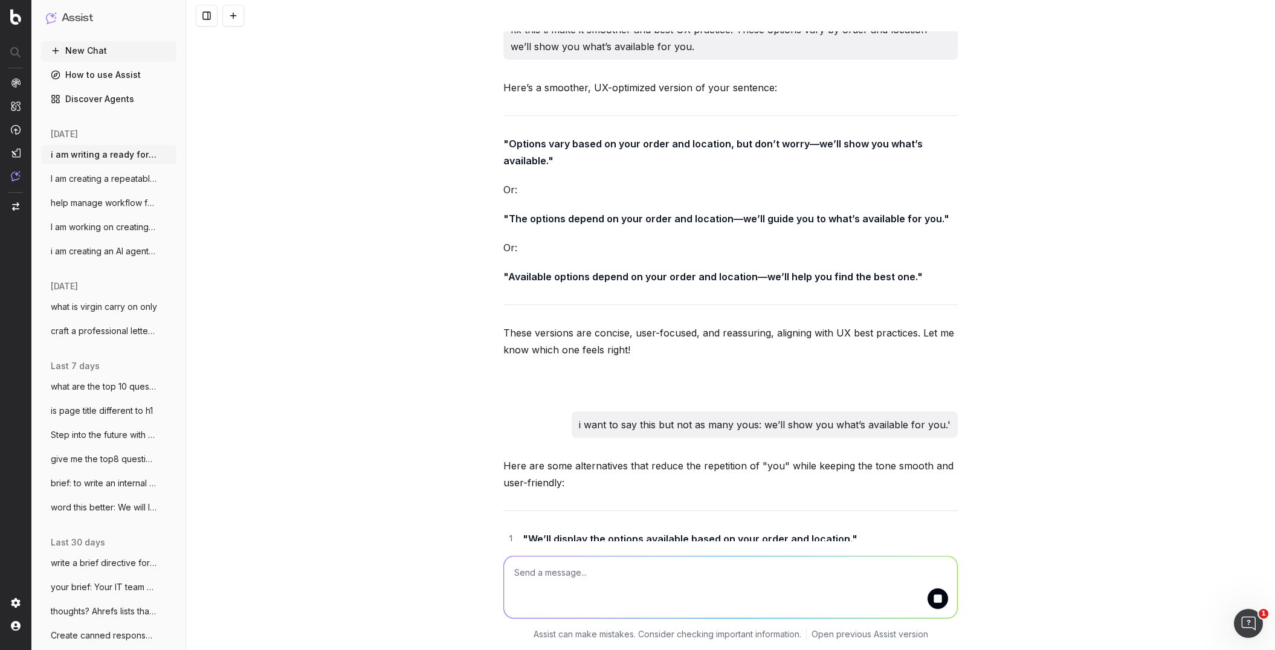
click at [751, 480] on strong ""Options will be displayed based on the order and location."" at bounding box center [666, 604] width 286 height 12
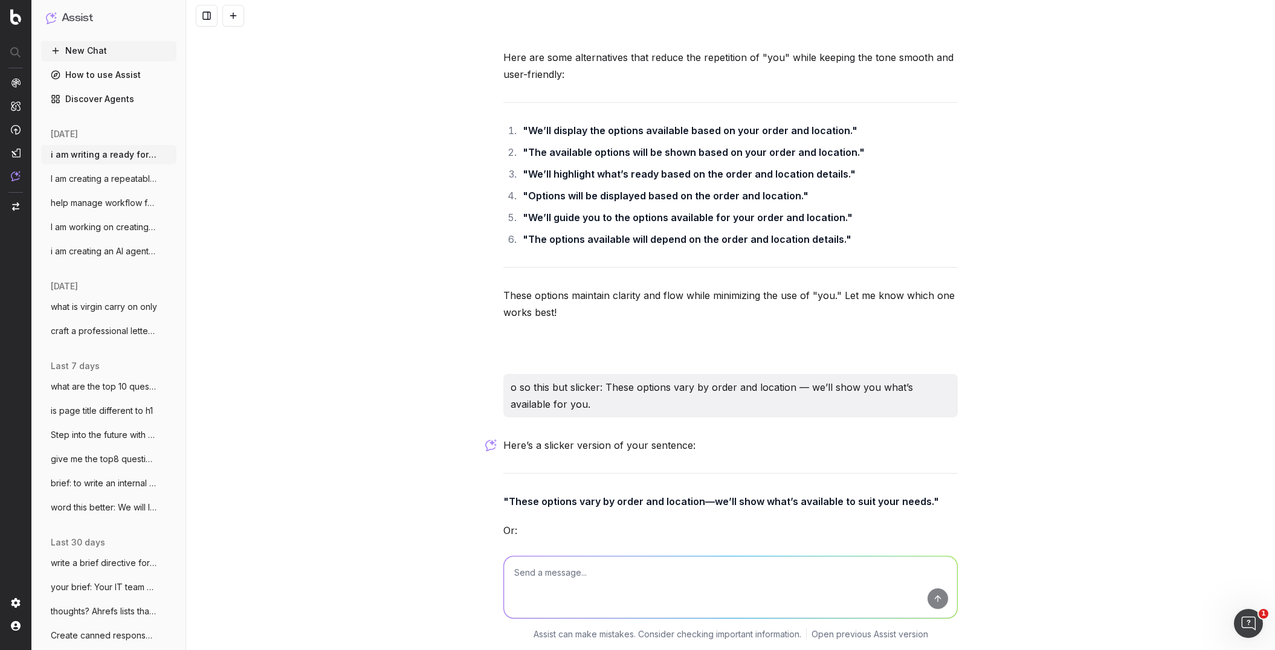
scroll to position [10780, 0]
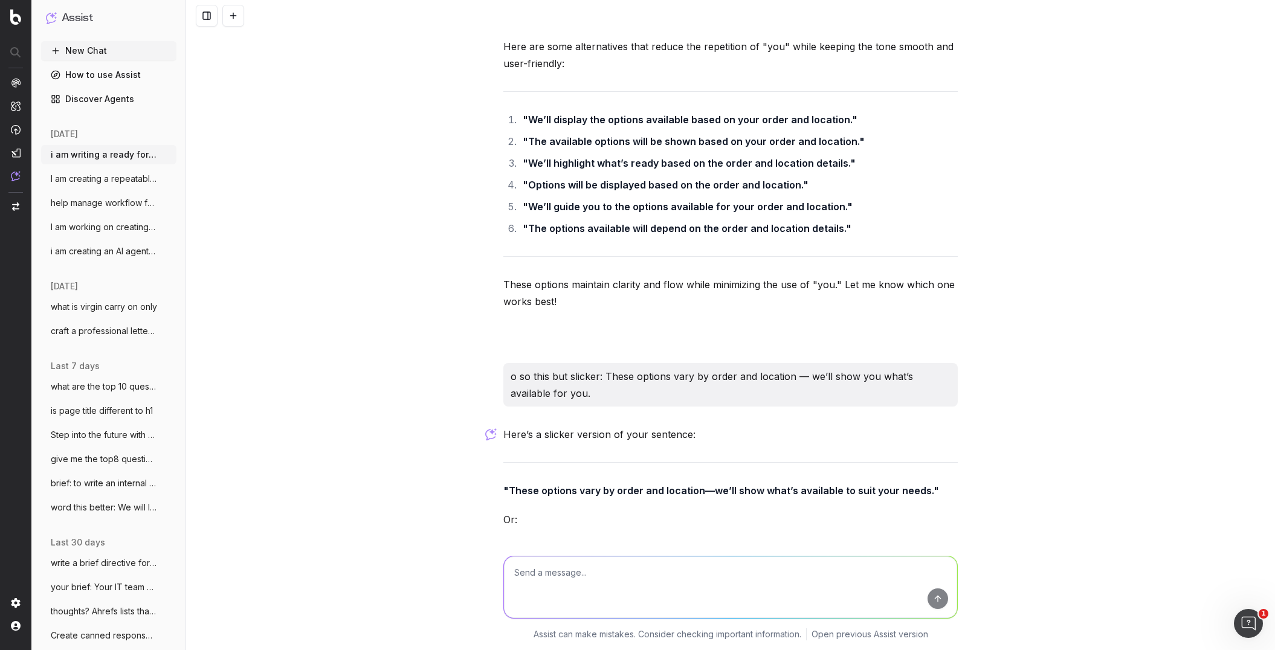
click at [549, 480] on textarea at bounding box center [730, 587] width 453 height 62
type textarea "no 6 more"
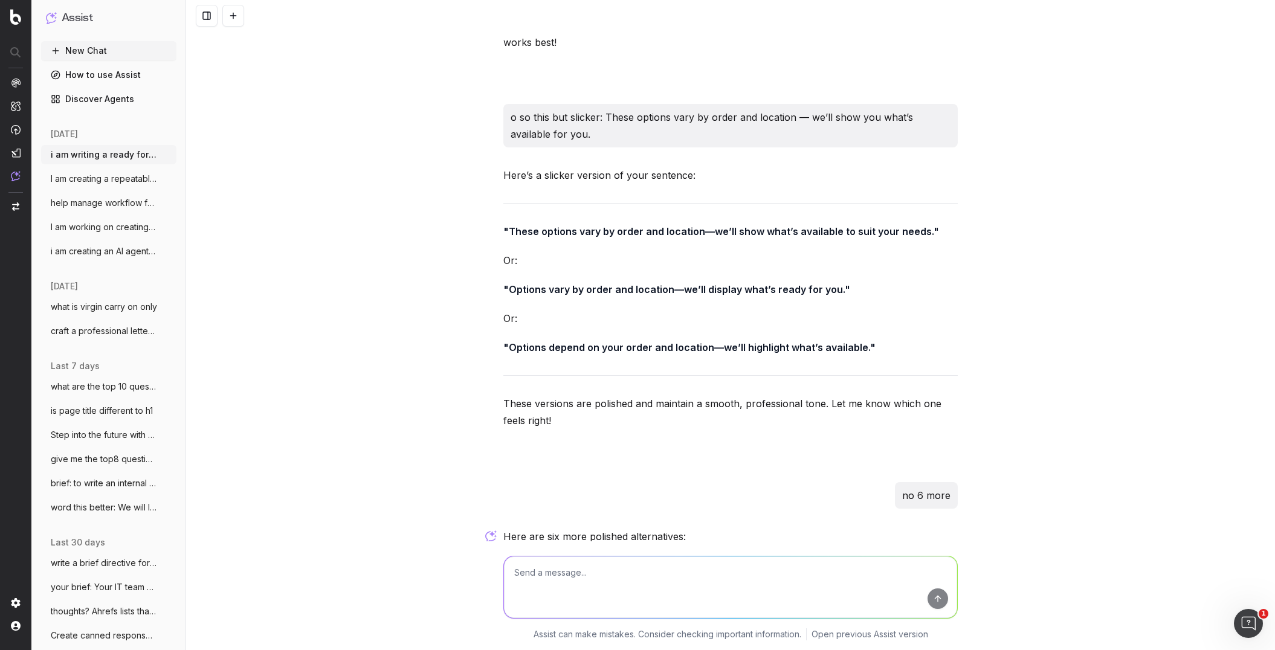
scroll to position [11089, 0]
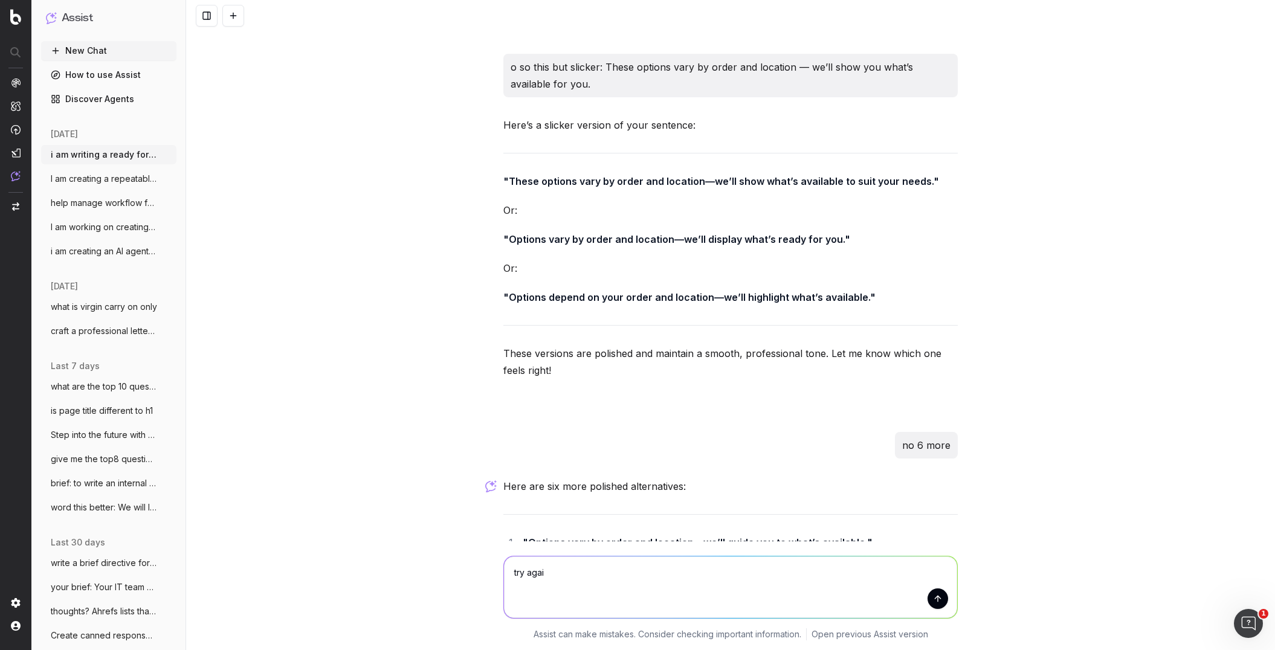
type textarea "try again"
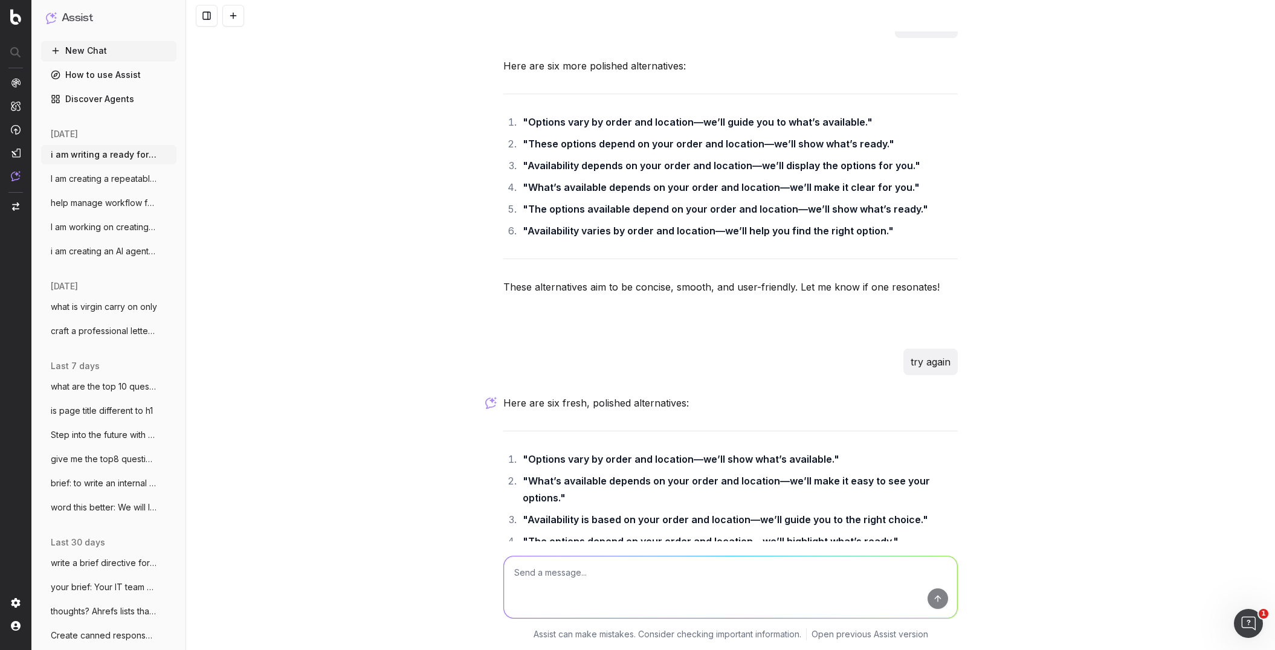
scroll to position [11538, 0]
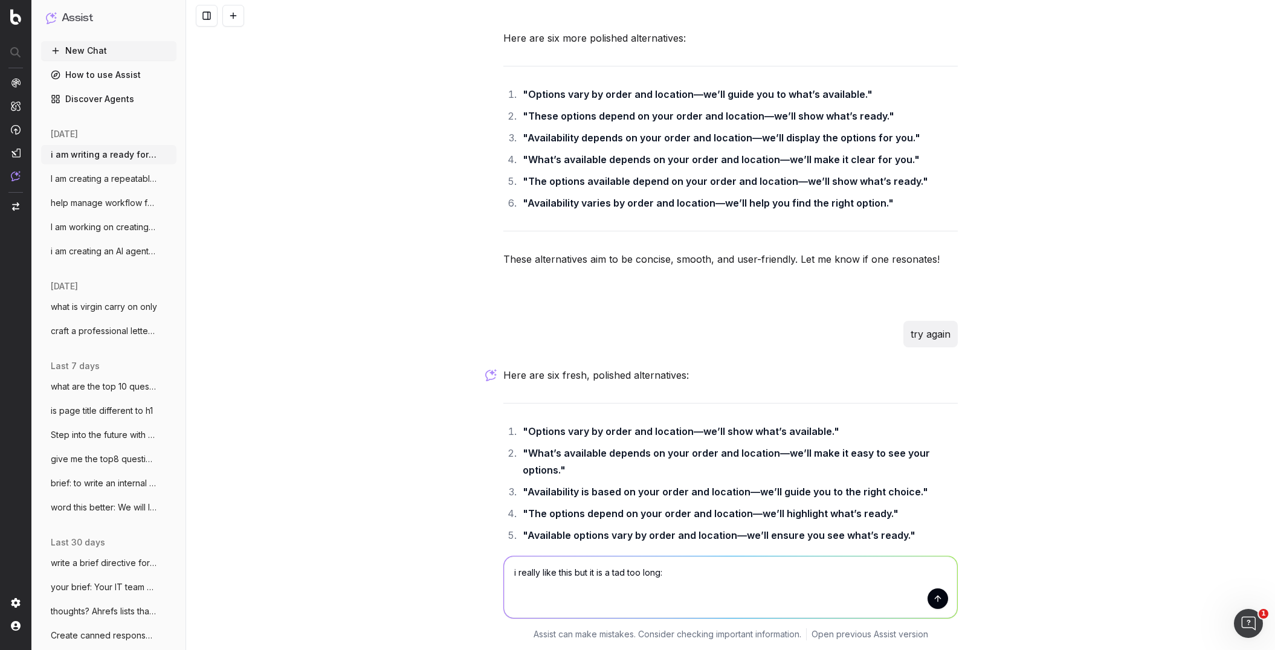
paste textarea "These vary by order and location, we’ll show you the pick-up options available …"
type textarea "i really like this but it is a tad too long: These vary by order and location, …"
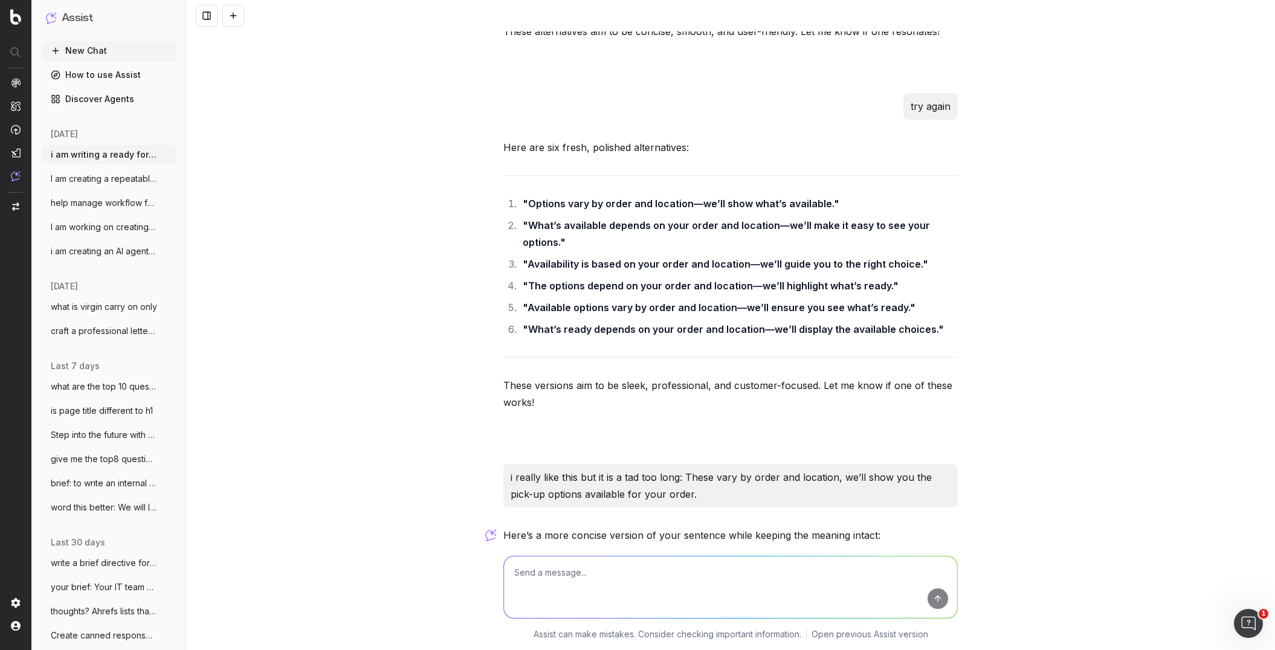
scroll to position [11892, 0]
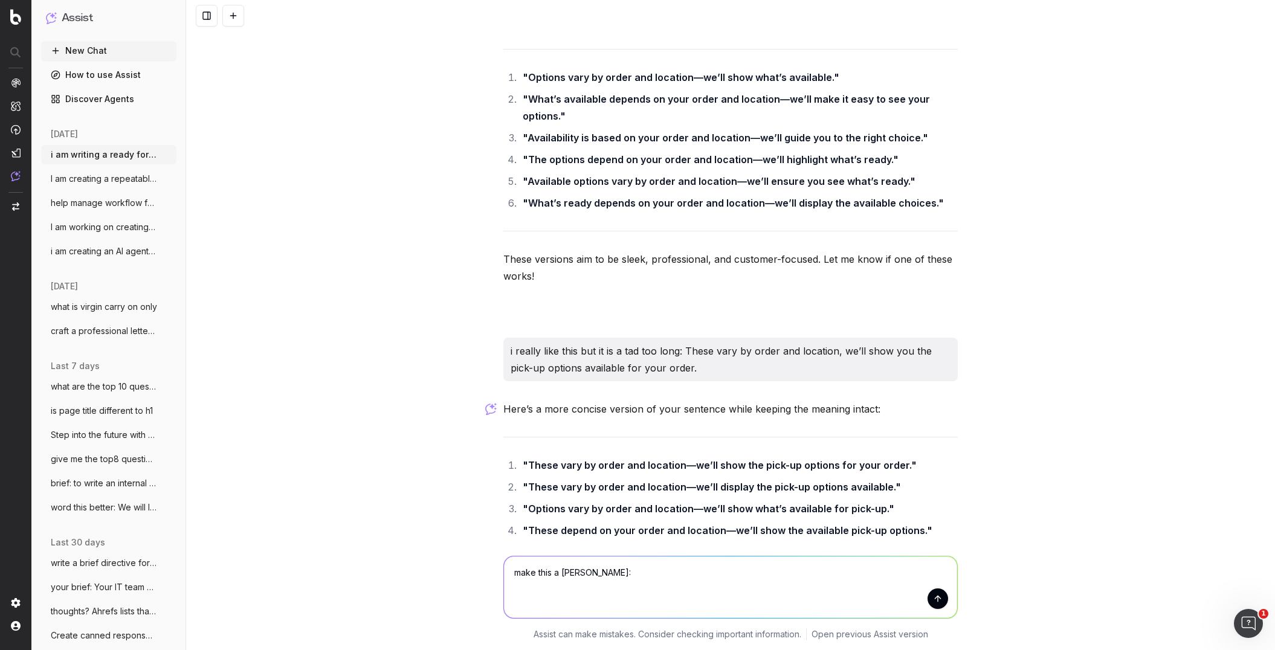
paste textarea "Once you’ve let us know you’re coming, we’ll guide you through every step."
type textarea "make this a tad shorter: Once you’ve let us know you’re coming, we’ll guide you…"
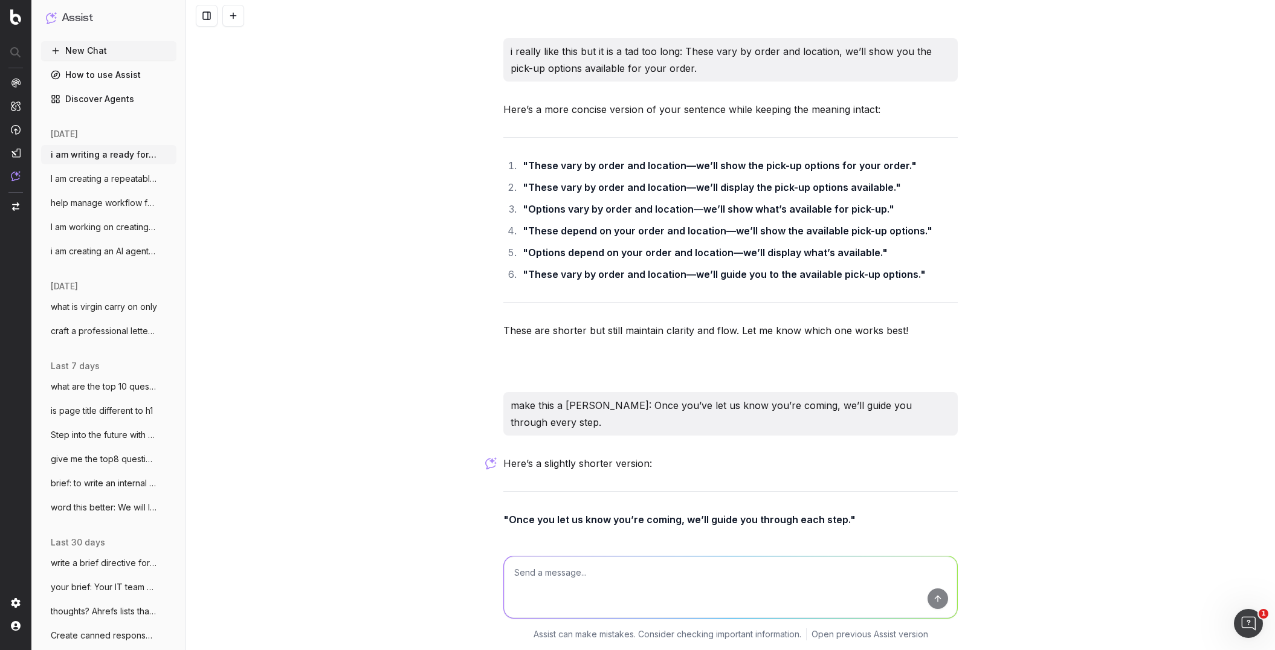
scroll to position [12195, 0]
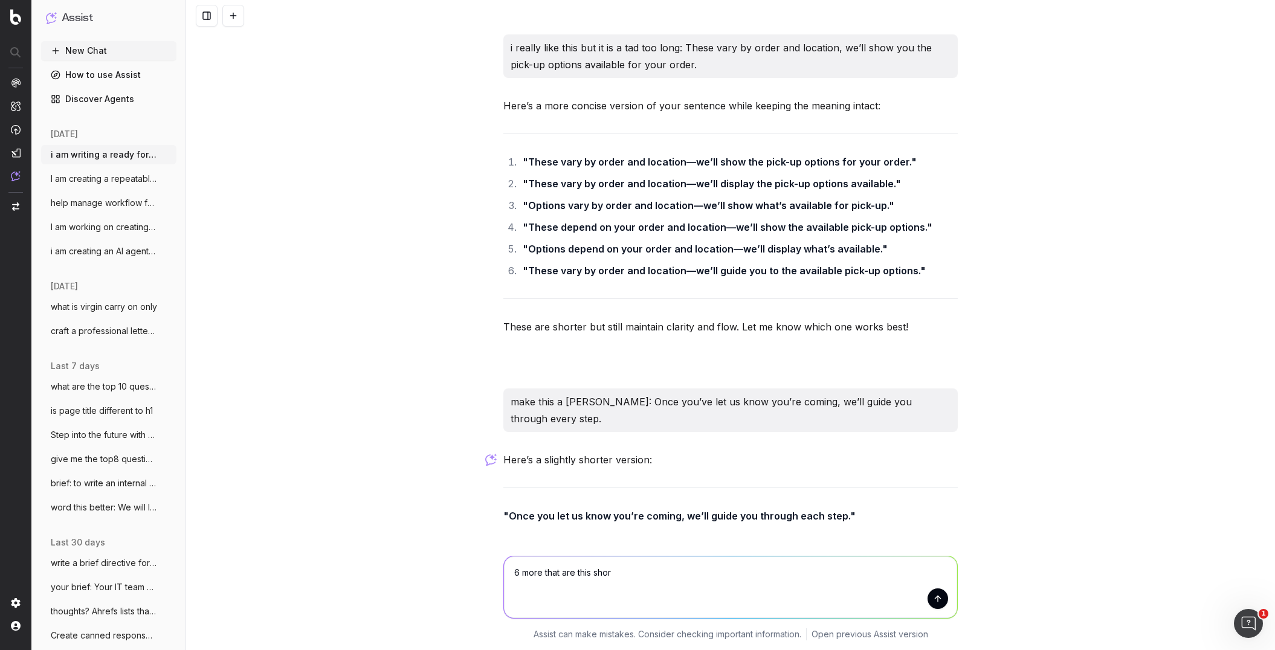
type textarea "6 more that are this short"
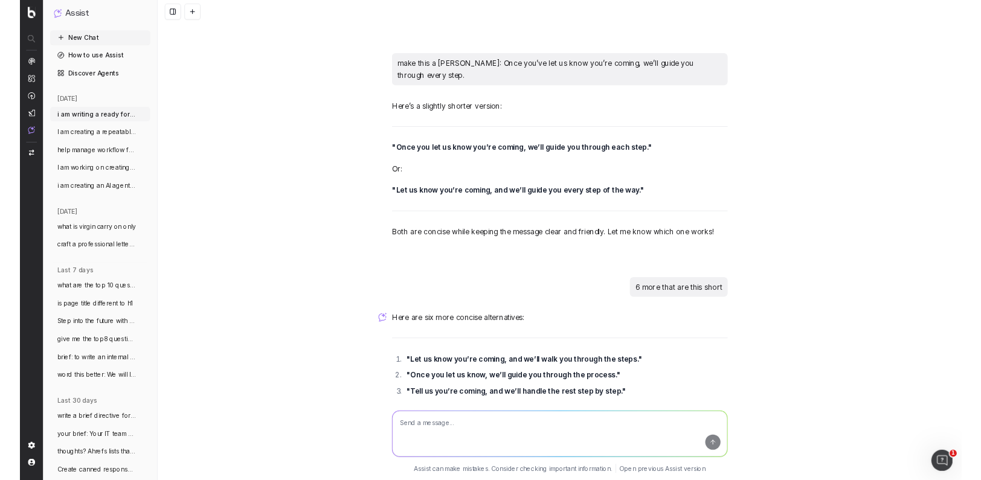
scroll to position [12512, 0]
